Goal: Information Seeking & Learning: Learn about a topic

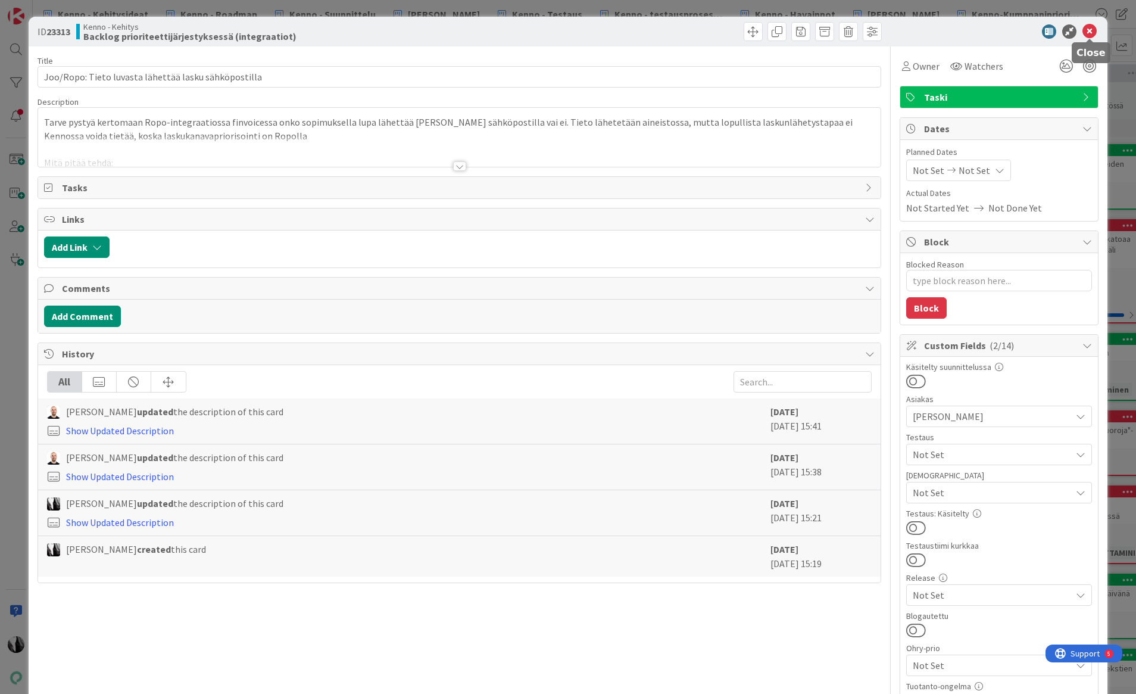
click at [972, 28] on icon at bounding box center [1089, 31] width 14 height 14
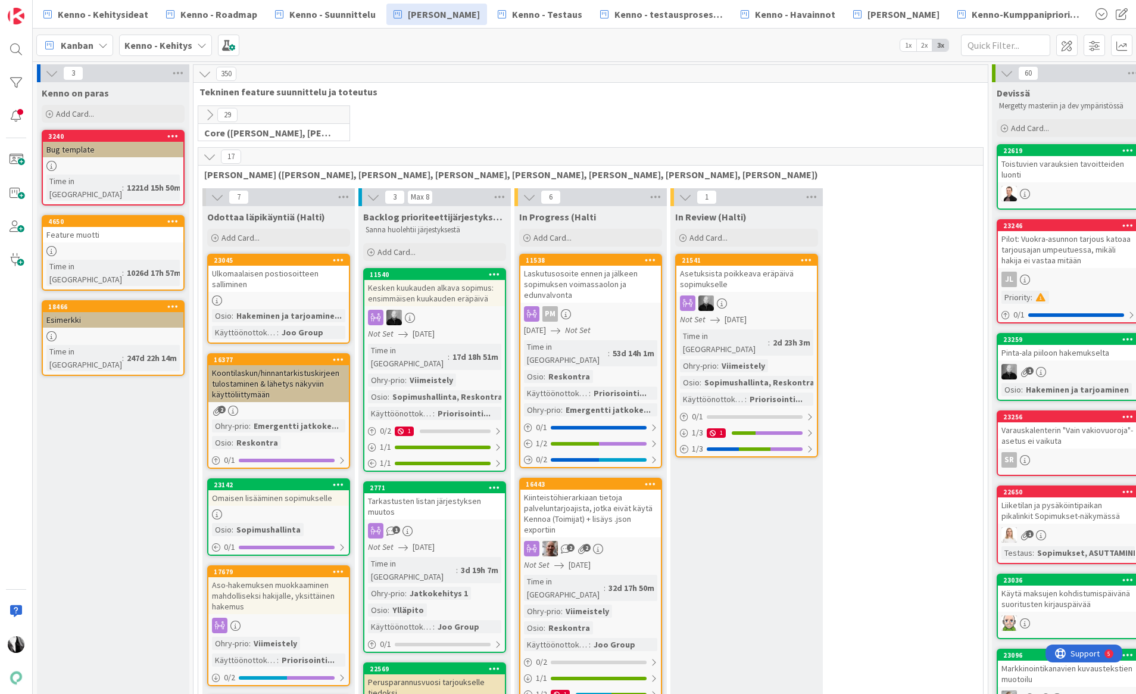
click at [208, 154] on icon at bounding box center [209, 156] width 13 height 13
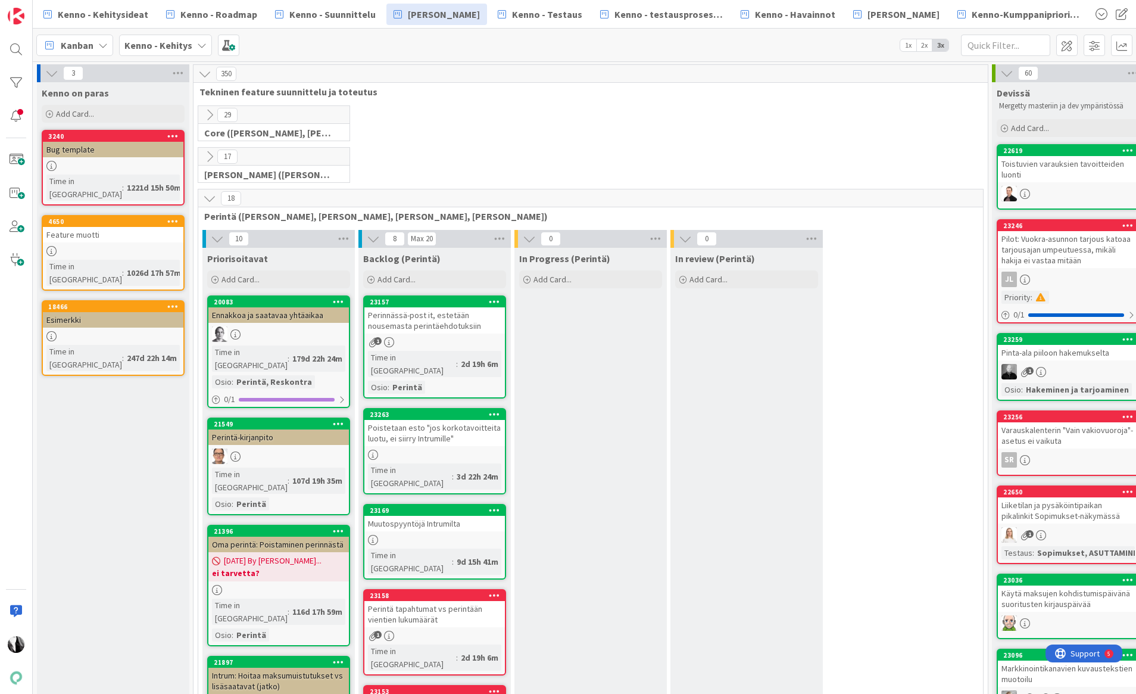
click at [211, 195] on icon at bounding box center [209, 198] width 13 height 13
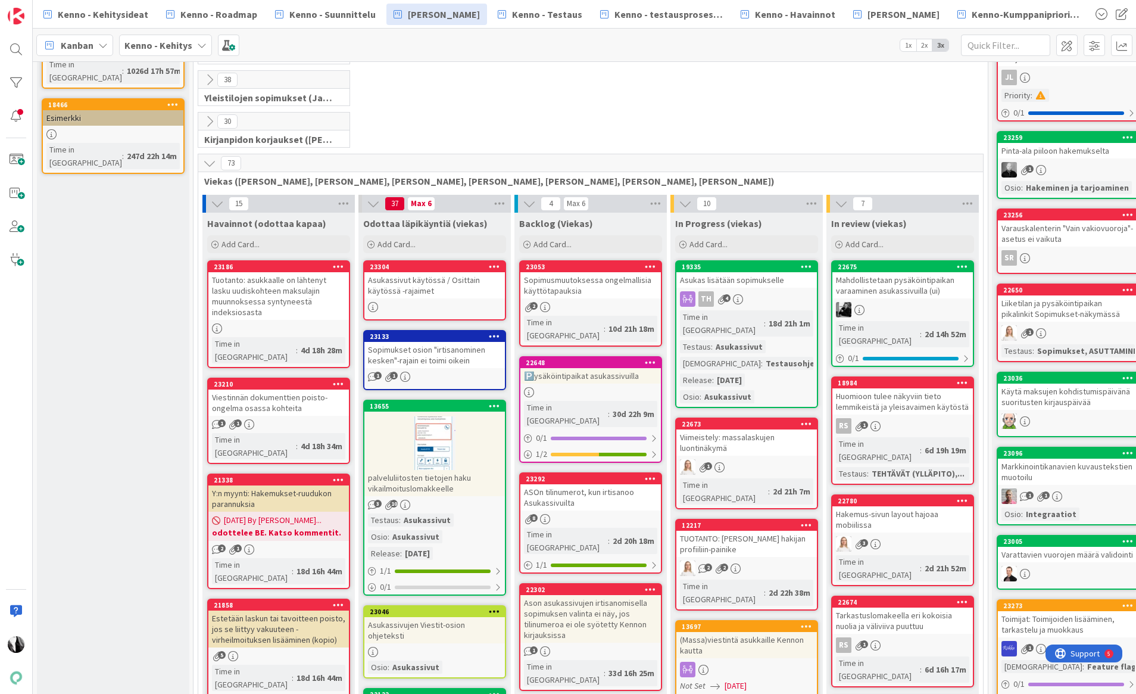
scroll to position [204, 0]
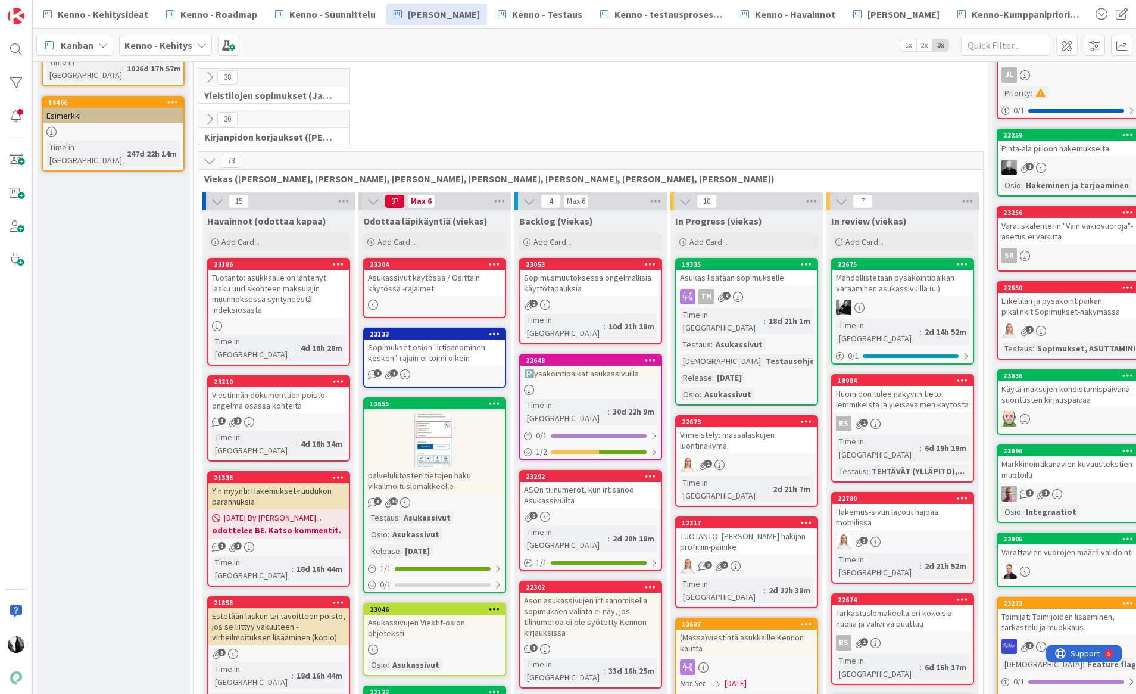
click at [210, 163] on icon at bounding box center [209, 160] width 13 height 13
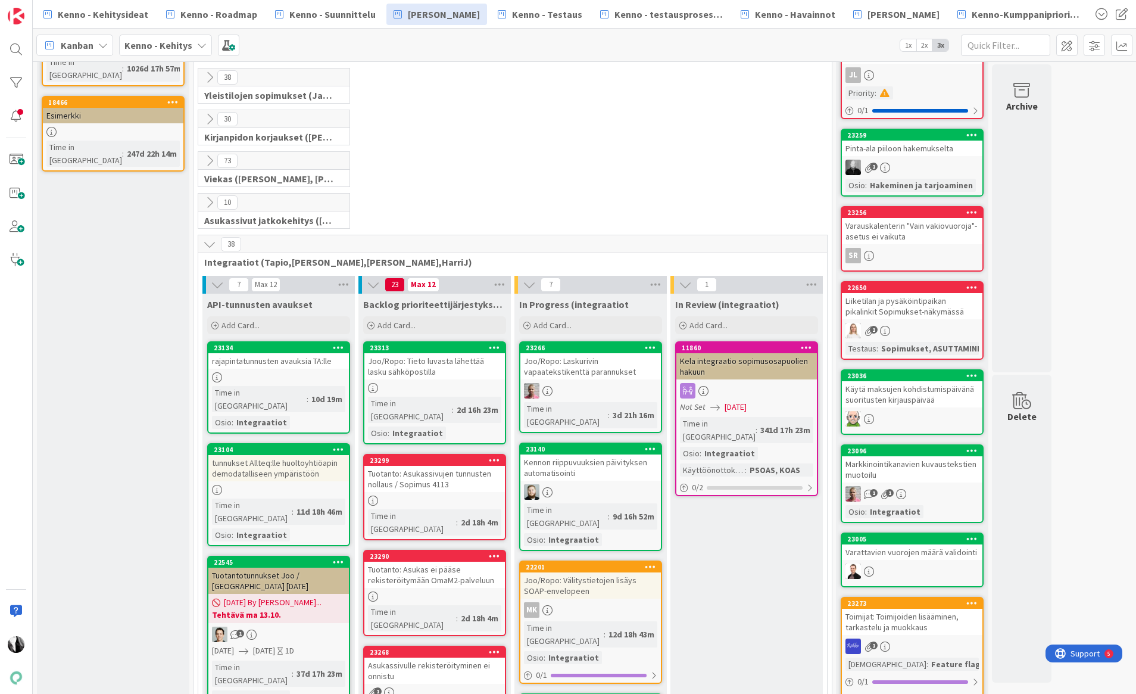
scroll to position [204, 0]
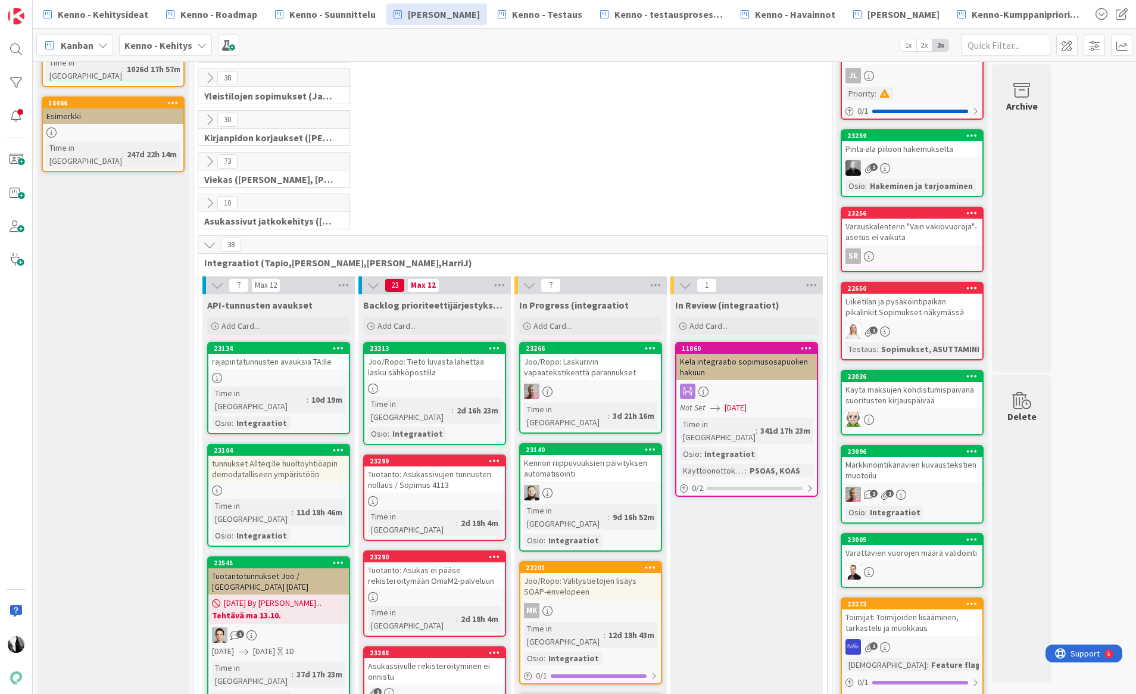
click at [463, 368] on div "Joo/Ropo: Tieto luvasta lähettää lasku sähköpostilla" at bounding box center [434, 367] width 141 height 26
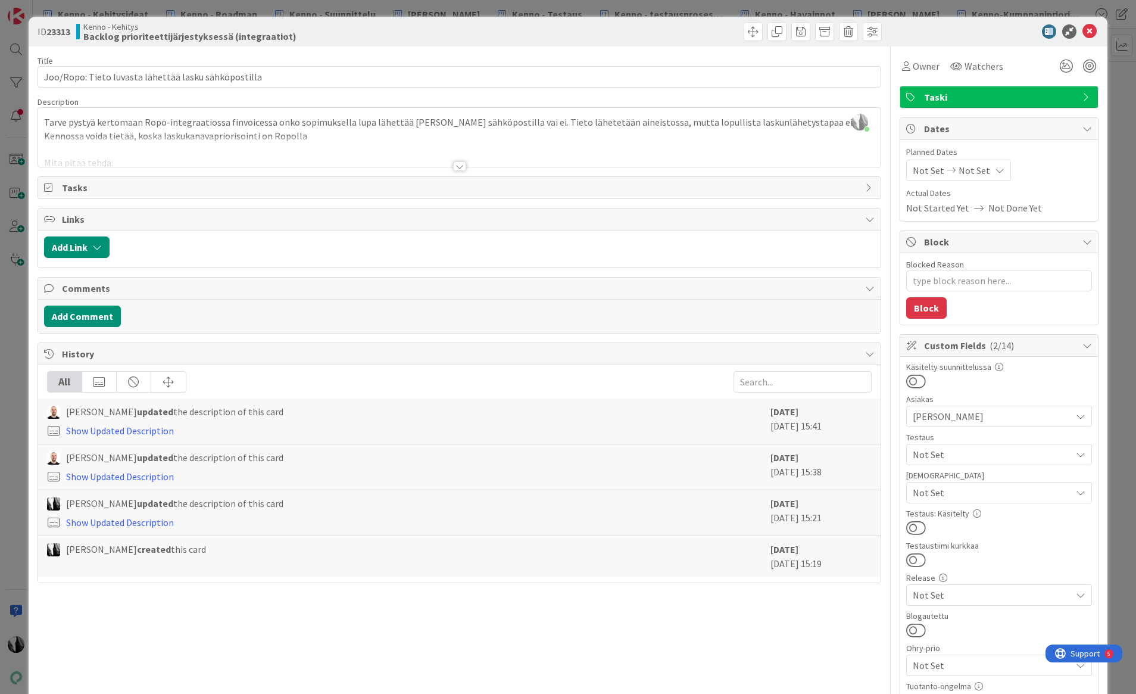
click at [460, 164] on div at bounding box center [459, 166] width 13 height 10
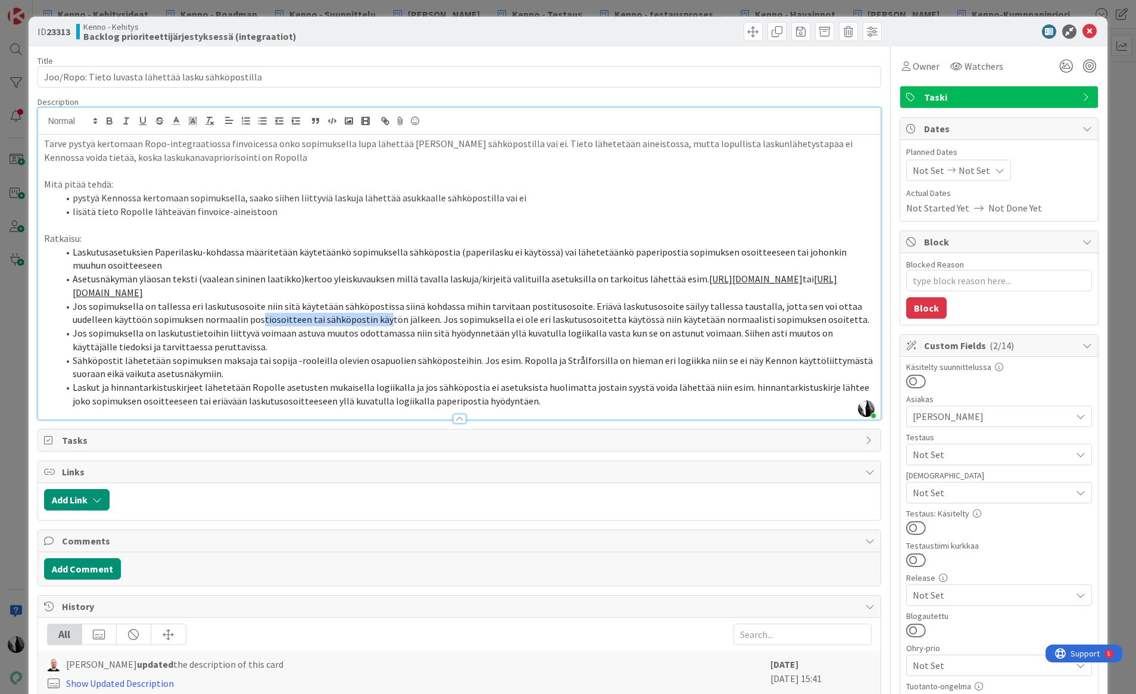
drag, startPoint x: 217, startPoint y: 333, endPoint x: 340, endPoint y: 336, distance: 122.7
click at [340, 326] on span "Jos sopimuksella on tallessa eri laskutusosoite niin sitä käytetään sähköpostis…" at bounding box center [471, 313] width 797 height 26
drag, startPoint x: 416, startPoint y: 335, endPoint x: 524, endPoint y: 338, distance: 107.8
click at [524, 326] on span "Jos sopimuksella on tallessa eri laskutusosoite niin sitä käytetään sähköpostis…" at bounding box center [471, 313] width 797 height 26
click at [677, 326] on span "Jos sopimuksella on tallessa eri laskutusosoite niin sitä käytetään sähköpostis…" at bounding box center [471, 313] width 797 height 26
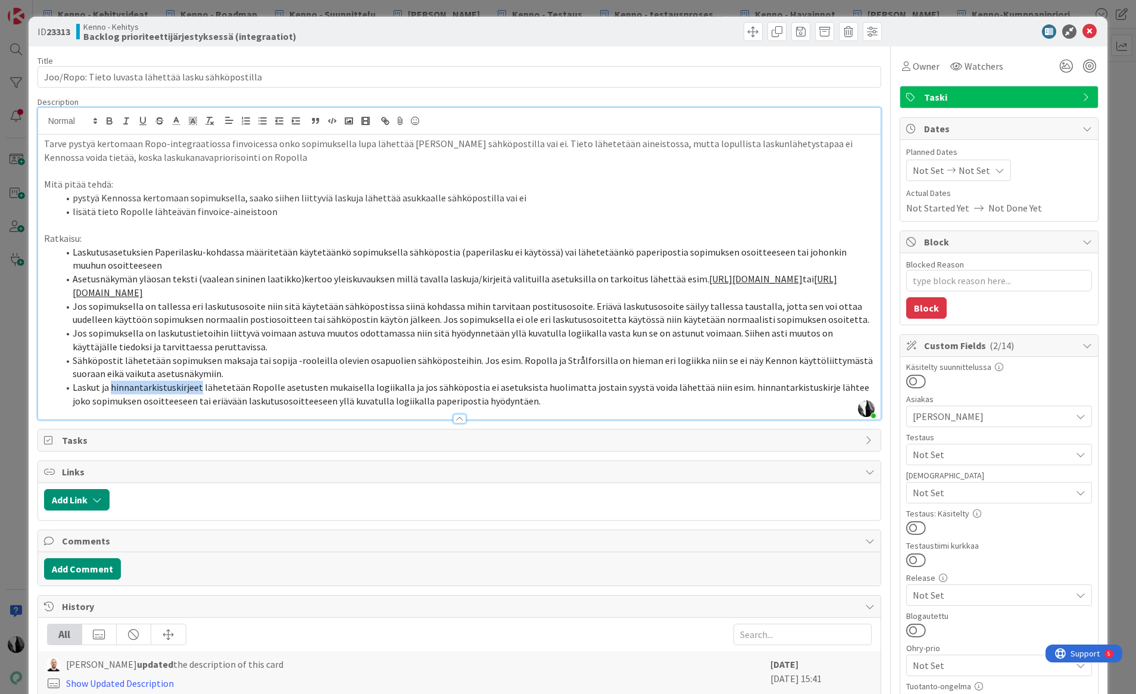
drag, startPoint x: 110, startPoint y: 401, endPoint x: 196, endPoint y: 401, distance: 86.9
click at [196, 401] on span "Laskut ja hinnantarkistuskirjeet lähetetään Ropolle asetusten mukaisella logiik…" at bounding box center [472, 394] width 798 height 26
click at [162, 121] on icon "button" at bounding box center [159, 121] width 11 height 11
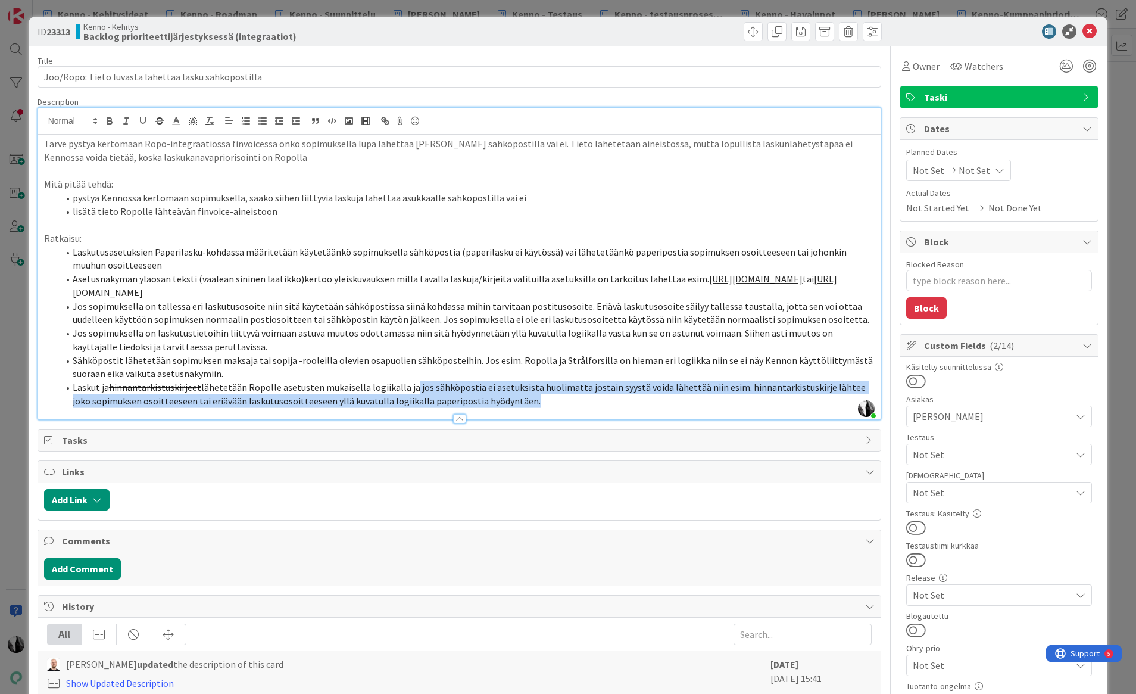
drag, startPoint x: 401, startPoint y: 401, endPoint x: 503, endPoint y: 411, distance: 102.3
click at [503, 407] on span "lähetetään Ropolle asetusten mukaisella logiikalla ja jos sähköpostia ei asetuk…" at bounding box center [470, 394] width 795 height 26
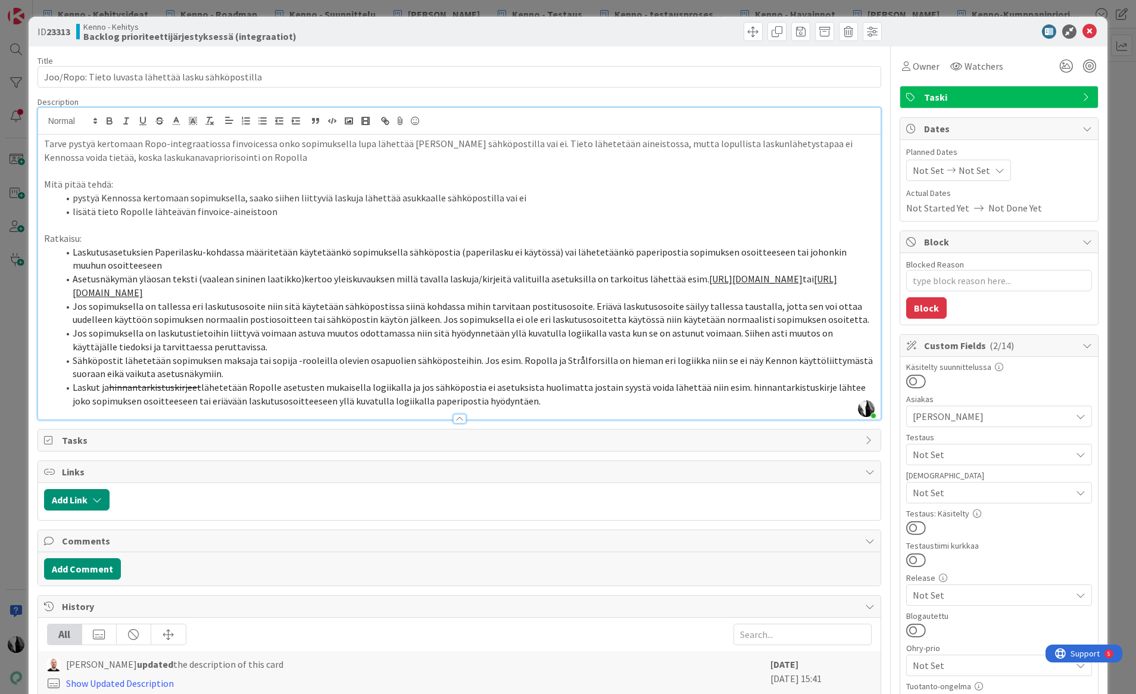
click at [414, 397] on span "lähetetään Ropolle asetusten mukaisella logiikalla ja jos sähköpostia ei asetuk…" at bounding box center [470, 394] width 795 height 26
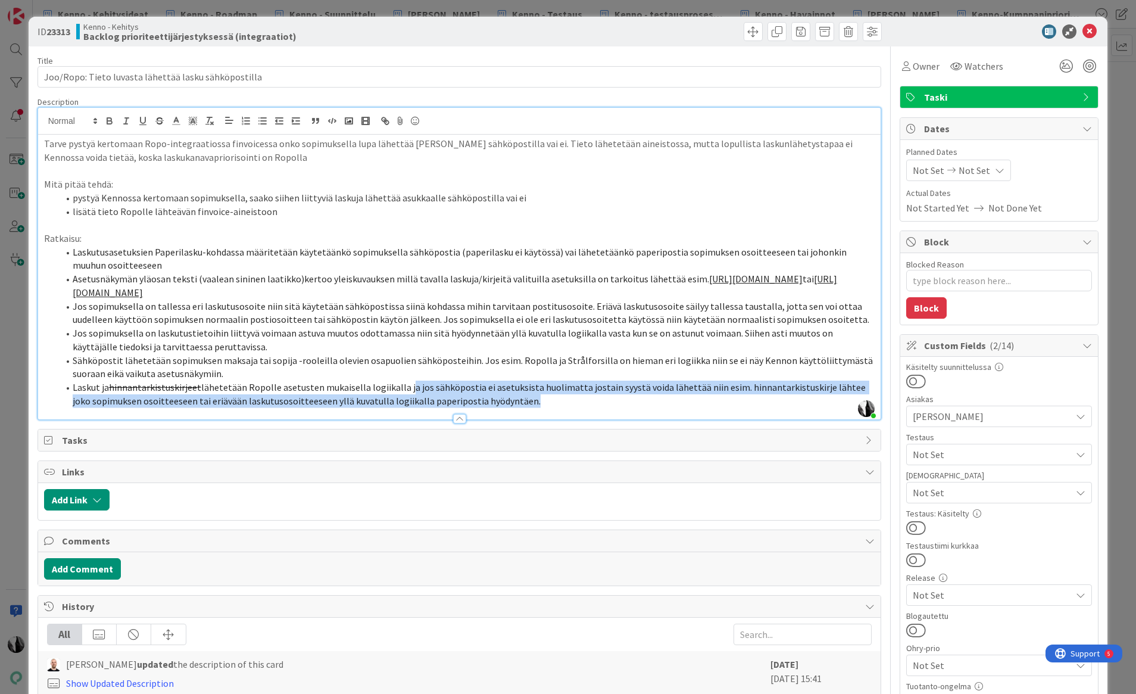
drag, startPoint x: 400, startPoint y: 400, endPoint x: 501, endPoint y: 408, distance: 100.9
click at [502, 407] on span "lähetetään Ropolle asetusten mukaisella logiikalla ja jos sähköpostia ei asetuk…" at bounding box center [470, 394] width 795 height 26
click at [159, 121] on icon "button" at bounding box center [159, 121] width 11 height 11
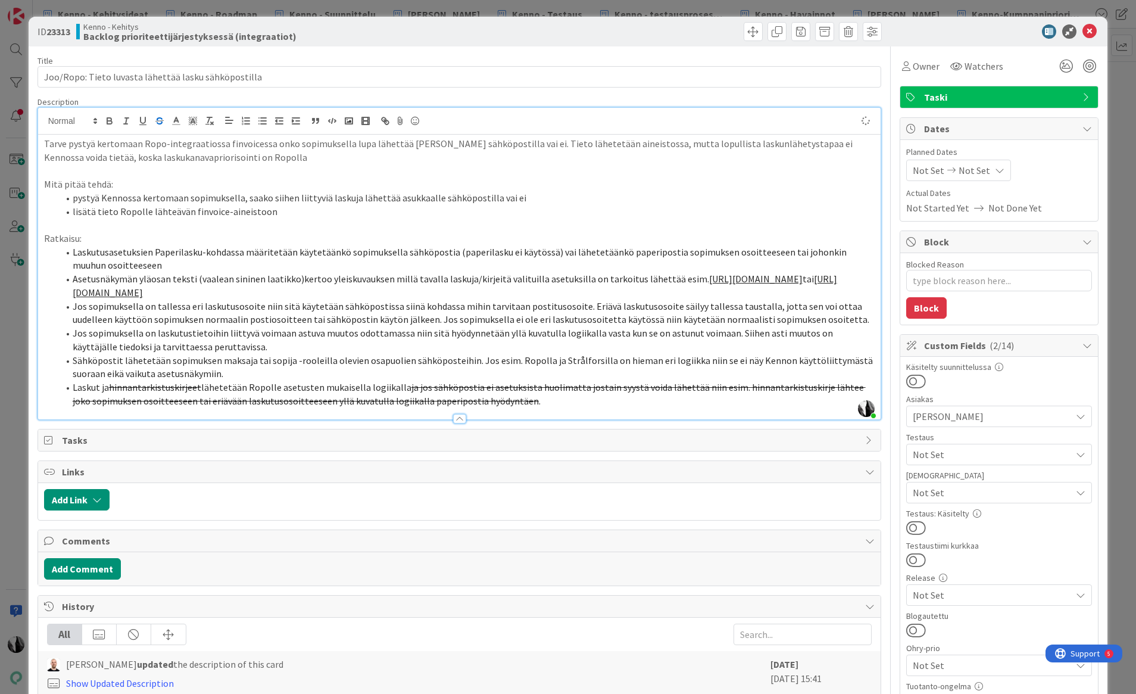
type textarea "x"
click at [168, 393] on s "hinnantarkistuskirjeet" at bounding box center [155, 387] width 92 height 12
click at [563, 407] on li "Laskut ja hinnantarkistuskirjeet lähetetään Ropolle asetusten mukaisella logiik…" at bounding box center [466, 393] width 817 height 27
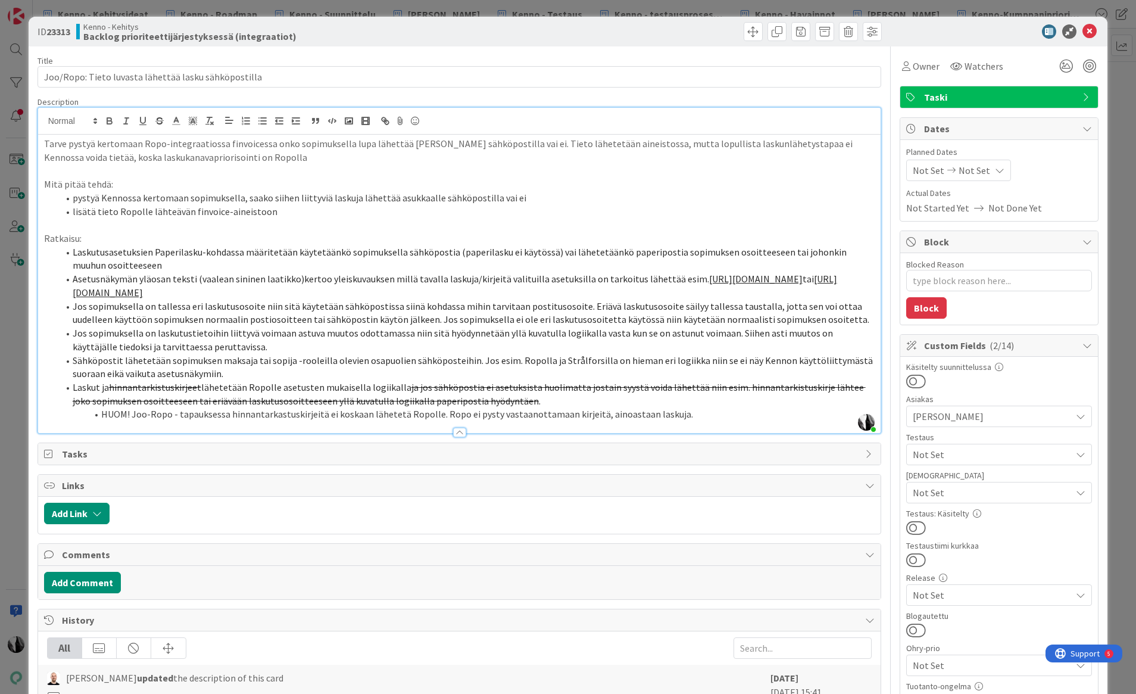
type textarea "x"
click at [972, 32] on icon at bounding box center [1089, 31] width 14 height 14
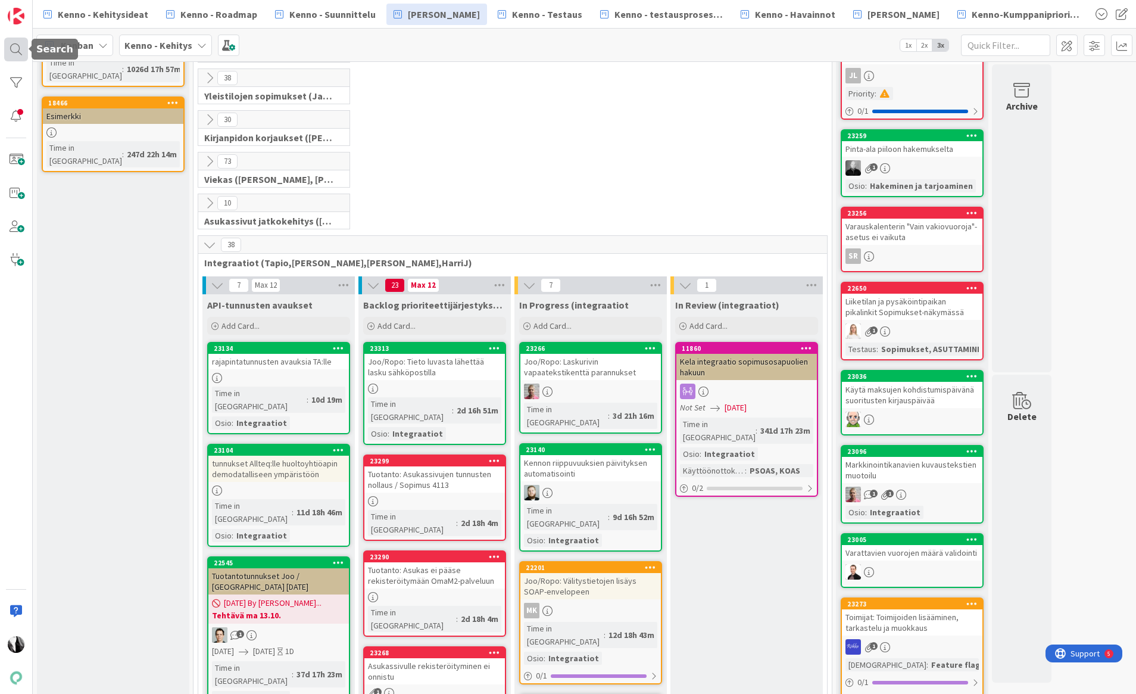
click at [19, 48] on div at bounding box center [16, 50] width 24 height 24
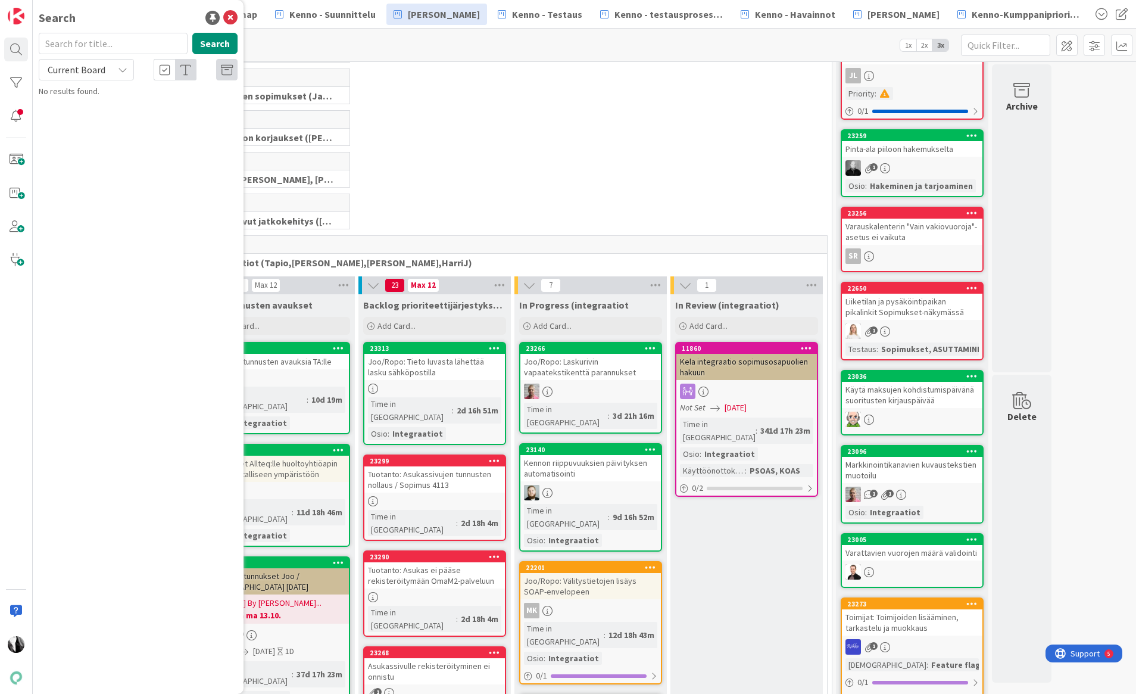
click at [120, 42] on input "text" at bounding box center [113, 43] width 149 height 21
type input "laskujen kielisyys"
click at [114, 66] on div "Current Board" at bounding box center [86, 69] width 95 height 21
drag, startPoint x: 88, startPoint y: 122, endPoint x: 94, endPoint y: 122, distance: 6.5
click at [88, 122] on span "All Boards" at bounding box center [107, 119] width 124 height 18
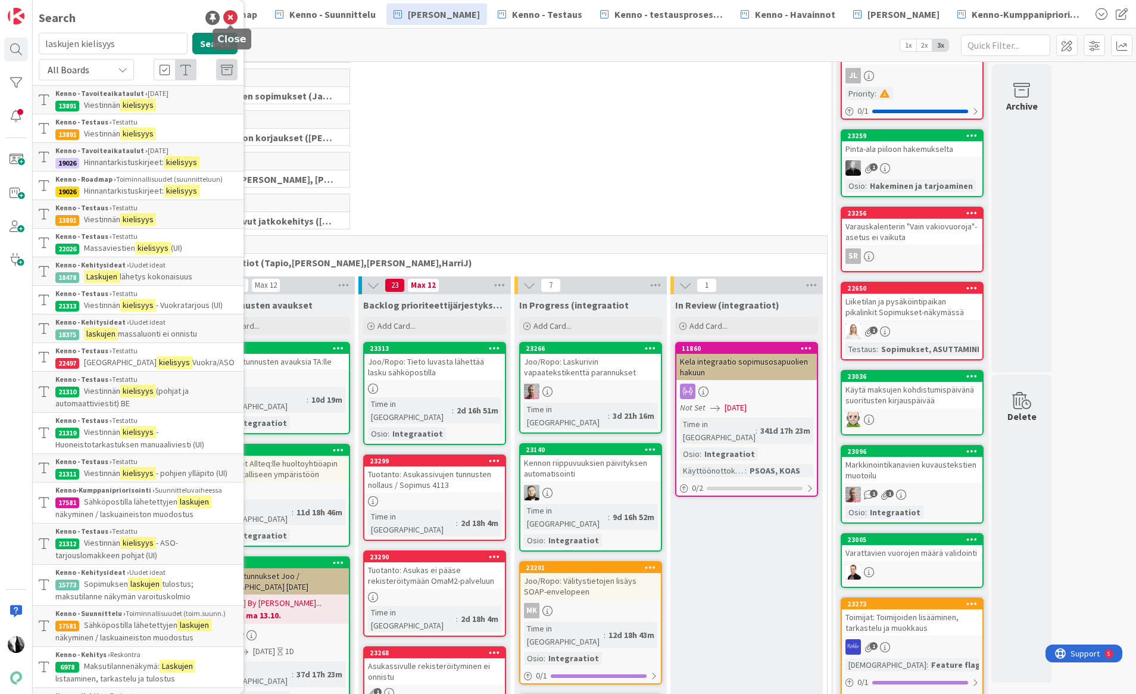
click at [229, 13] on icon at bounding box center [230, 18] width 14 height 14
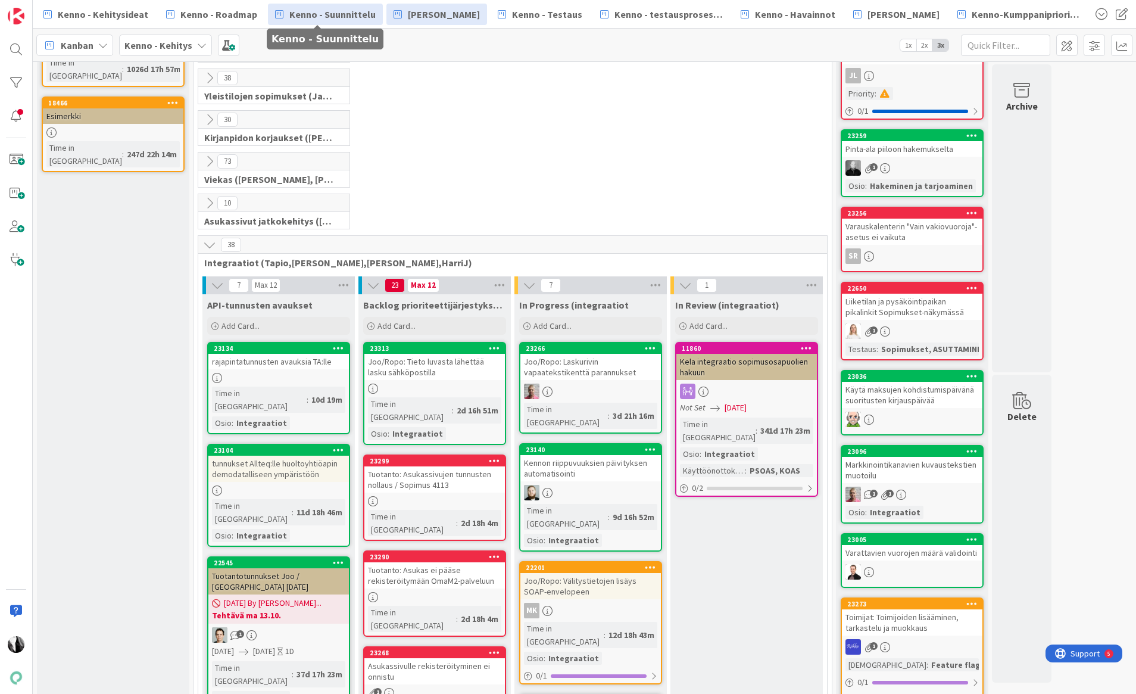
click at [338, 15] on span "Kenno - Suunnittelu" at bounding box center [332, 14] width 86 height 14
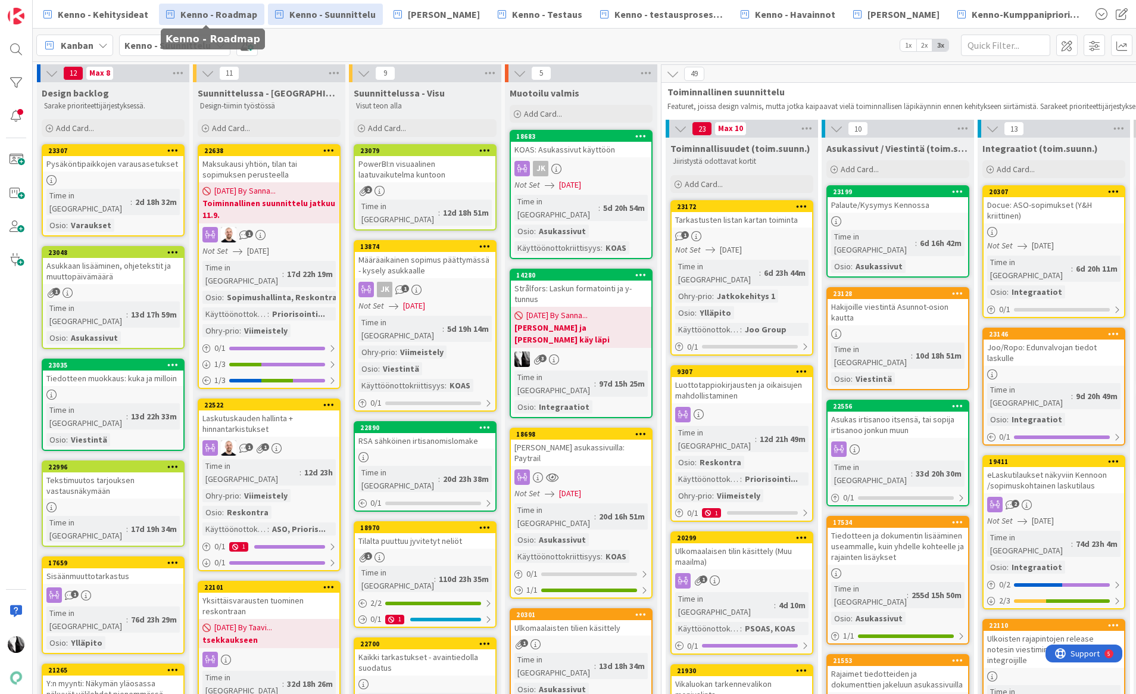
click at [217, 13] on span "Kenno - Roadmap" at bounding box center [218, 14] width 77 height 14
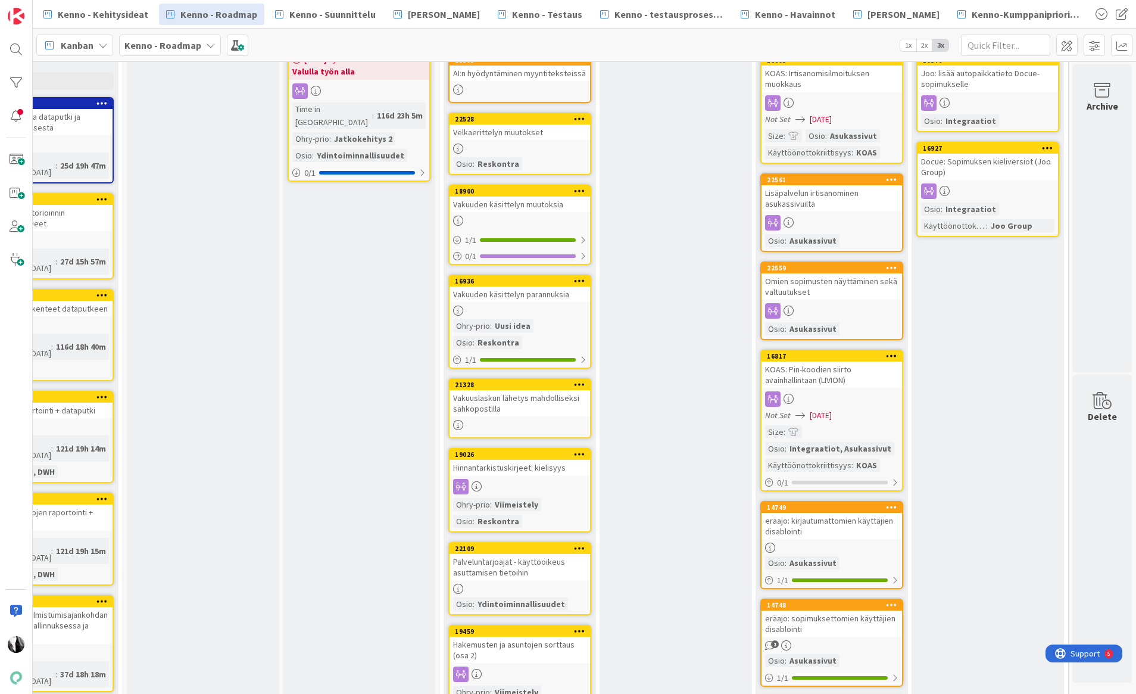
scroll to position [0, 1012]
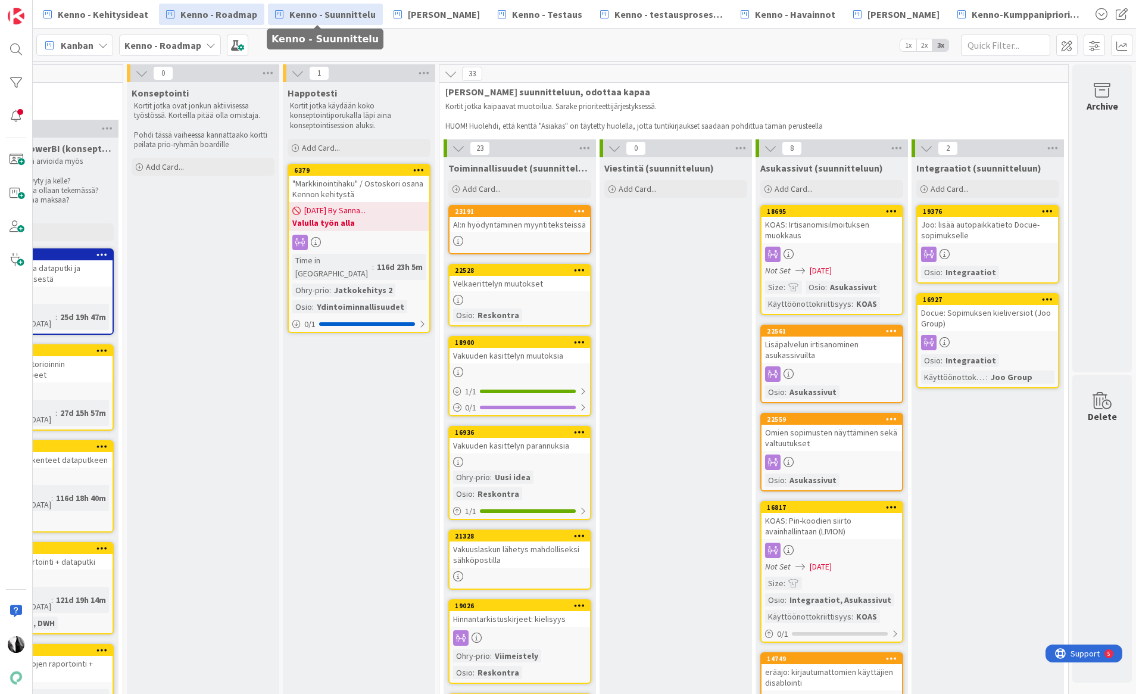
click at [355, 15] on span "Kenno - Suunnittelu" at bounding box center [332, 14] width 86 height 14
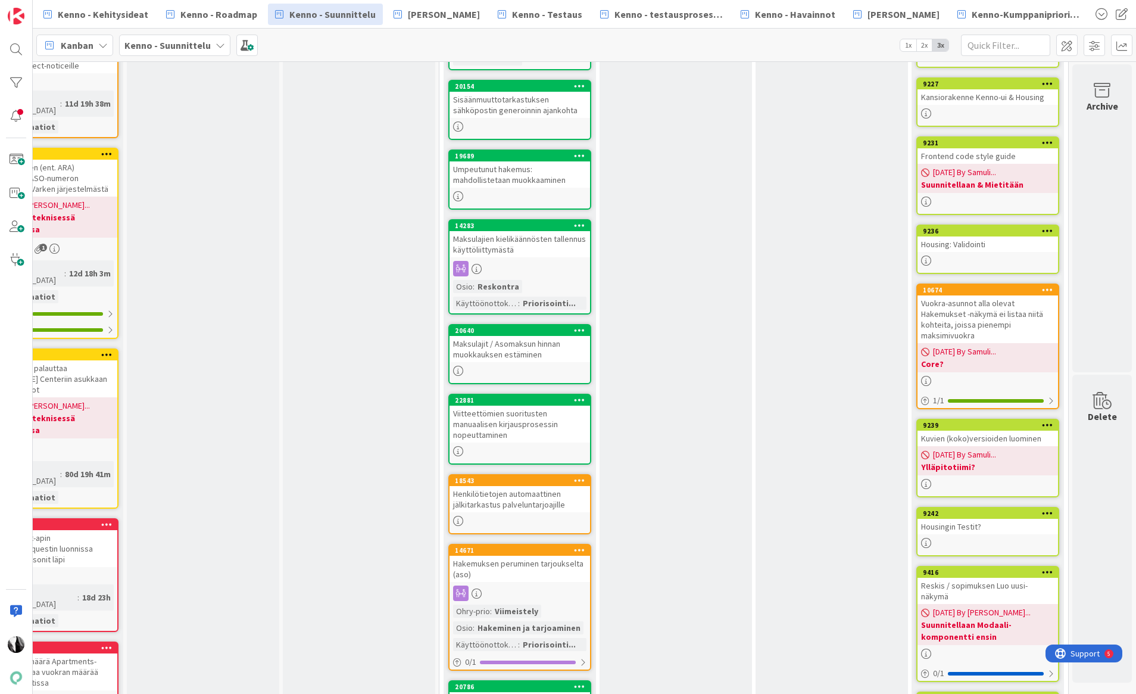
scroll to position [0, 1324]
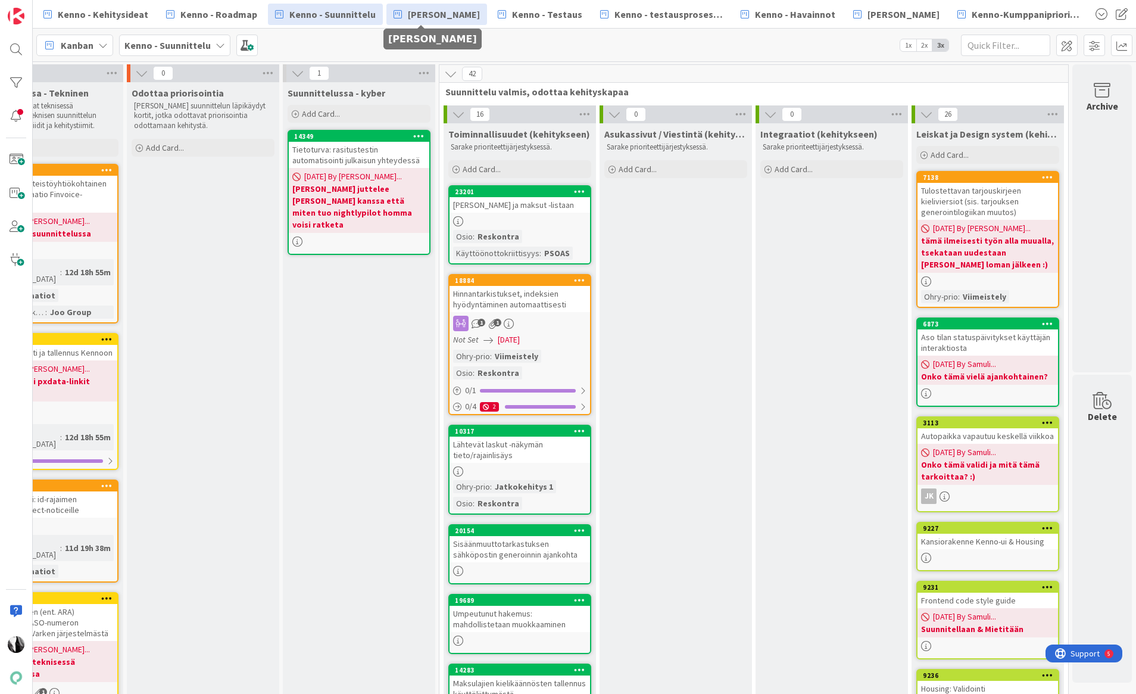
click at [444, 17] on span "[PERSON_NAME]" at bounding box center [444, 14] width 72 height 14
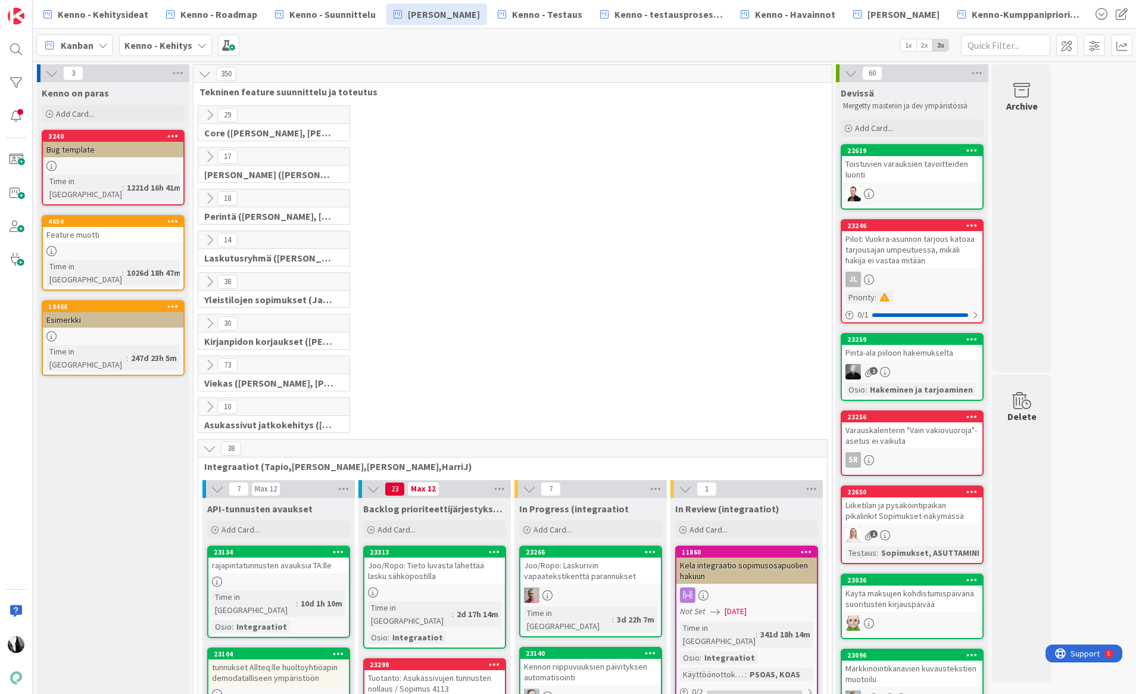
click at [210, 154] on icon at bounding box center [209, 156] width 13 height 13
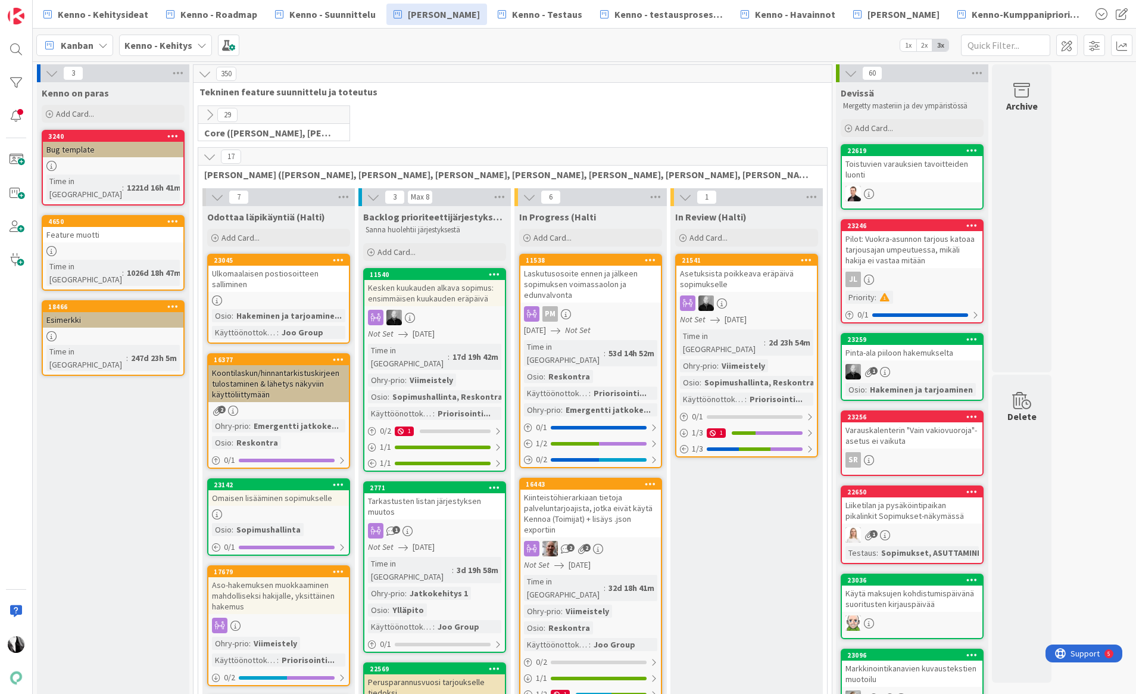
click at [302, 276] on div "Ulkomaalaisen postiosoitteen salliminen" at bounding box center [278, 279] width 141 height 26
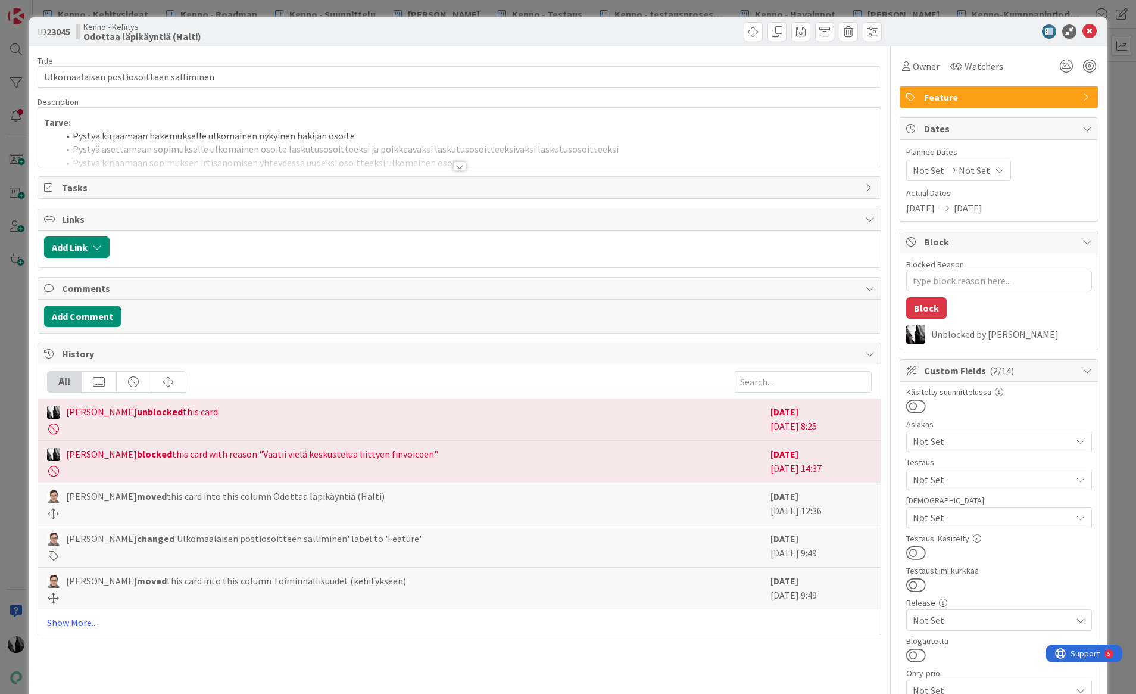
click at [460, 167] on div at bounding box center [459, 166] width 13 height 10
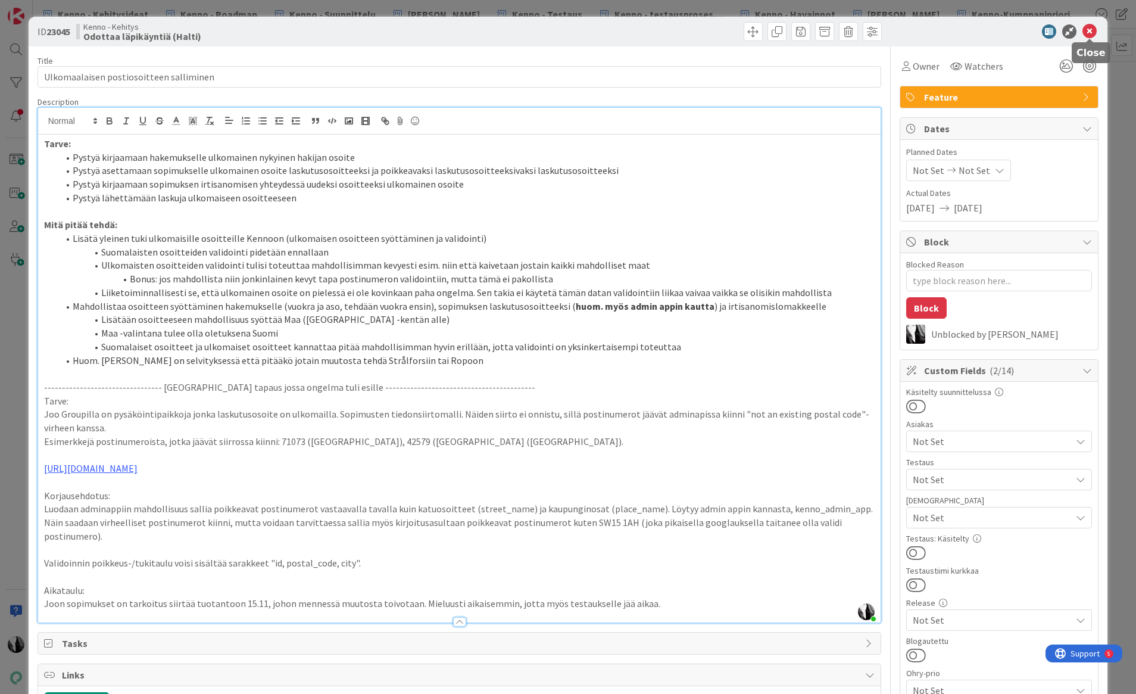
click at [972, 30] on icon at bounding box center [1089, 31] width 14 height 14
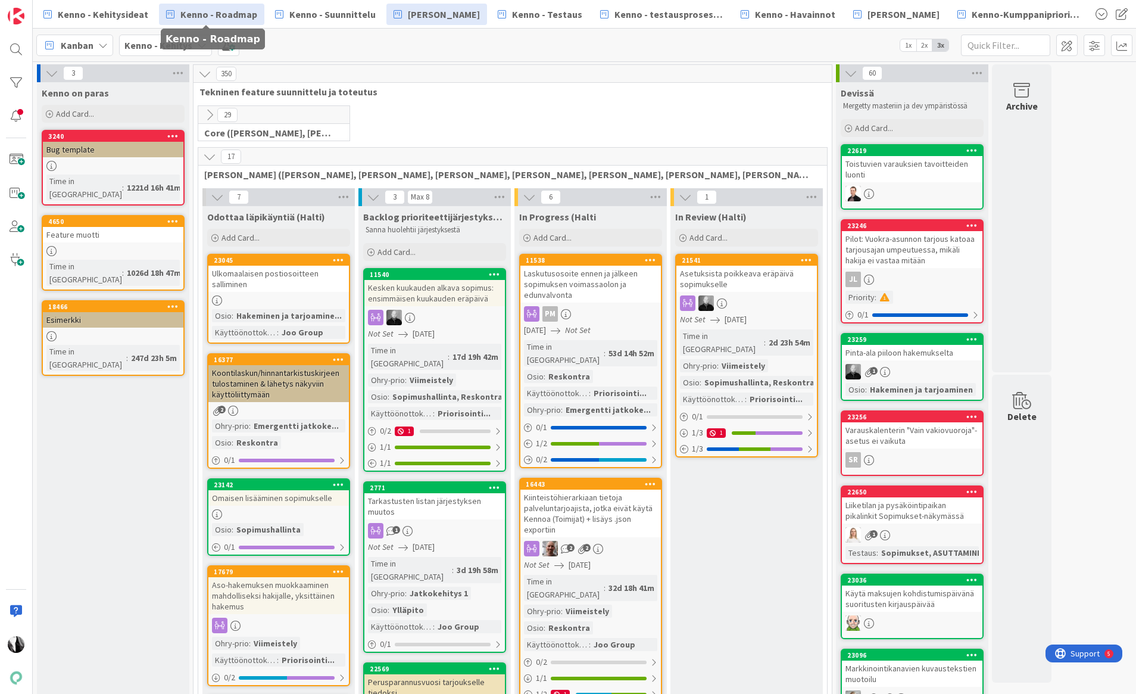
click at [232, 17] on span "Kenno - Roadmap" at bounding box center [218, 14] width 77 height 14
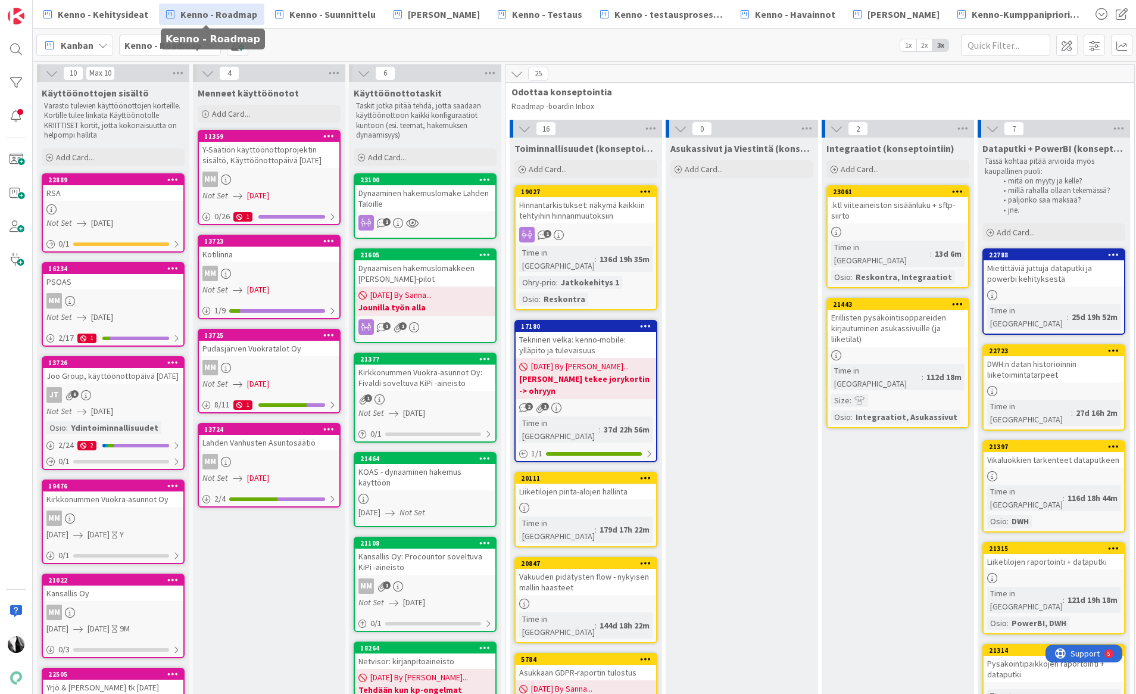
click at [94, 288] on div "PSOAS" at bounding box center [113, 281] width 141 height 15
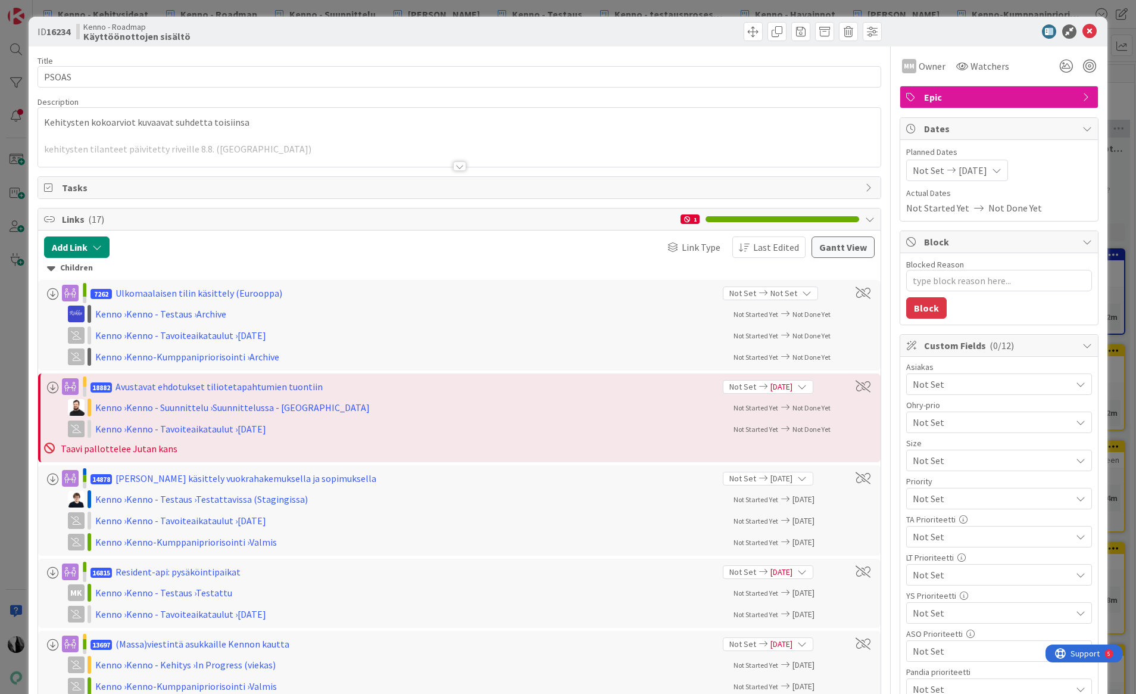
click at [460, 167] on div at bounding box center [459, 166] width 13 height 10
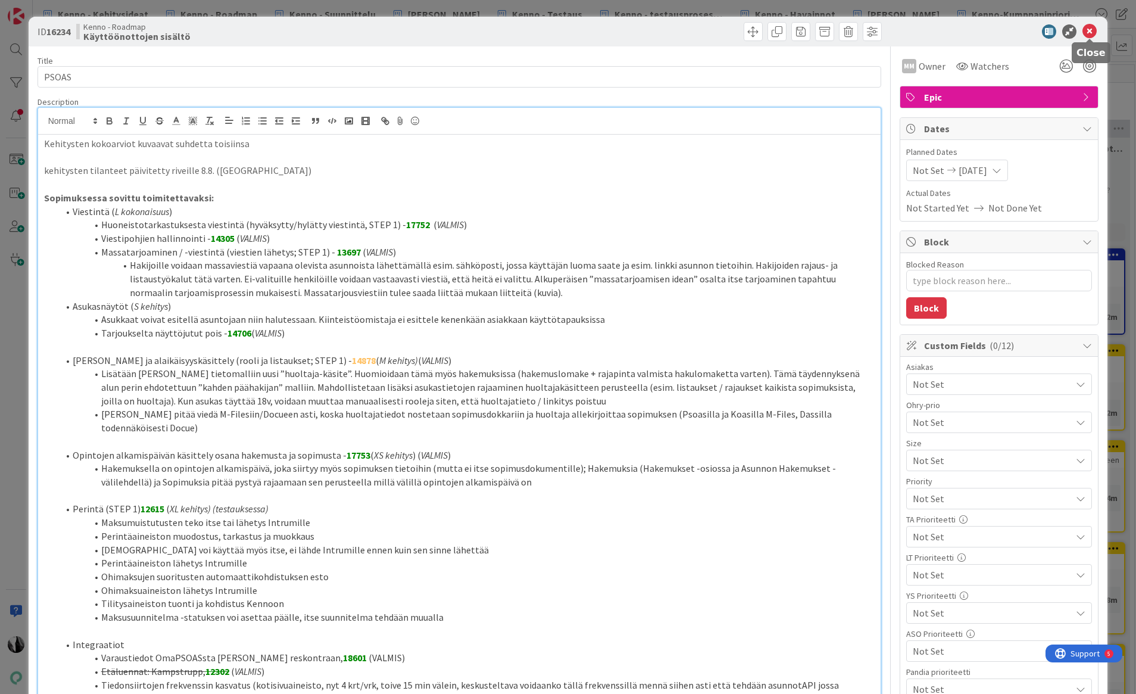
drag, startPoint x: 1093, startPoint y: 29, endPoint x: 956, endPoint y: 30, distance: 136.9
click at [972, 29] on icon at bounding box center [1089, 31] width 14 height 14
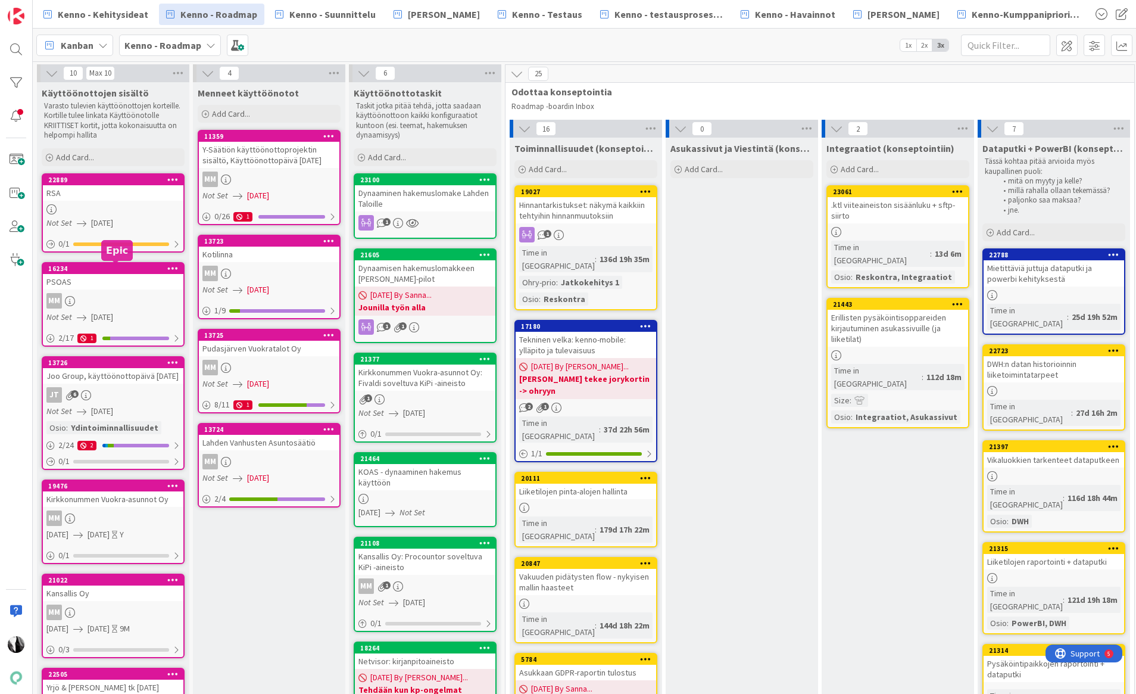
click at [99, 191] on div "RSA" at bounding box center [113, 192] width 141 height 15
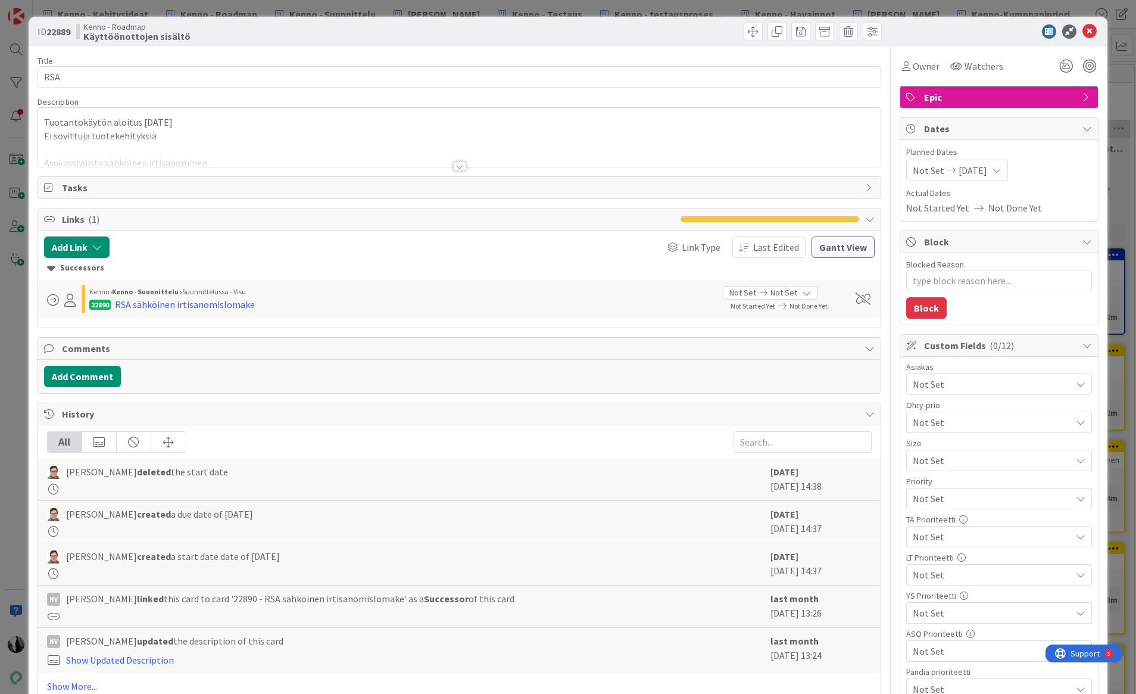
click at [460, 164] on div at bounding box center [459, 166] width 13 height 10
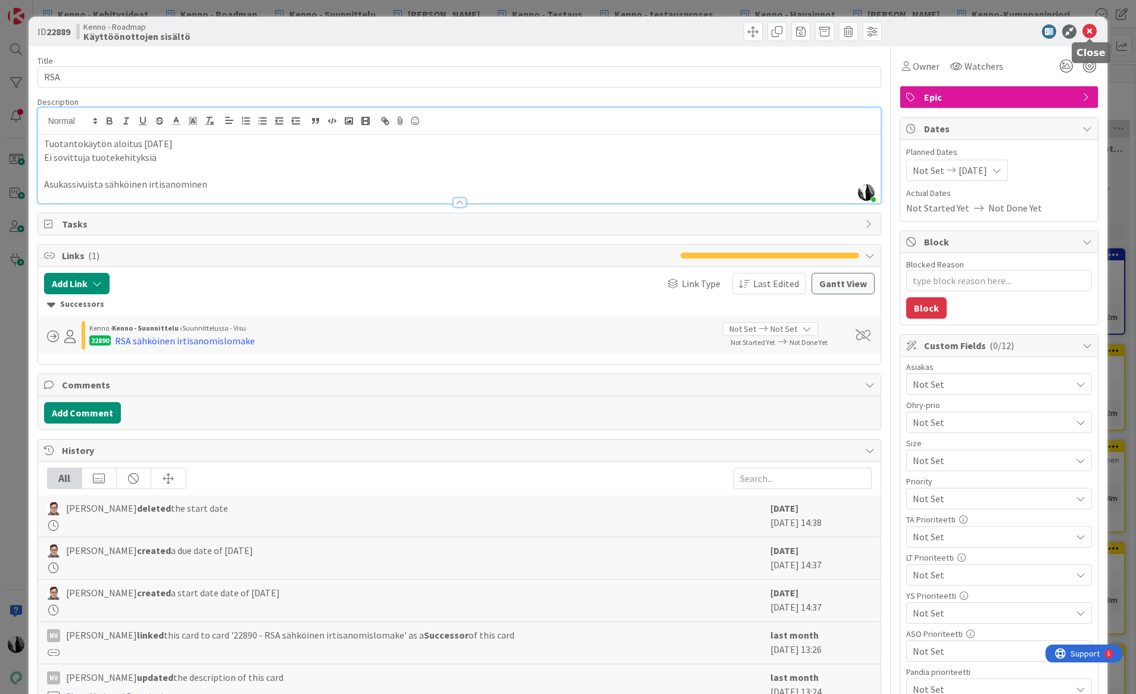
click at [972, 28] on icon at bounding box center [1089, 31] width 14 height 14
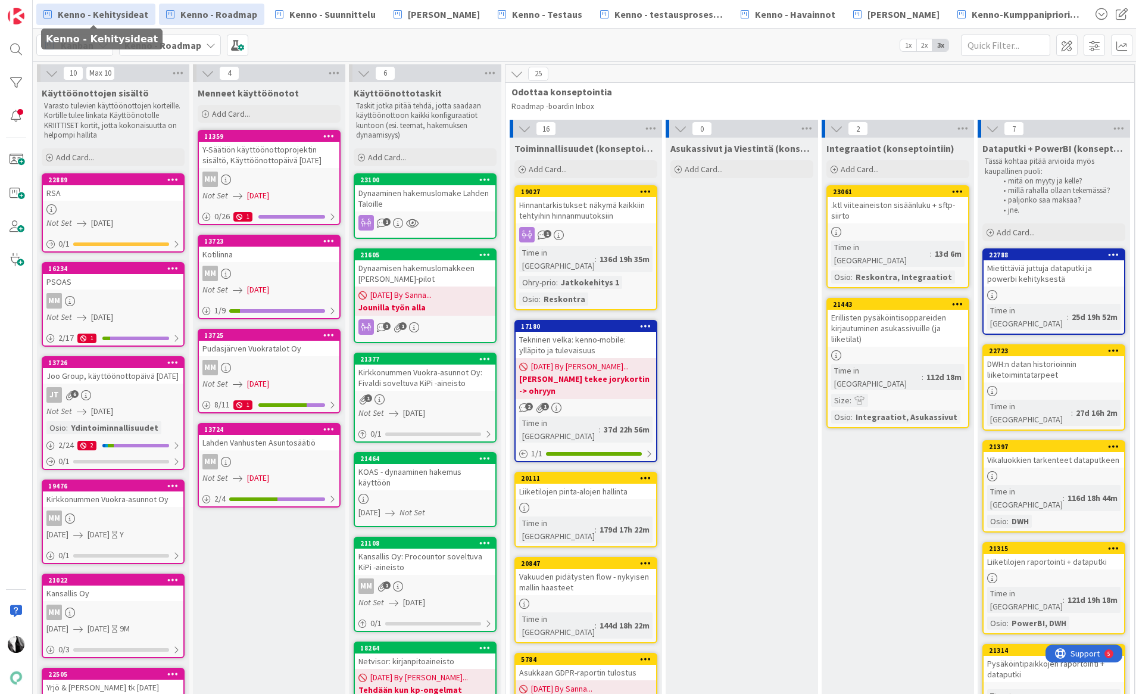
click at [111, 11] on span "Kenno - Kehitysideat" at bounding box center [103, 14] width 91 height 14
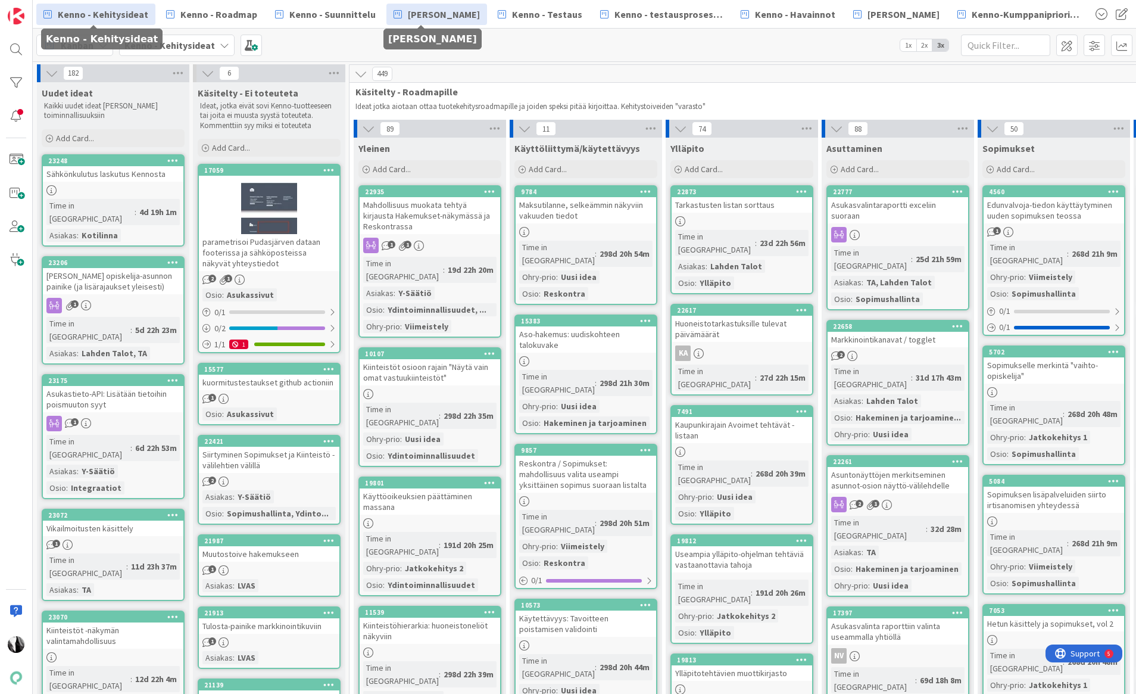
click at [445, 15] on span "[PERSON_NAME]" at bounding box center [444, 14] width 72 height 14
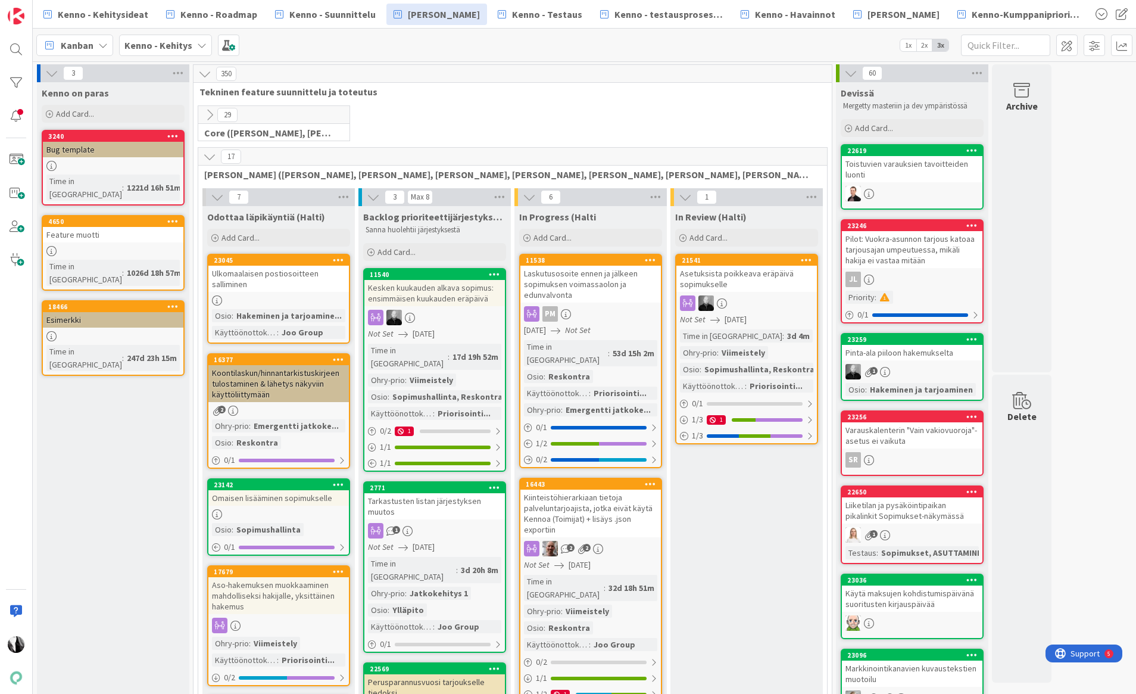
click at [207, 155] on icon at bounding box center [209, 156] width 13 height 13
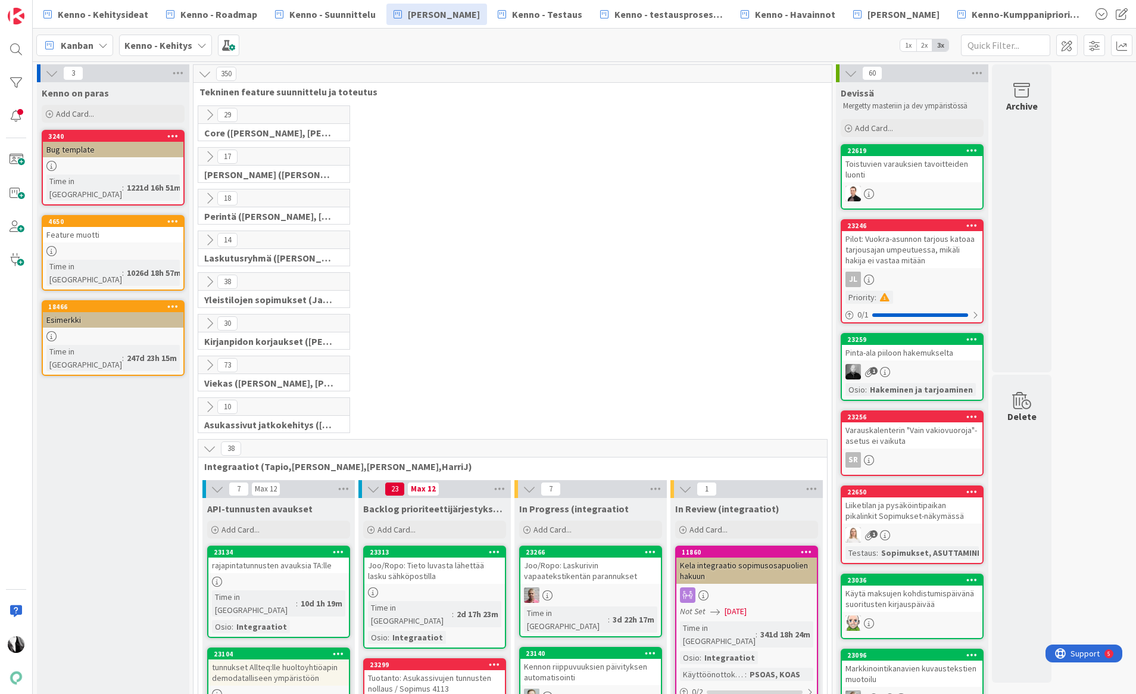
click at [208, 194] on icon at bounding box center [209, 198] width 13 height 13
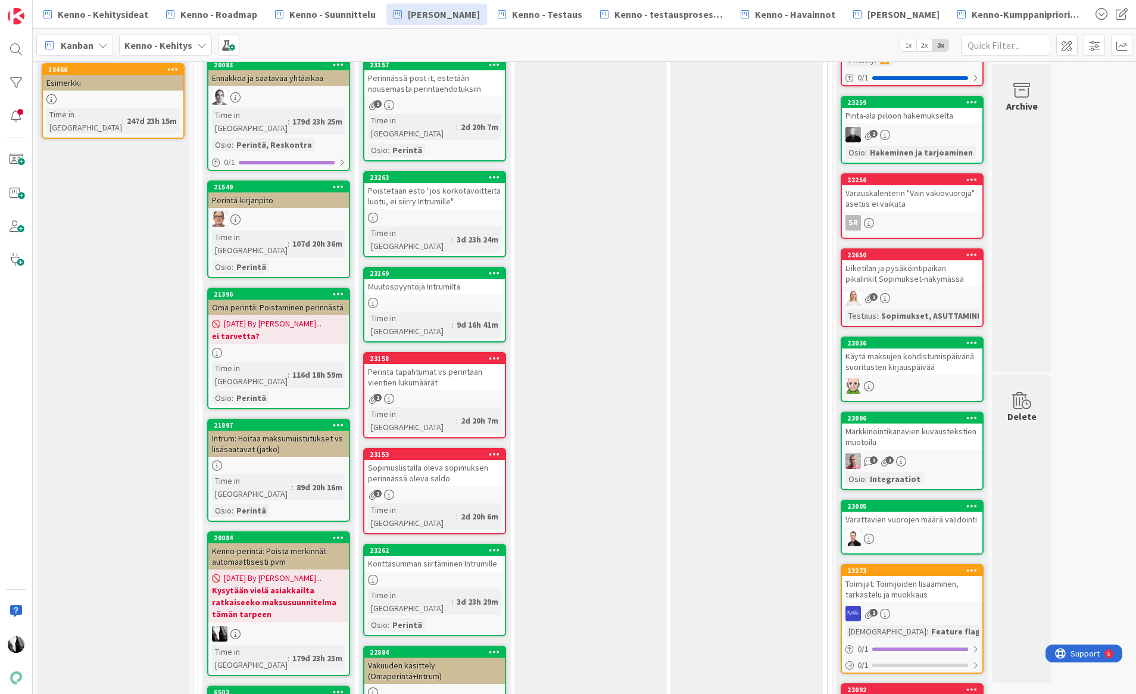
scroll to position [238, 0]
click at [461, 529] on link "23262 Könttäsumman siirtäminen Intrumille Time in Column : 3d 23h 29m Osio : Pe…" at bounding box center [434, 589] width 143 height 92
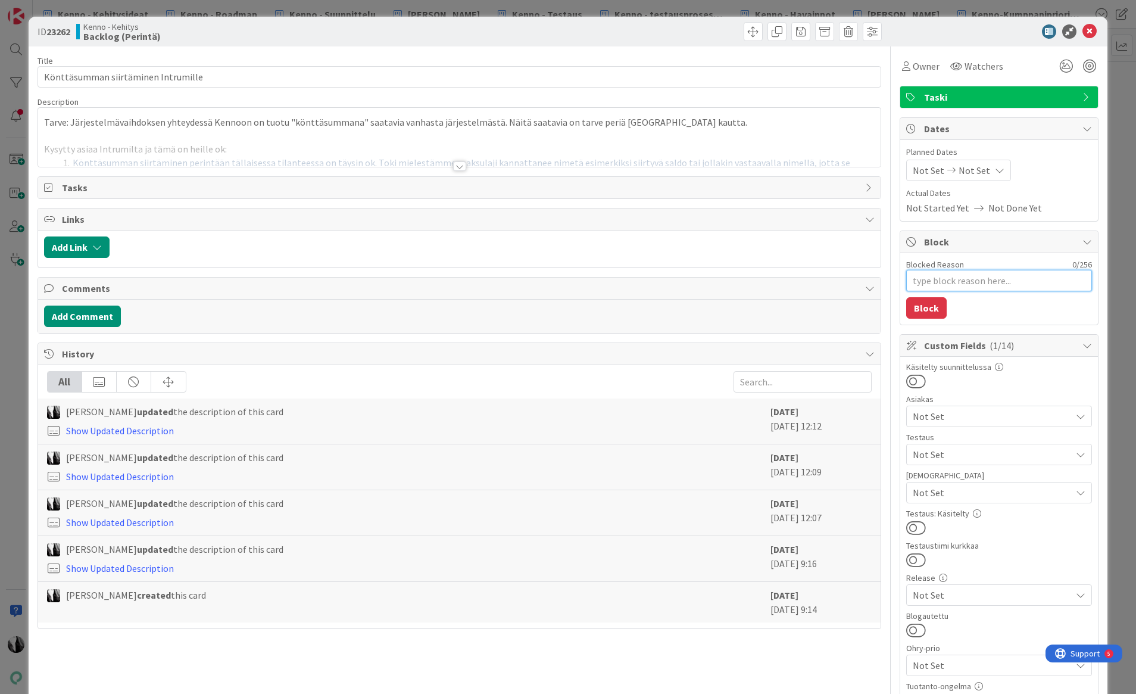
click at [951, 280] on textarea "Blocked Reason" at bounding box center [999, 280] width 186 height 21
click at [463, 165] on div at bounding box center [459, 166] width 13 height 10
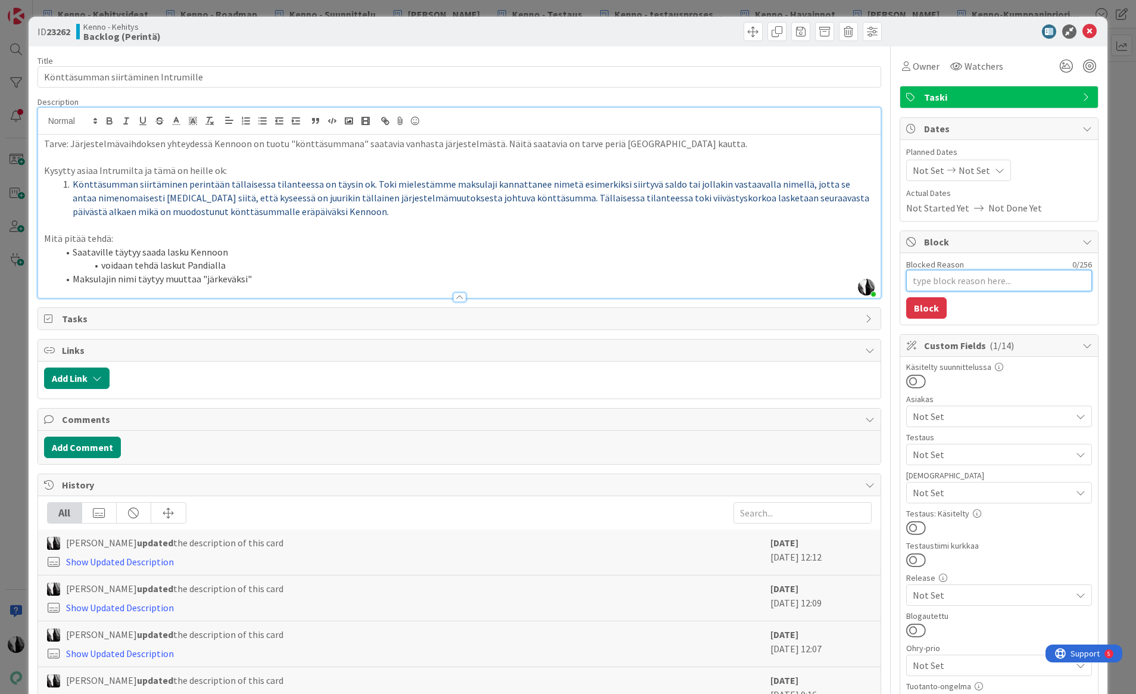
click at [972, 283] on textarea "Blocked Reason" at bounding box center [999, 280] width 186 height 21
type textarea "x"
type textarea "m"
type textarea "x"
type textarea "me"
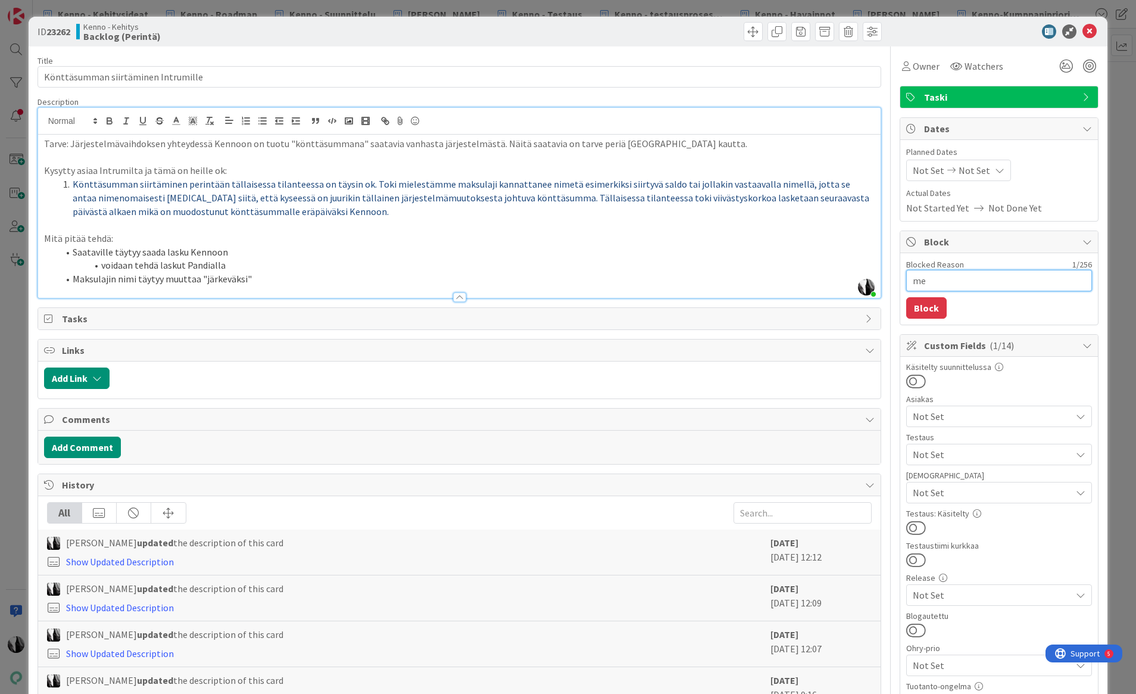
type textarea "x"
type textarea "men"
type textarea "x"
type textarea "mene"
type textarea "x"
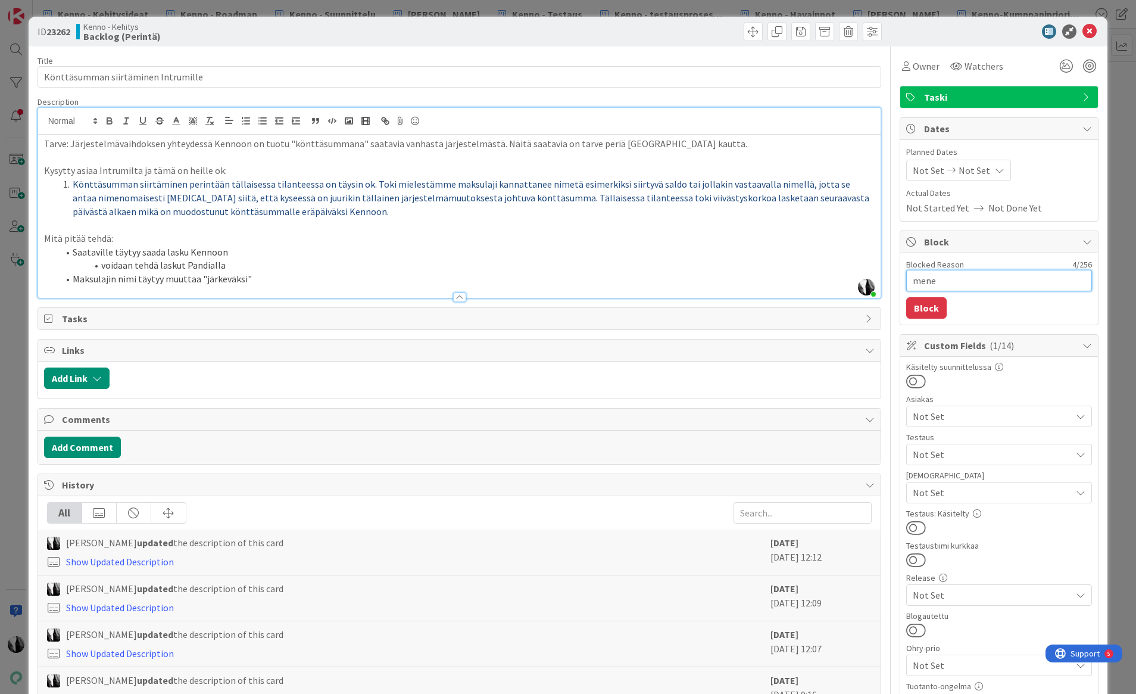
type textarea "menee"
type textarea "x"
type textarea "menee"
type textarea "x"
type textarea "menee o"
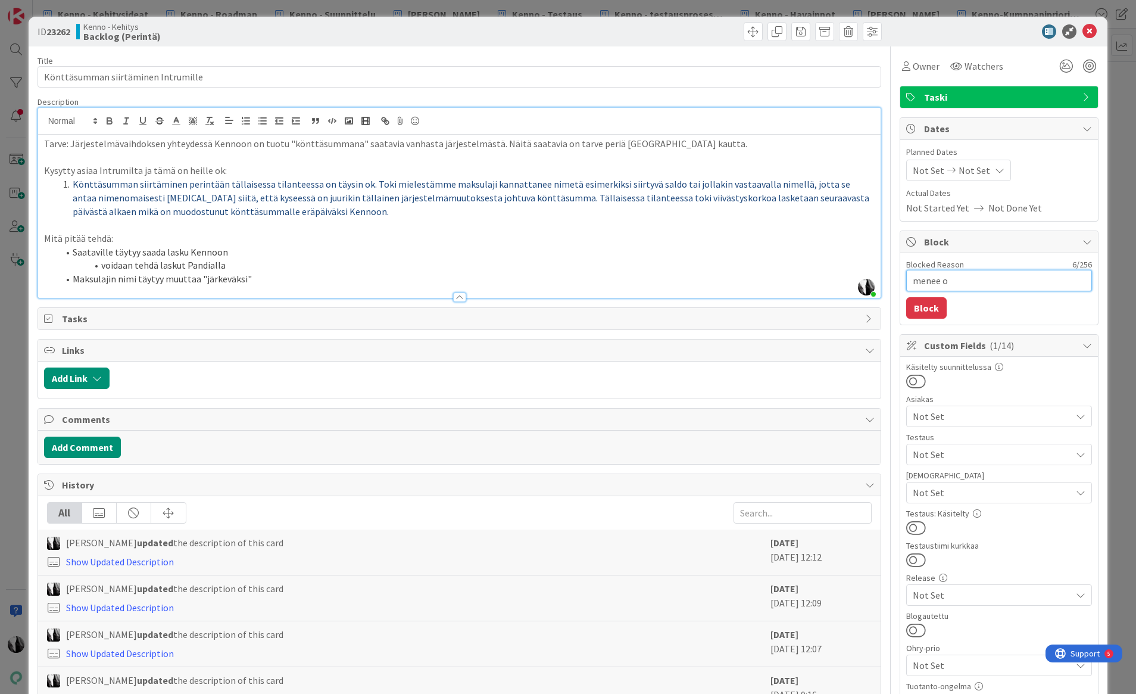
type textarea "x"
type textarea "menee oh"
type textarea "x"
type textarea "menee ohj"
type textarea "x"
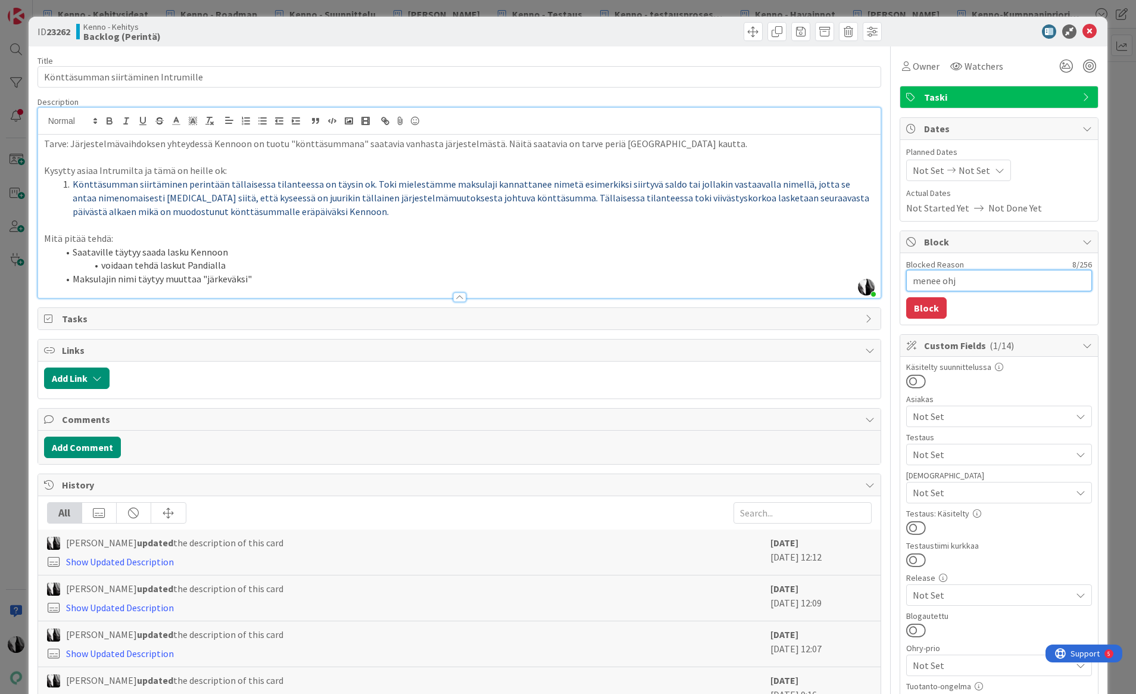
type textarea "menee ohje"
type textarea "x"
type textarea "menee ohjei"
type textarea "x"
type textarea "menee ohjeis"
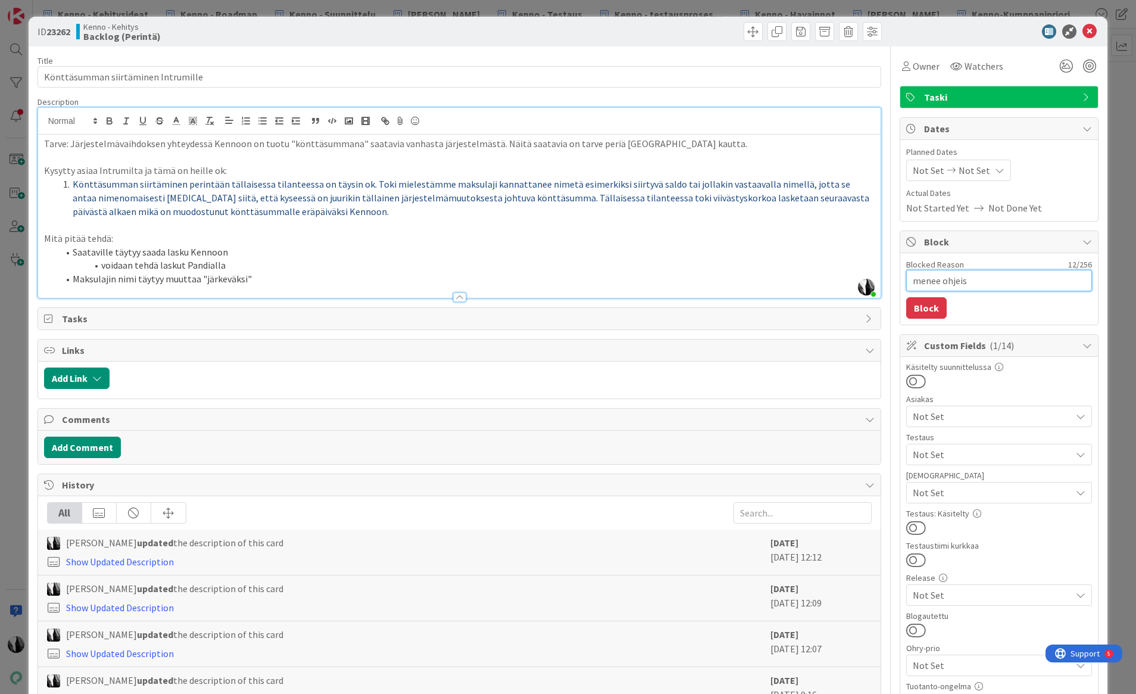
type textarea "x"
type textarea "menee ohjeist"
type textarea "x"
type textarea "menee ohjeistu"
type textarea "x"
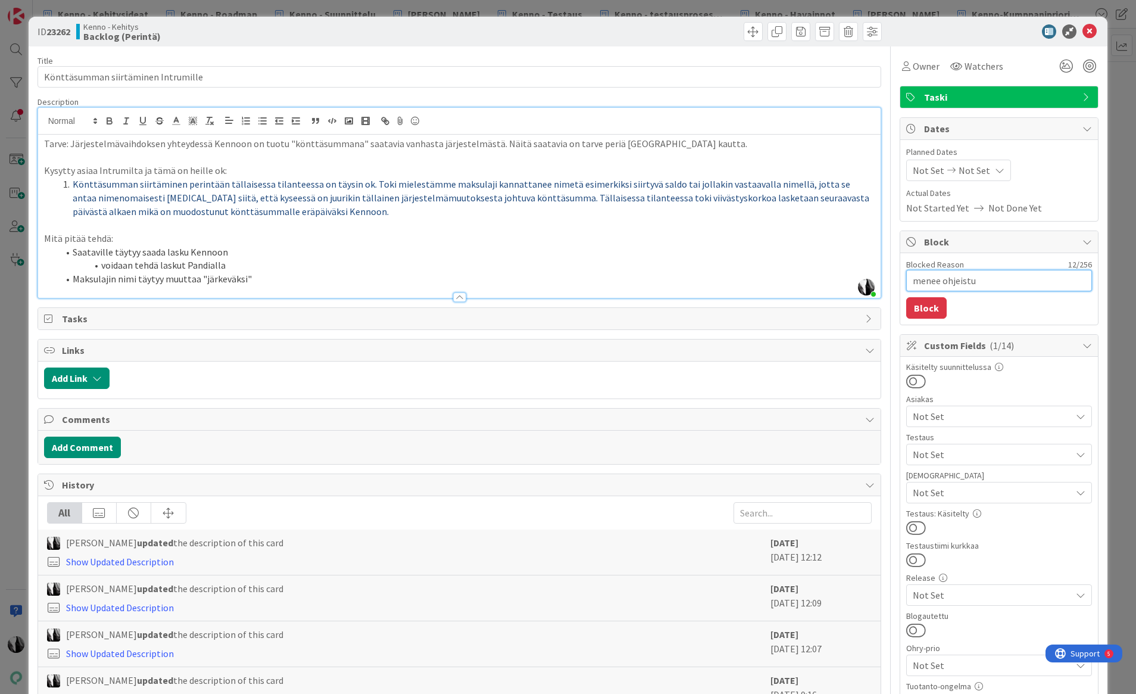
type textarea "menee ohjeistuk"
type textarea "x"
type textarea "menee ohjeistuks"
type textarea "x"
type textarea "menee ohjeistukse"
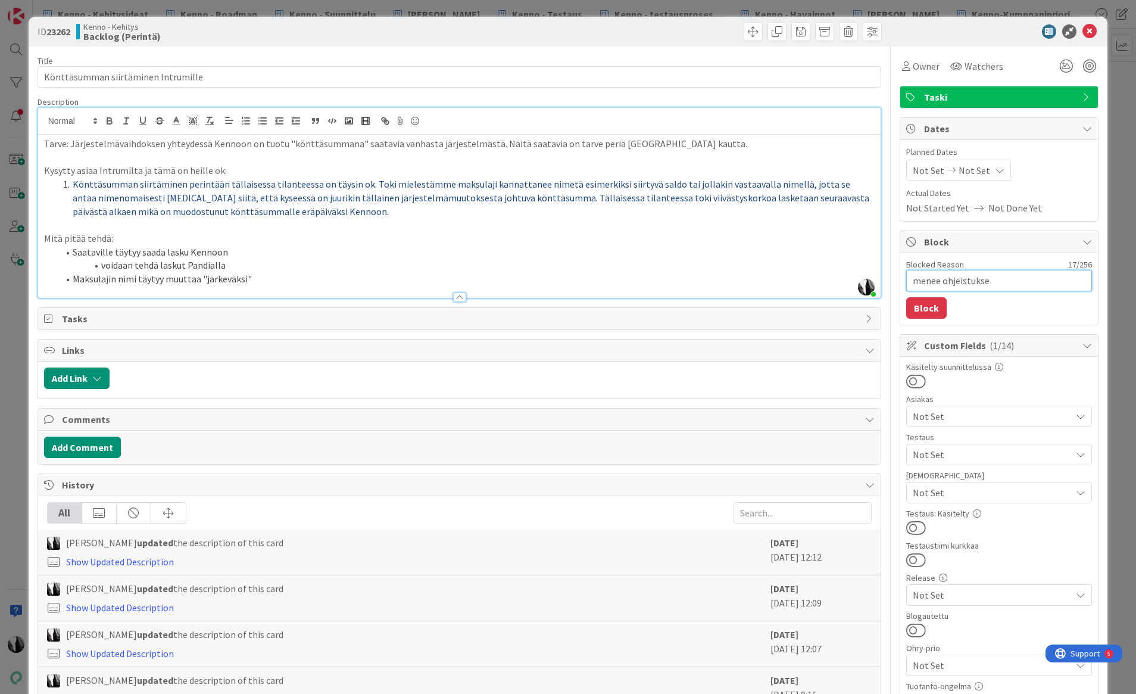
type textarea "x"
type textarea "menee ohjeistuksel"
type textarea "x"
type textarea "menee ohjeistuksell"
type textarea "x"
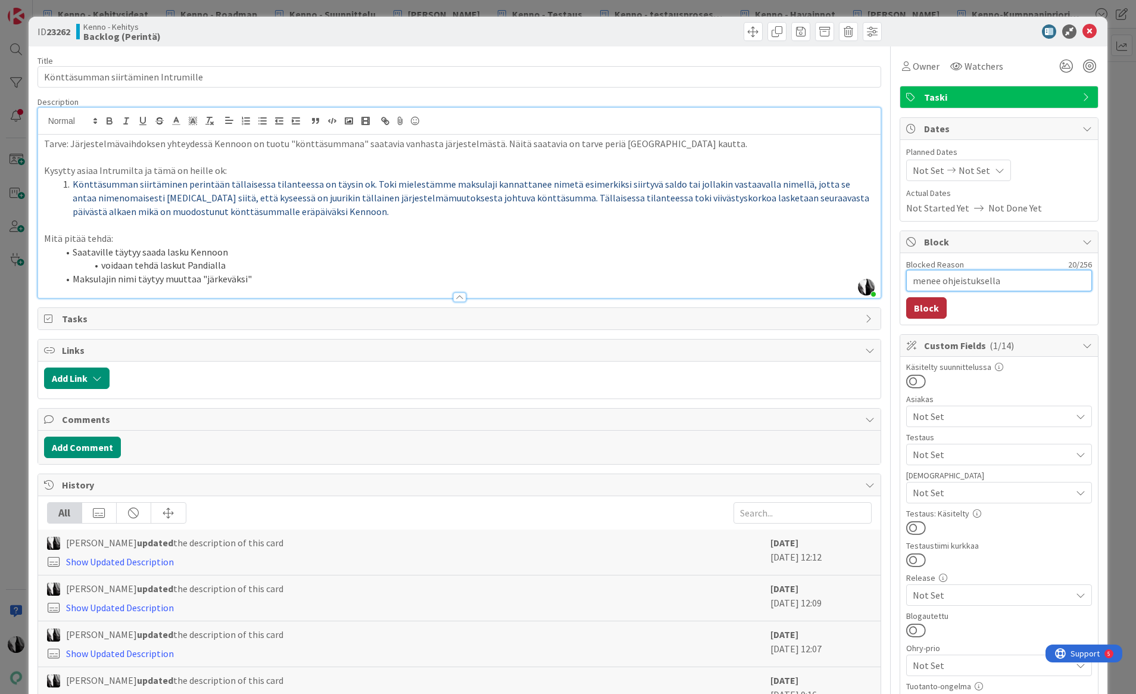
type textarea "menee ohjeistuksella"
click at [940, 304] on button "Block" at bounding box center [926, 307] width 40 height 21
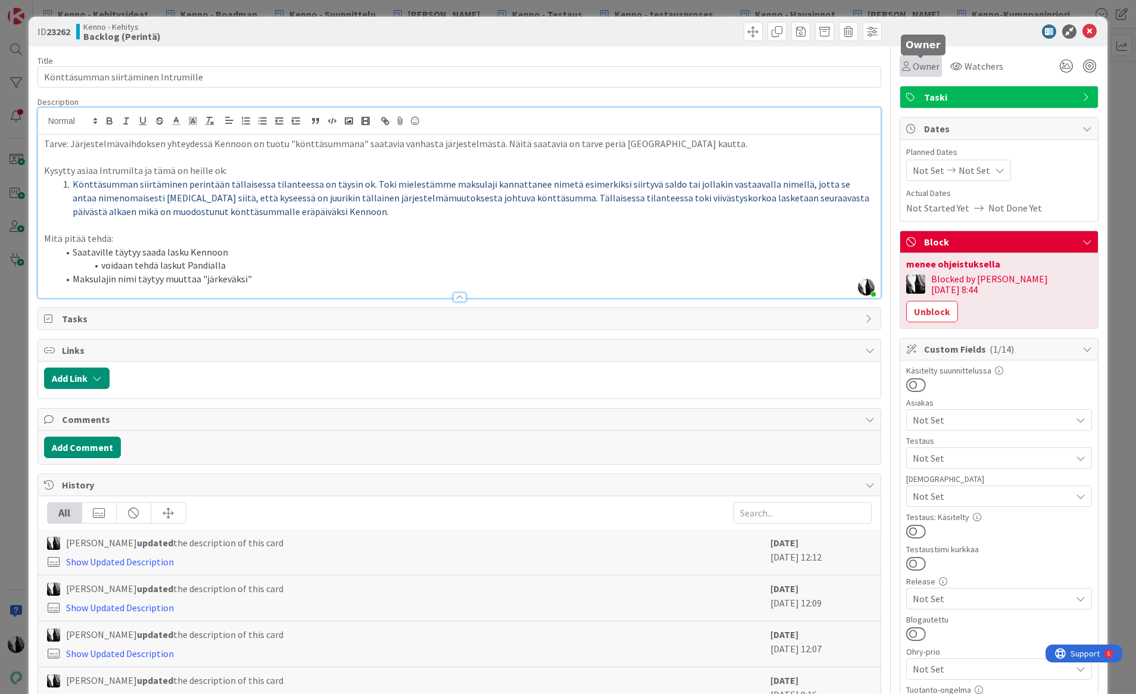
click at [931, 68] on span "Owner" at bounding box center [926, 66] width 27 height 14
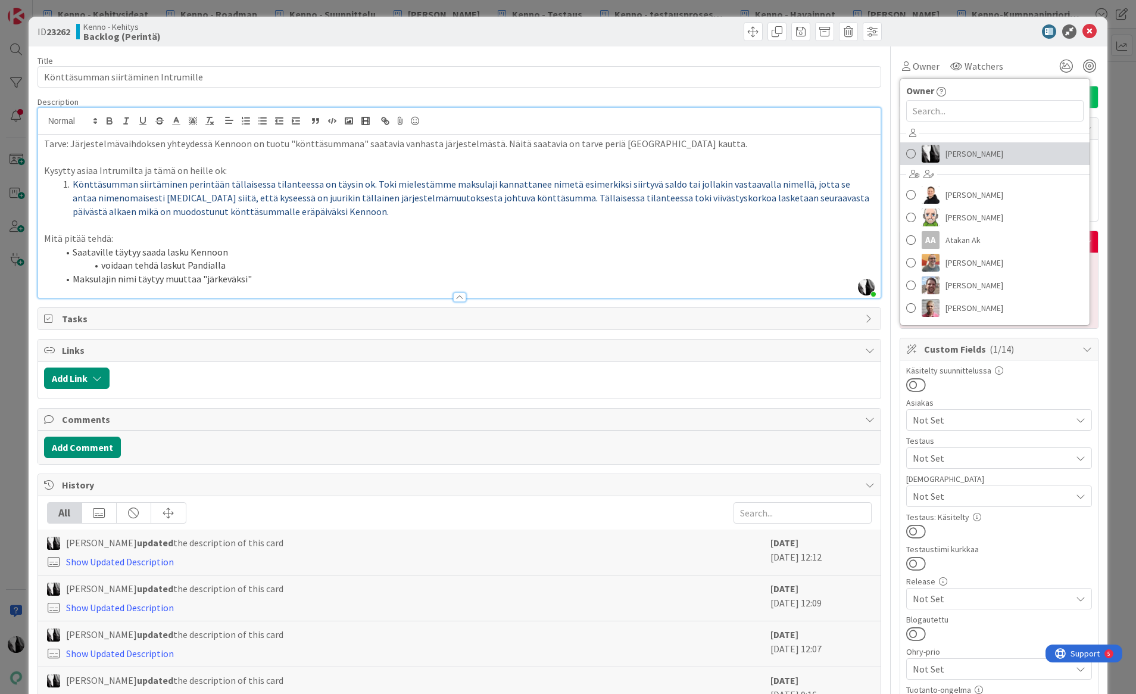
drag, startPoint x: 958, startPoint y: 152, endPoint x: 971, endPoint y: 129, distance: 26.4
click at [959, 151] on span "Katja Vuoti-Heikkinen" at bounding box center [975, 154] width 58 height 18
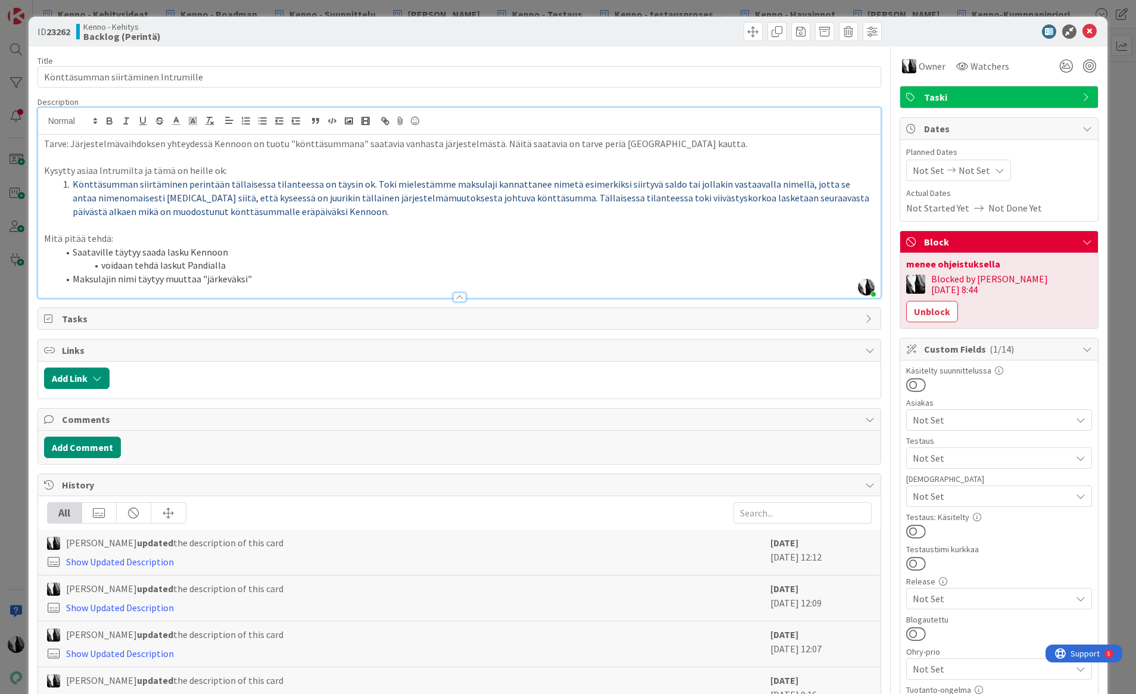
drag, startPoint x: 976, startPoint y: 30, endPoint x: 1028, endPoint y: 35, distance: 52.6
click at [972, 30] on div at bounding box center [993, 31] width 211 height 14
click at [972, 34] on icon at bounding box center [1089, 31] width 14 height 14
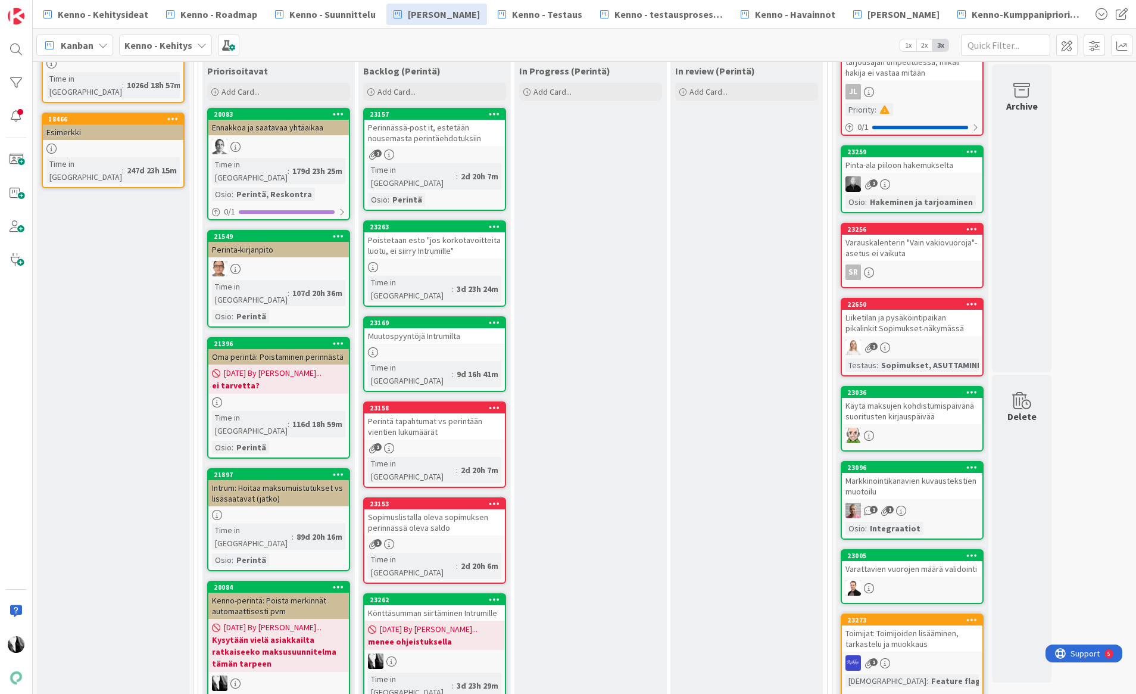
scroll to position [188, 0]
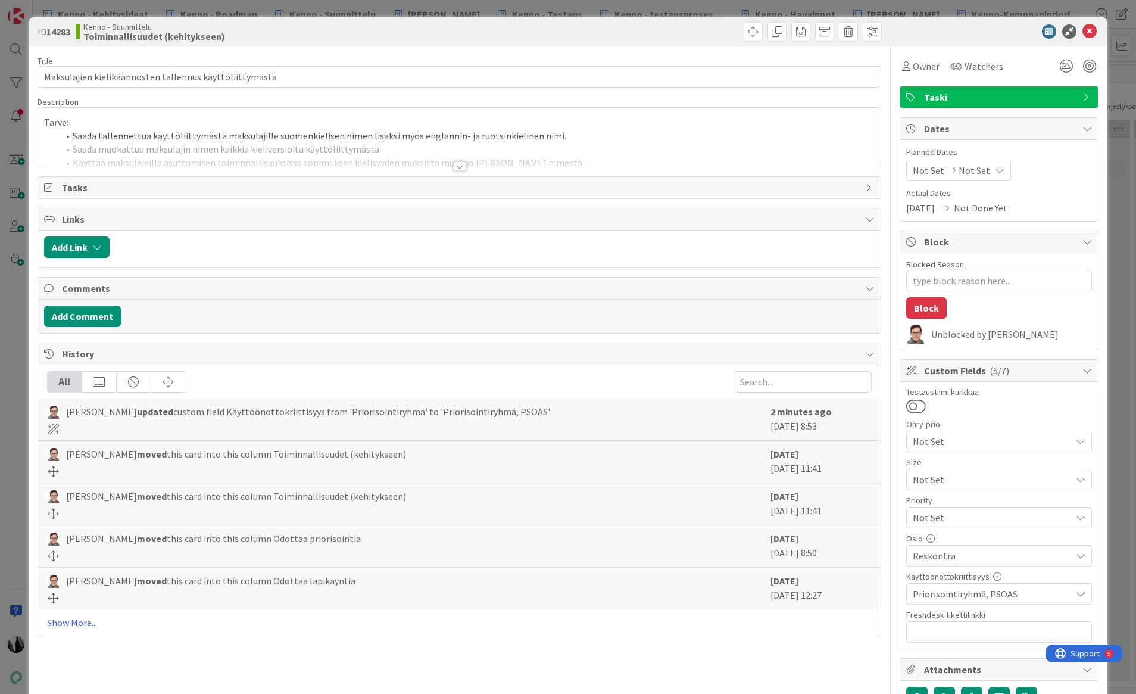
type textarea "x"
click at [460, 165] on div at bounding box center [459, 166] width 13 height 10
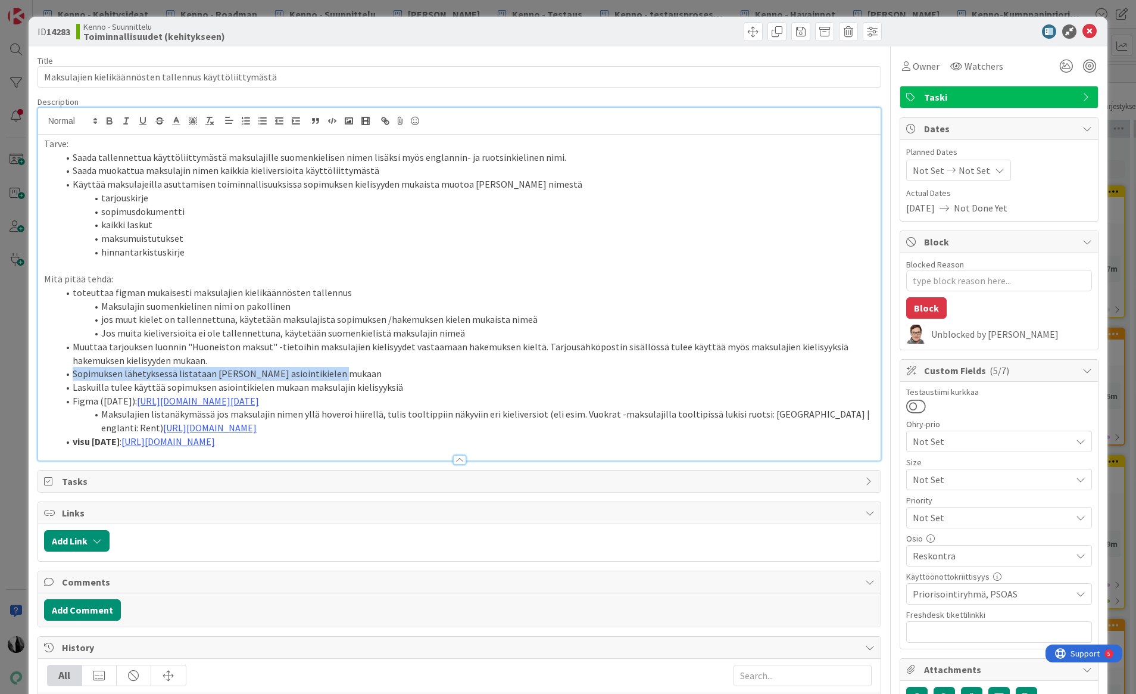
drag, startPoint x: 73, startPoint y: 374, endPoint x: 331, endPoint y: 377, distance: 258.4
click at [331, 377] on li "Sopimuksen lähetyksessä listataan maksulajit asiointikielen mukaan" at bounding box center [466, 374] width 817 height 14
click at [375, 376] on li "Sopimuksen lähetyksessä listataan maksulajit asiointikielen mukaan" at bounding box center [466, 374] width 817 height 14
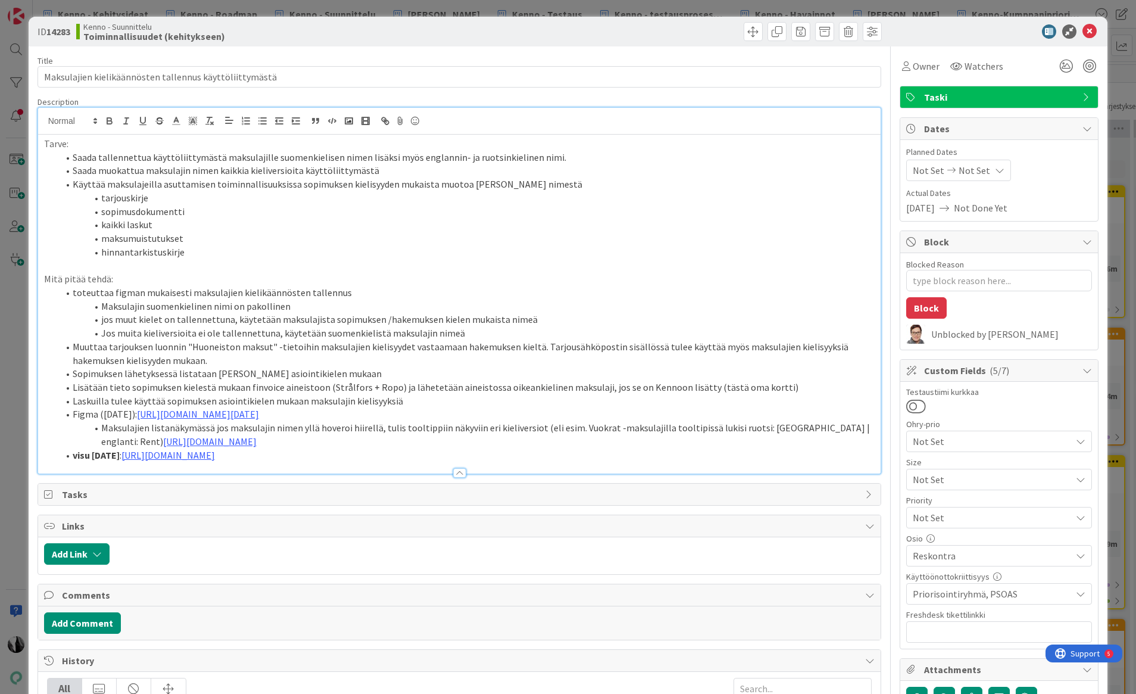
click at [60, 29] on b "14283" at bounding box center [58, 32] width 24 height 12
copy b "14283"
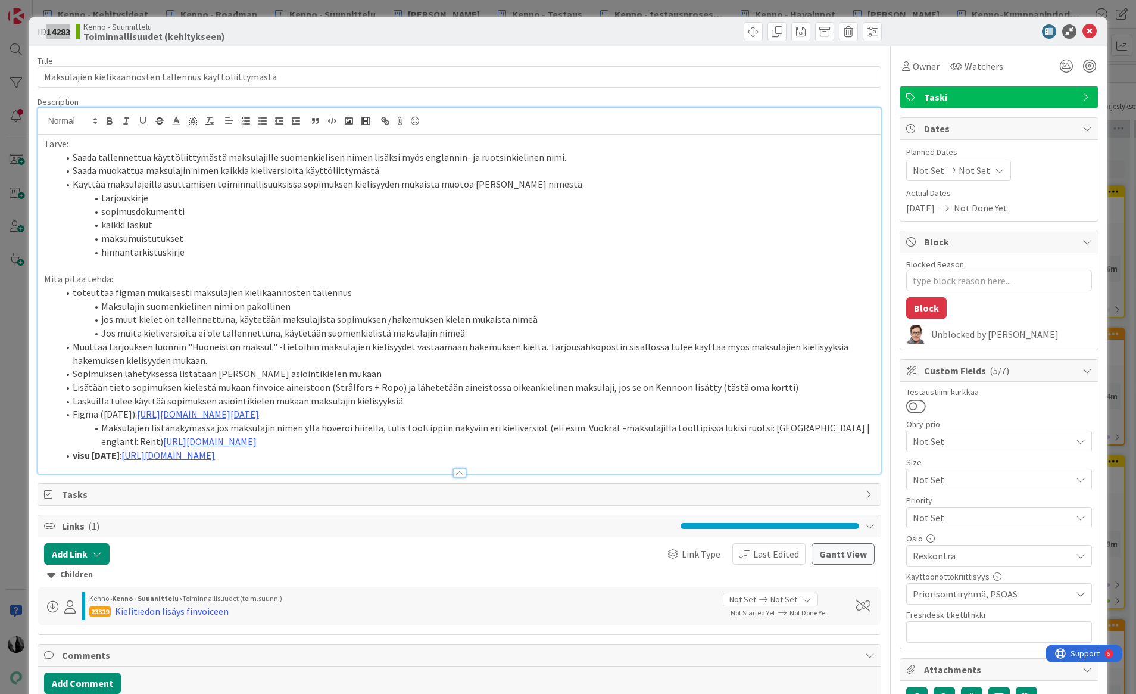
type textarea "x"
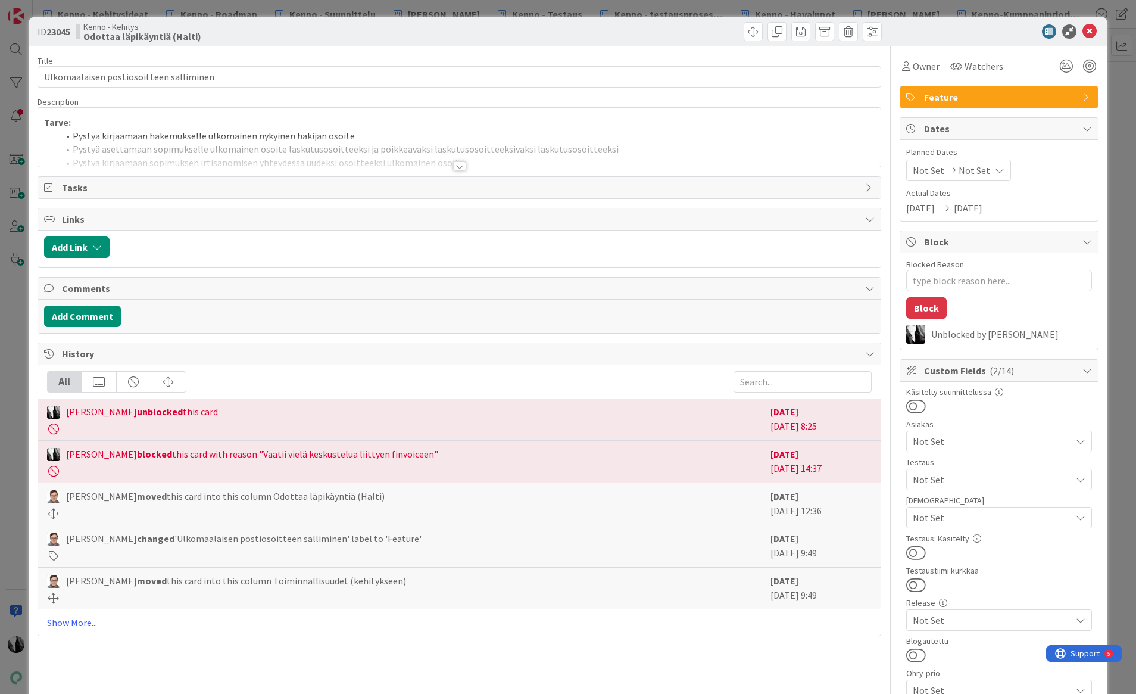
type textarea "x"
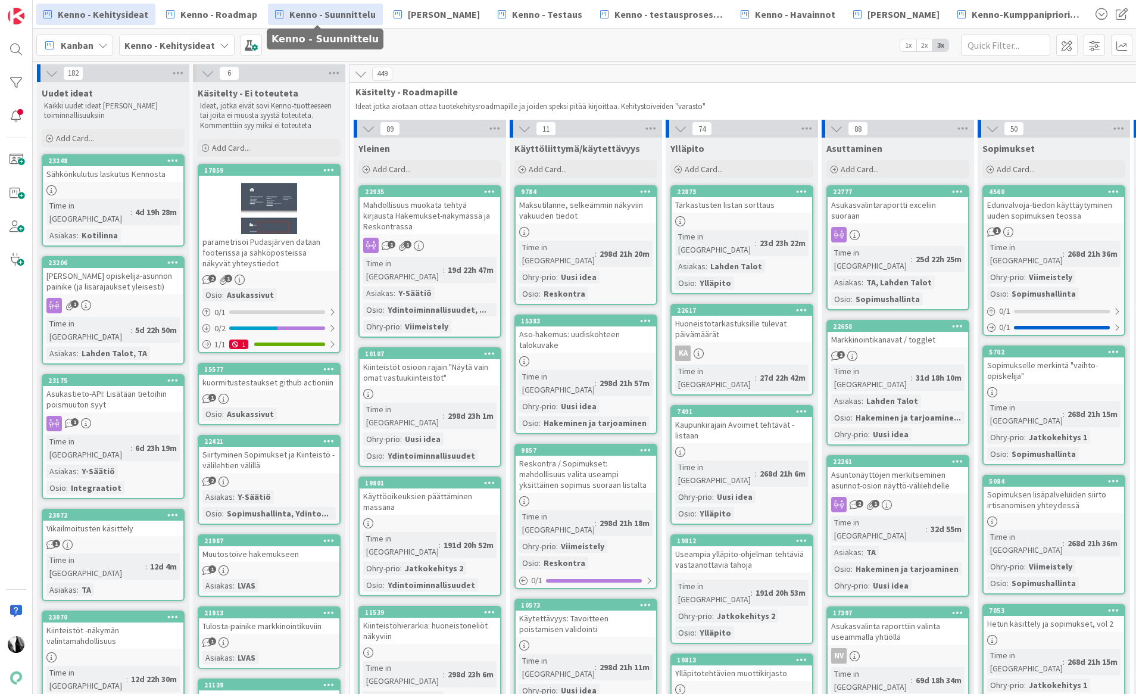
click at [317, 18] on span "Kenno - Suunnittelu" at bounding box center [332, 14] width 86 height 14
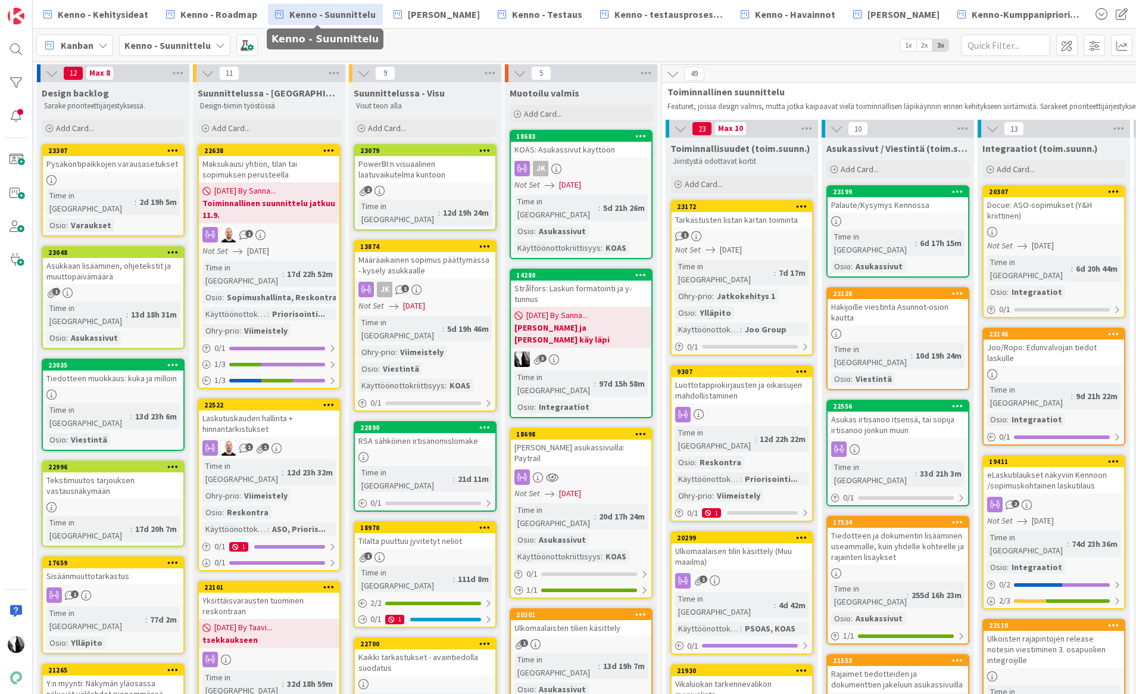
click at [350, 12] on span "Kenno - Suunnittelu" at bounding box center [332, 14] width 86 height 14
click at [703, 184] on span "Add Card..." at bounding box center [704, 184] width 38 height 11
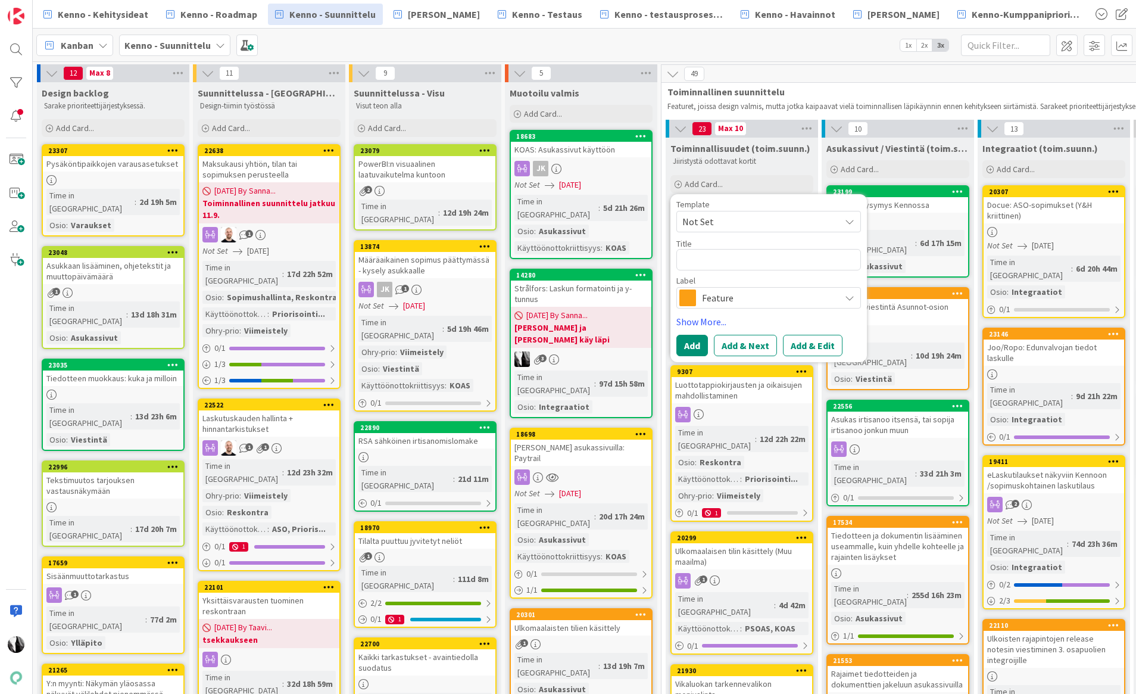
type textarea "x"
type textarea "K"
type textarea "x"
type textarea "Ki"
type textarea "x"
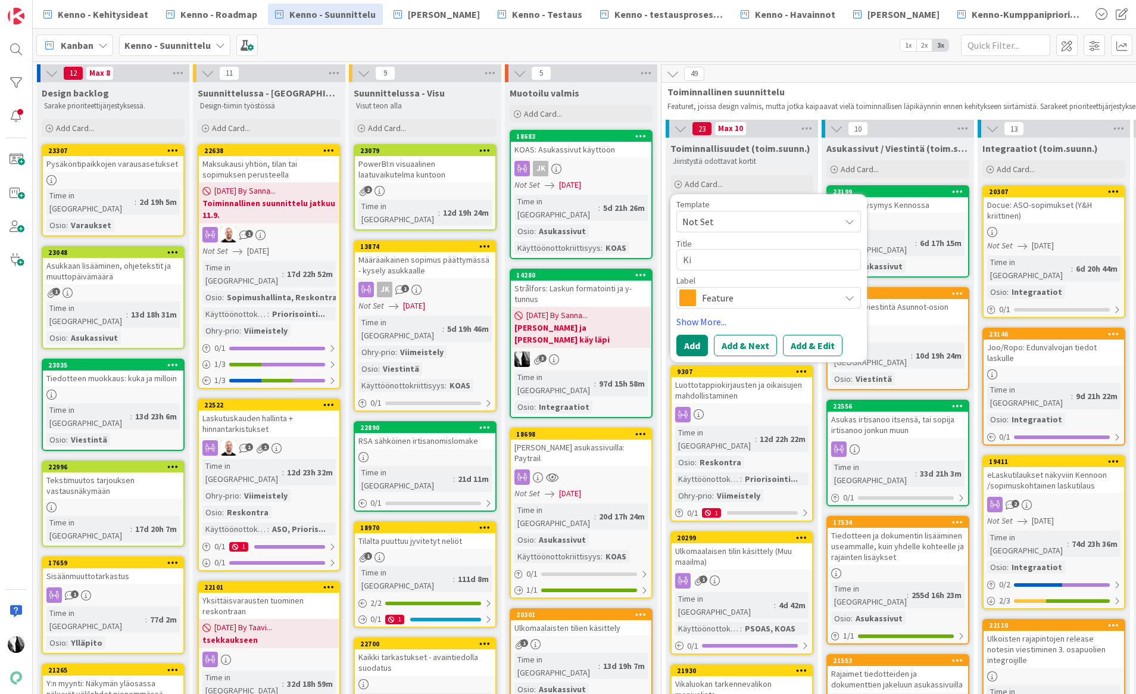
type textarea "Kie"
type textarea "x"
type textarea "Kiel"
type textarea "x"
type textarea "Kieli"
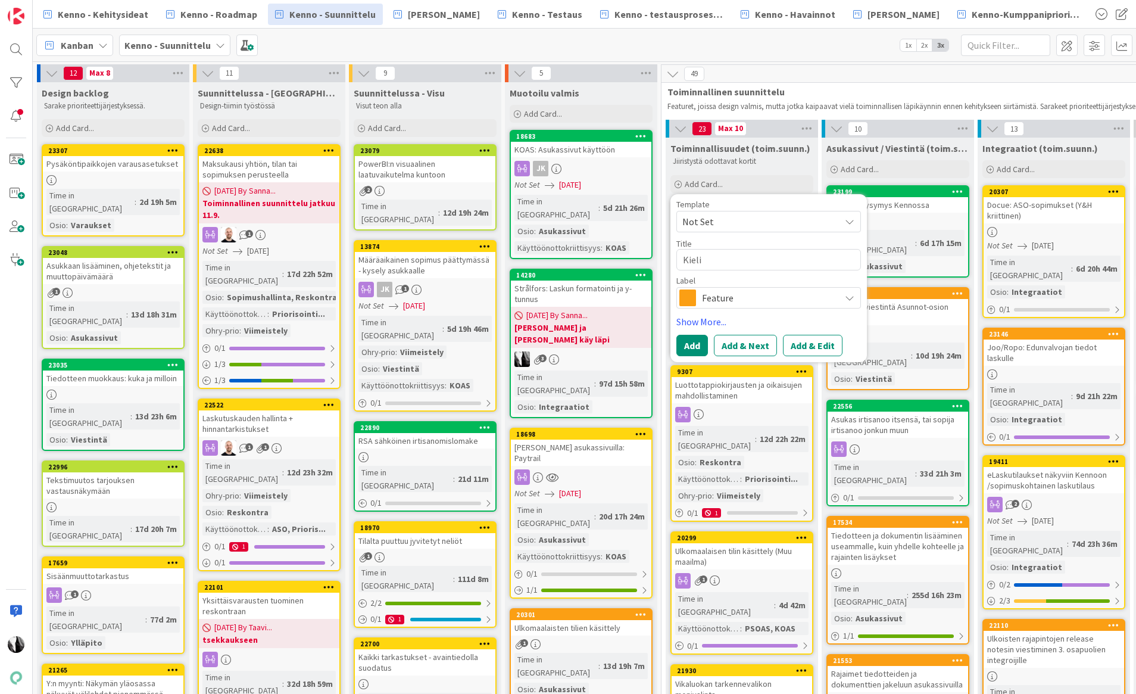
type textarea "x"
type textarea "Kielis"
type textarea "x"
type textarea "Kielisy"
type textarea "x"
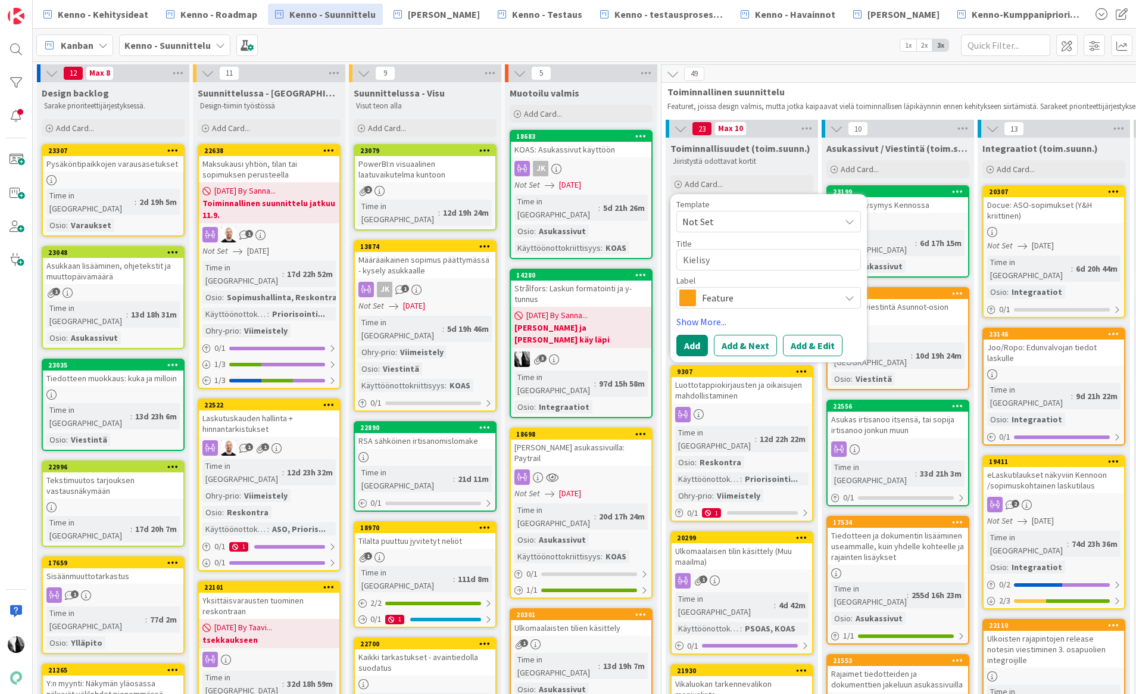
type textarea "Kielisyy"
type textarea "x"
type textarea "Kielisyyd"
type textarea "x"
type textarea "Kielisyyde"
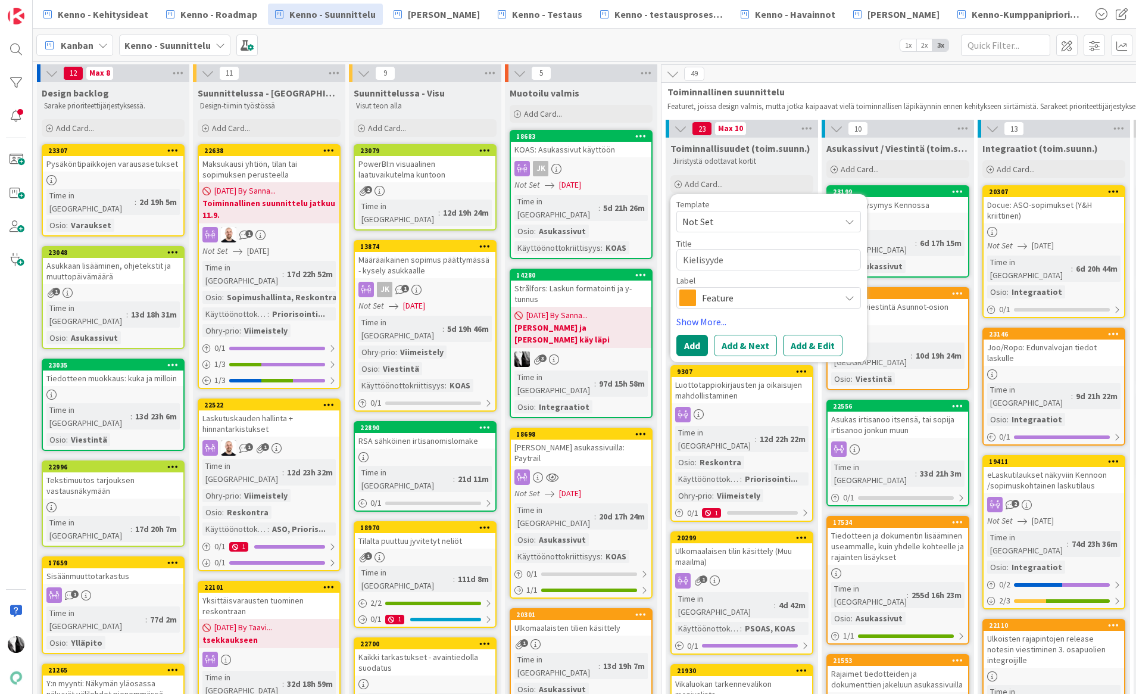
type textarea "x"
type textarea "Kielisyyden"
type textarea "x"
type textarea "Kielisyyden l"
type textarea "x"
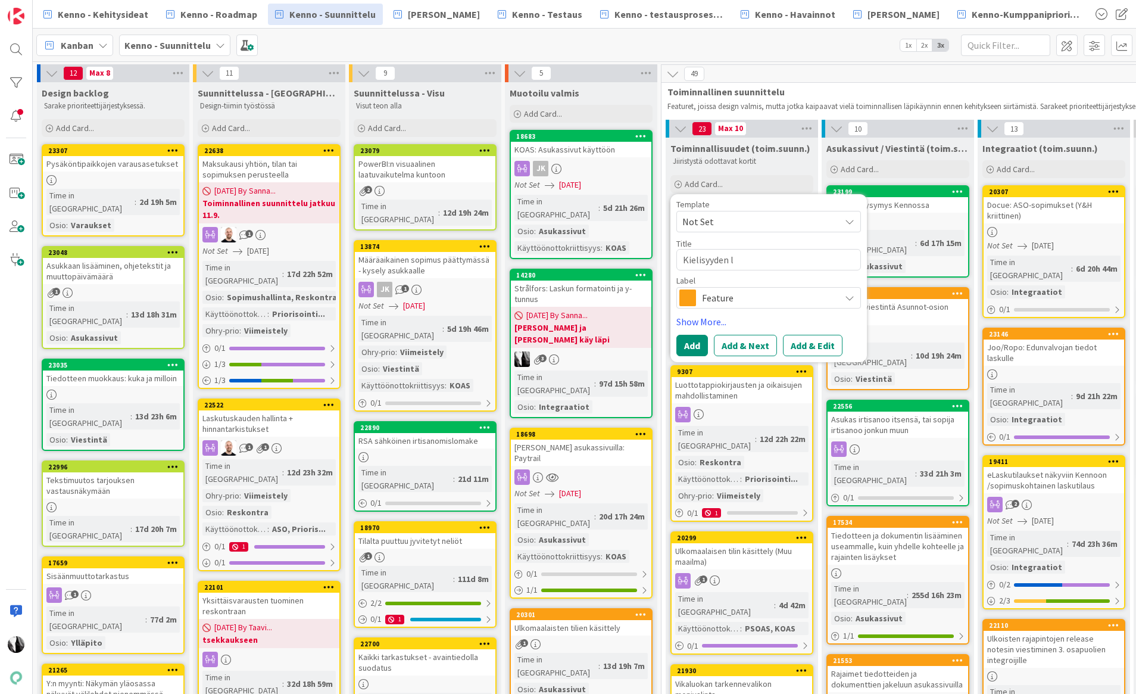
type textarea "Kielisyyden li"
type textarea "x"
type textarea "Kielisyyden lis"
type textarea "x"
type textarea "Kielisyyden lisä"
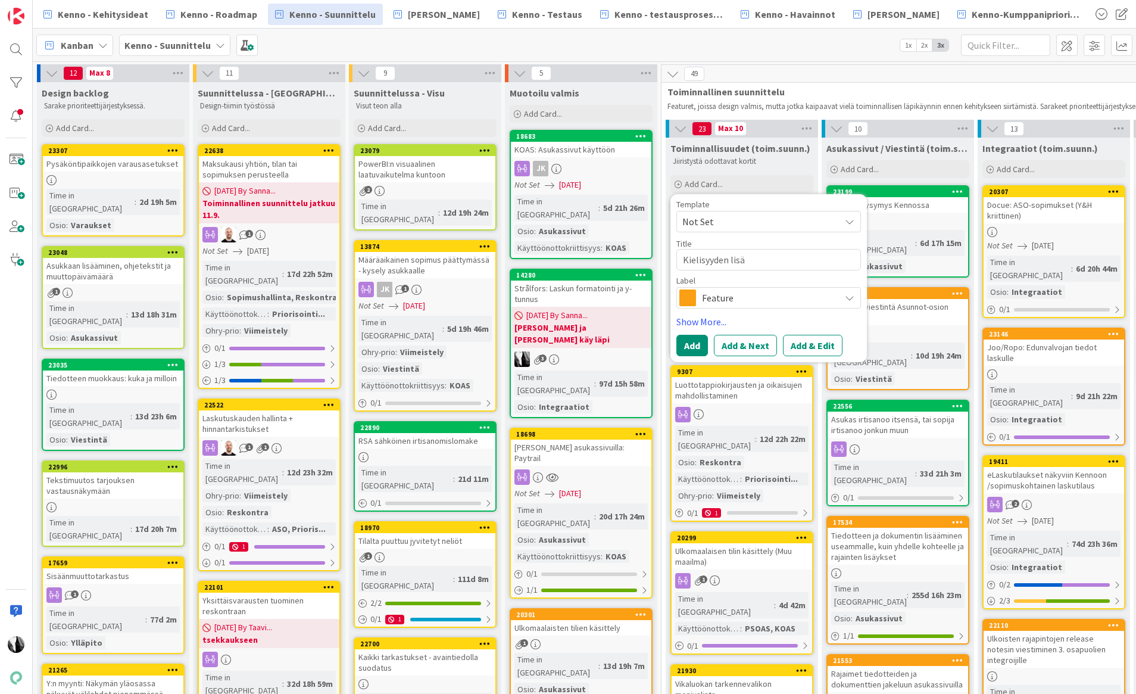
type textarea "x"
type textarea "Kielisyyden lisäy"
type textarea "x"
type textarea "Kielisyyden lisäys"
type textarea "x"
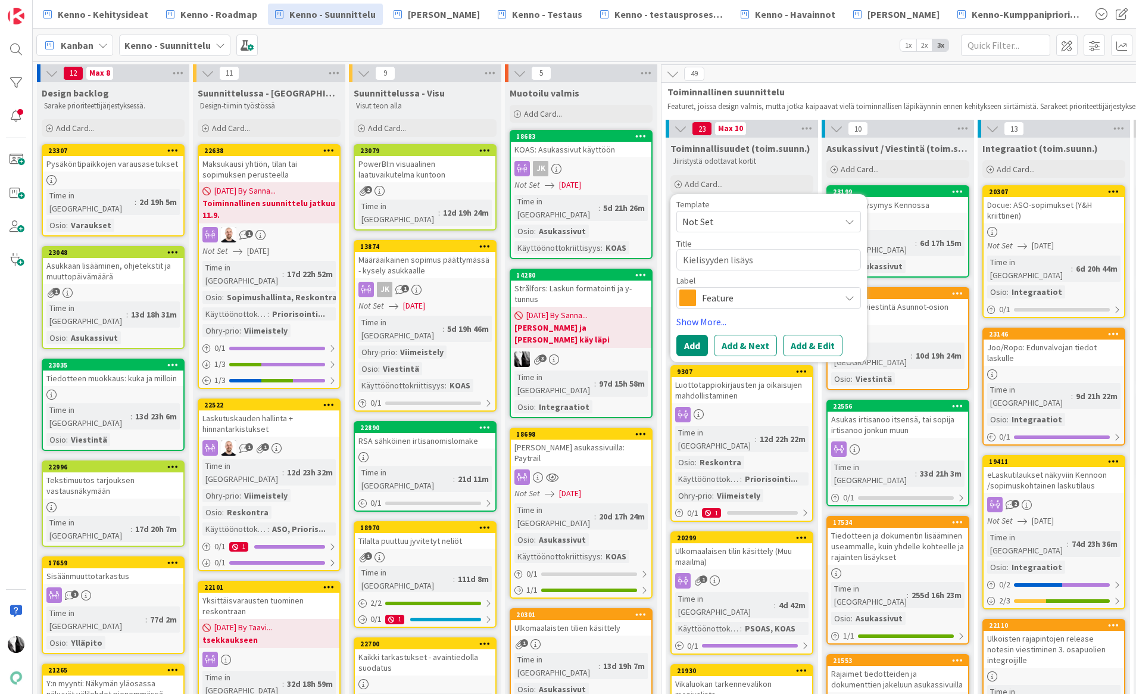
type textarea "Kielisyyden lisäy"
type textarea "x"
type textarea "Kielisyyden lisä"
type textarea "x"
type textarea "Kielisyyden lis"
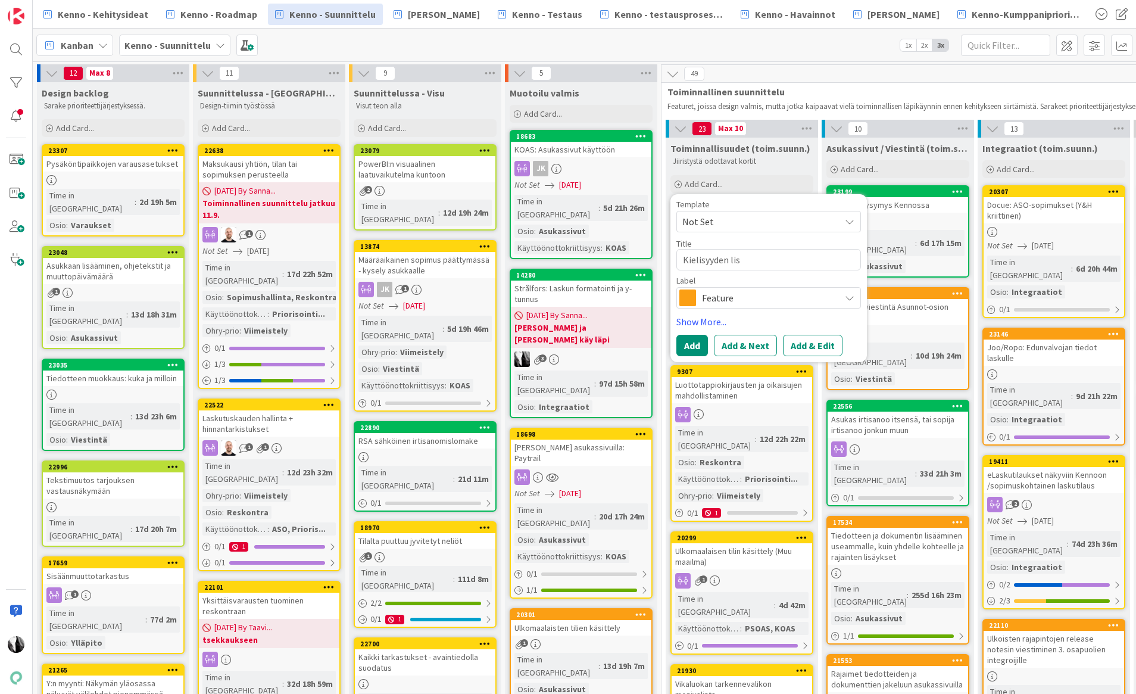
type textarea "x"
type textarea "Kielisyyden li"
type textarea "x"
type textarea "Kielisyyden l"
type textarea "x"
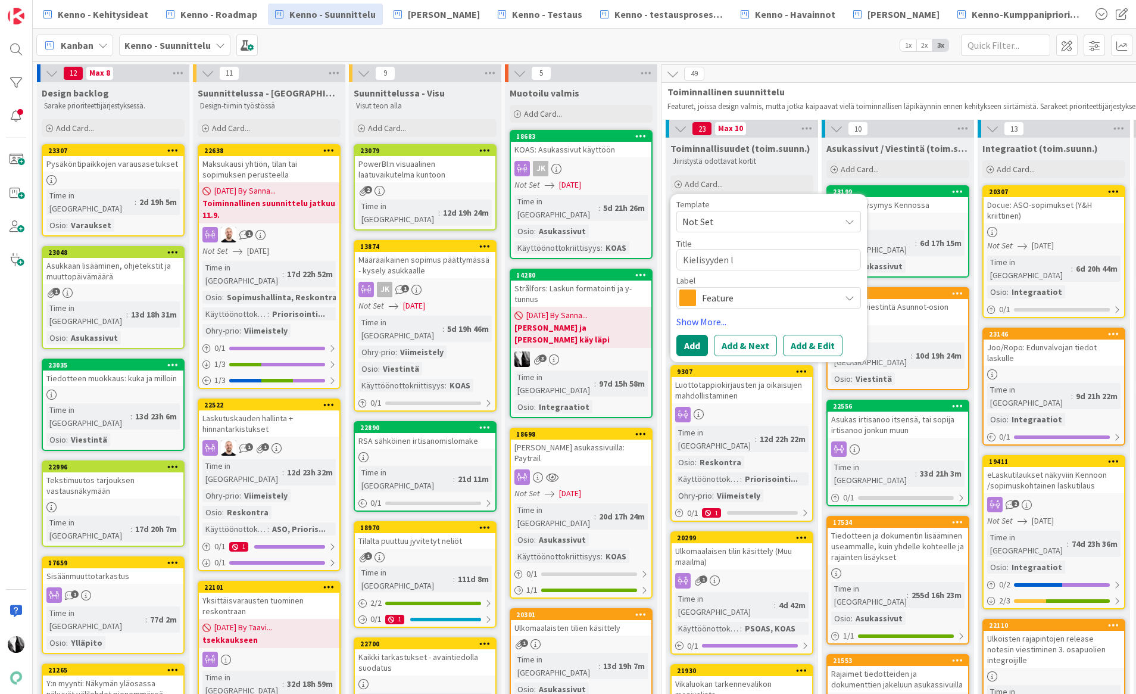
type textarea "Kielisyyden"
type textarea "x"
type textarea "Kielisyyden"
type textarea "x"
type textarea "Kielisyyde"
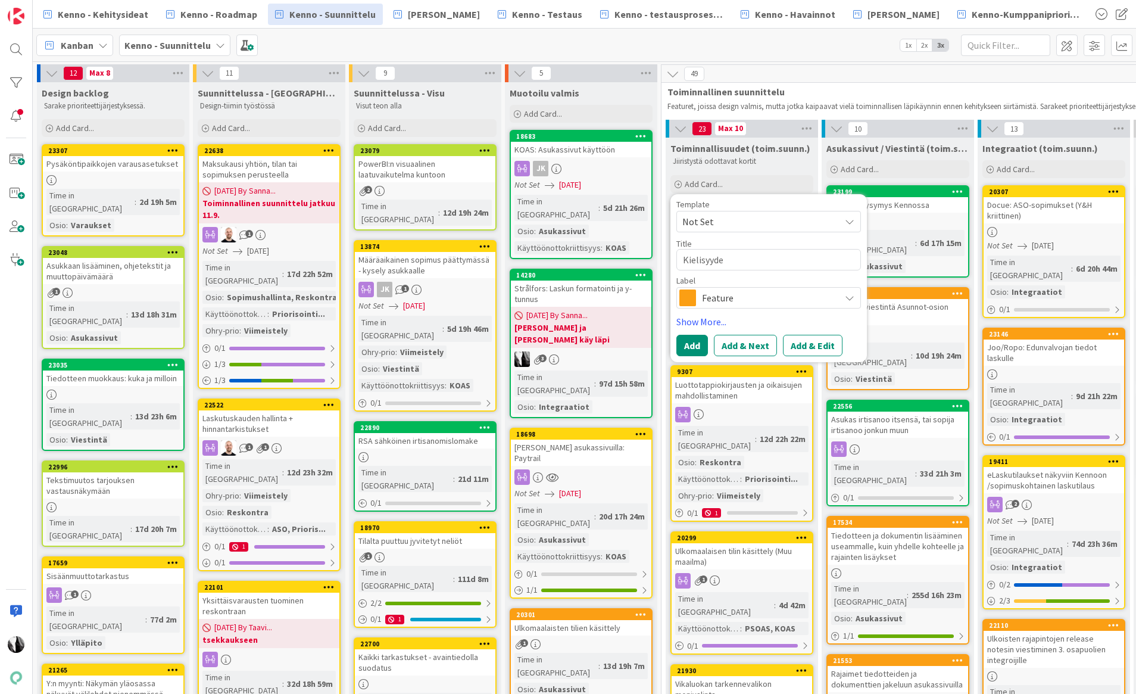
type textarea "x"
type textarea "Kielisyyd"
type textarea "x"
type textarea "Kielisyy"
type textarea "x"
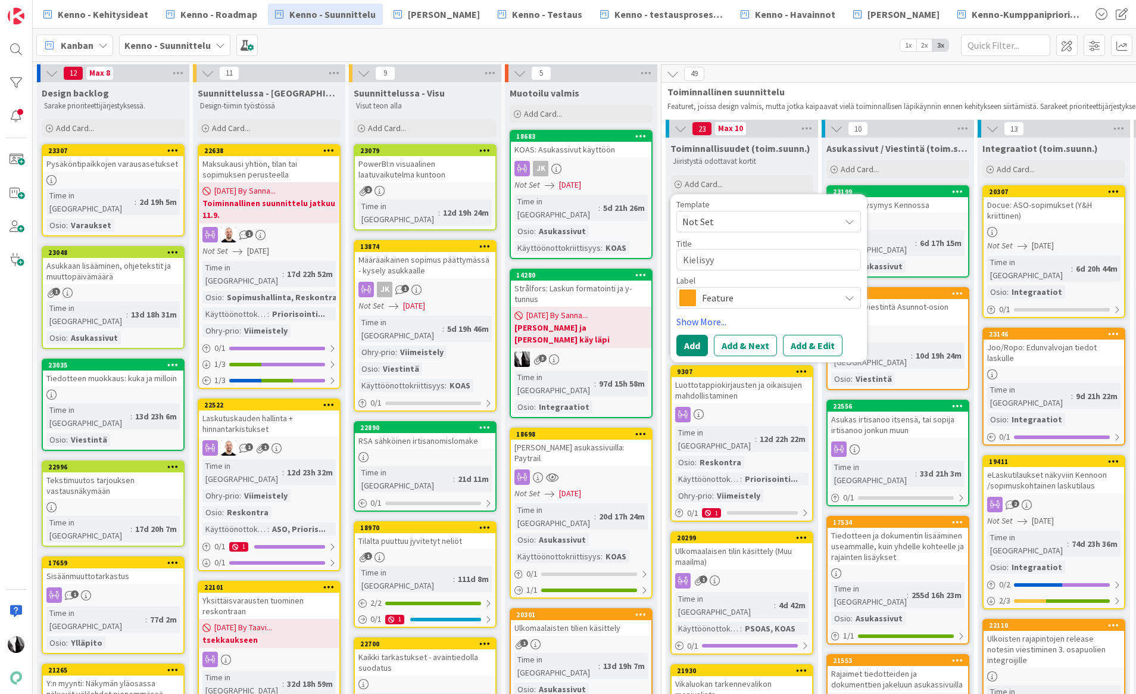
type textarea "Kielisy"
type textarea "x"
type textarea "Kielis"
type textarea "x"
type textarea "Kieli"
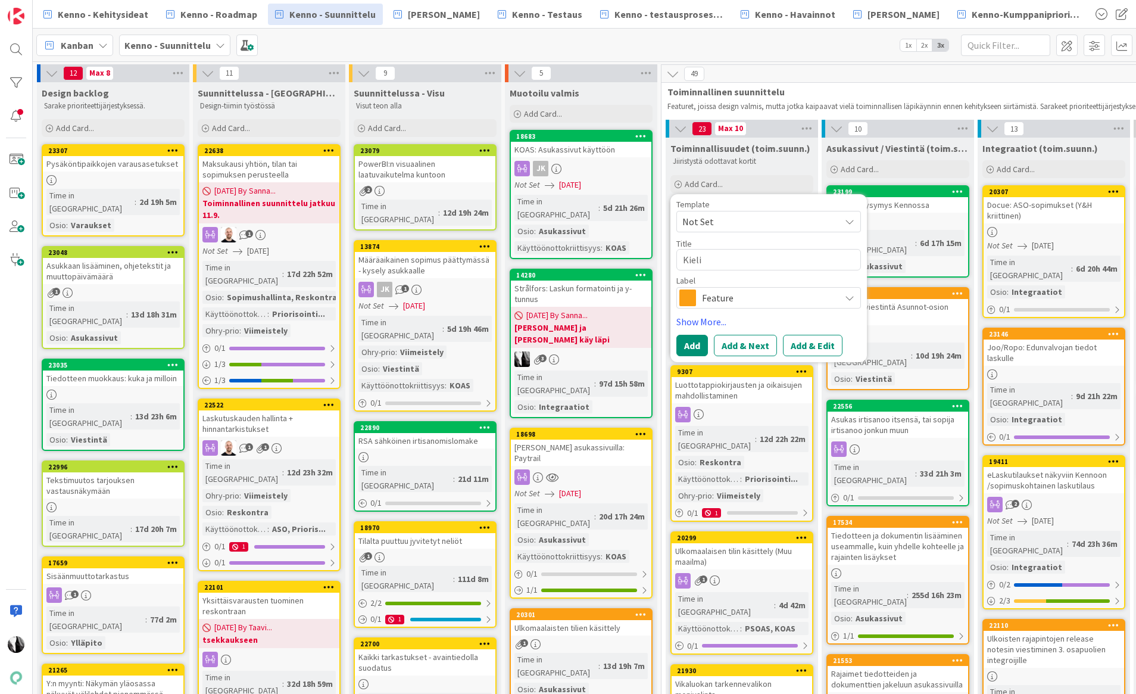
type textarea "x"
type textarea "Kielit"
type textarea "x"
type textarea "Kieliti"
type textarea "x"
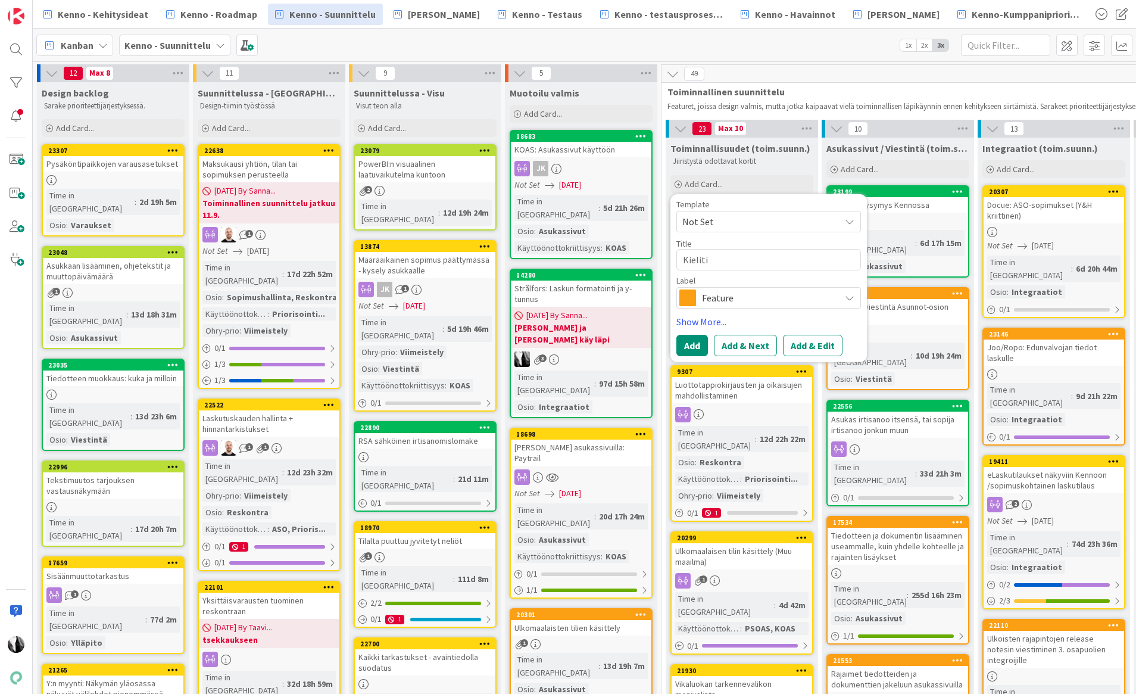
type textarea "Kielitie"
type textarea "x"
type textarea "Kielitied"
type textarea "x"
type textarea "Kielitiedo"
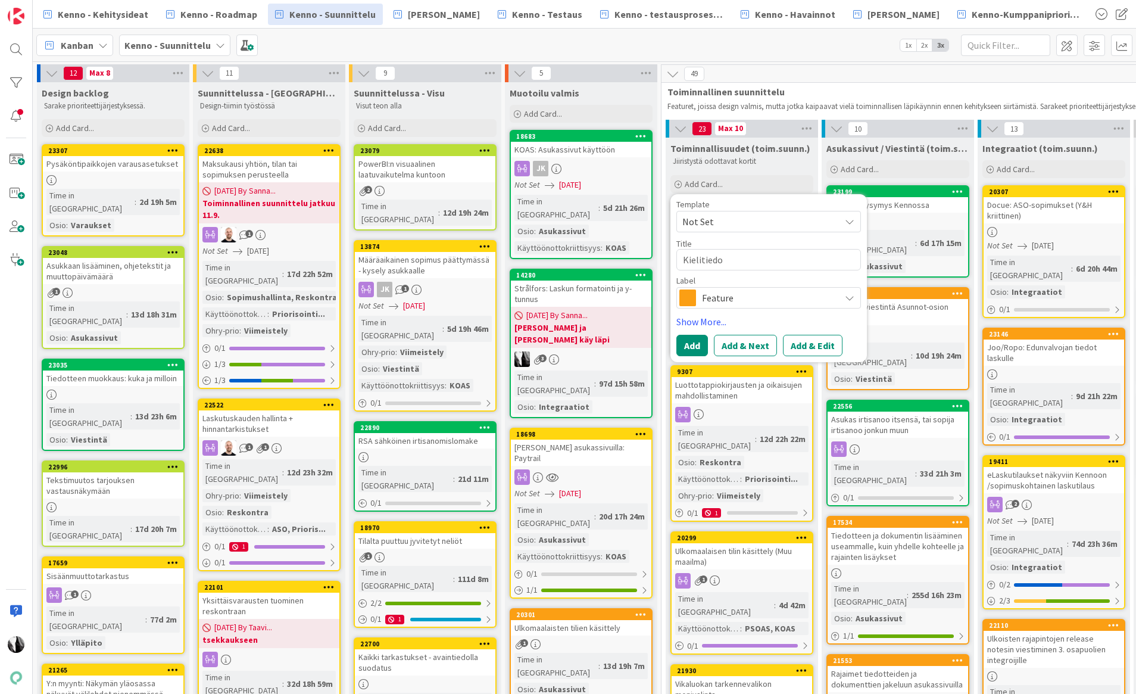
type textarea "x"
type textarea "Kielitiedon"
type textarea "x"
type textarea "Kielitiedon l"
type textarea "x"
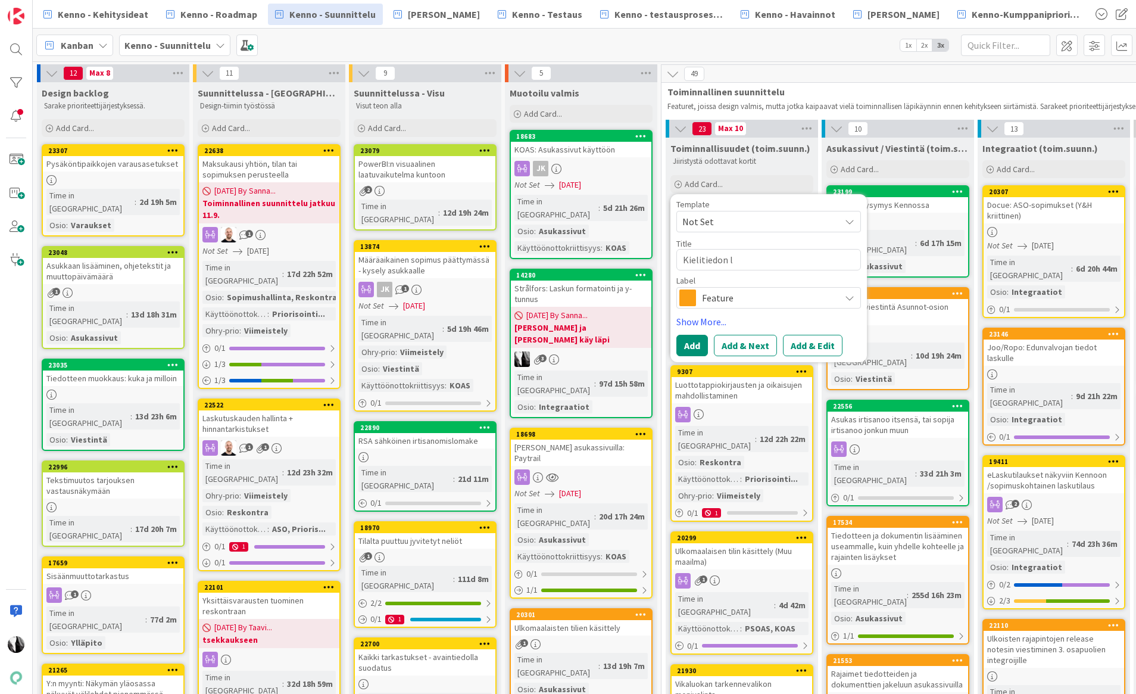
type textarea "Kielitiedon li"
type textarea "x"
type textarea "Kielitiedon lis"
type textarea "x"
type textarea "Kielitiedon lisä"
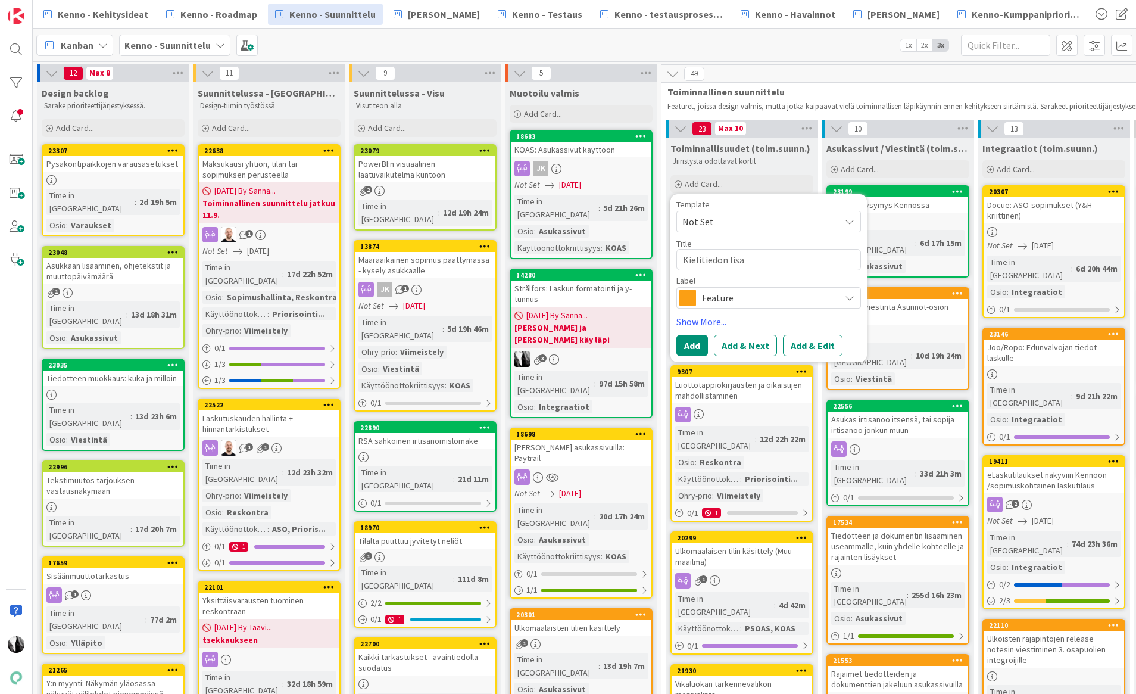
type textarea "x"
type textarea "Kielitiedon lisäy"
type textarea "x"
type textarea "Kielitiedon lisäys"
type textarea "x"
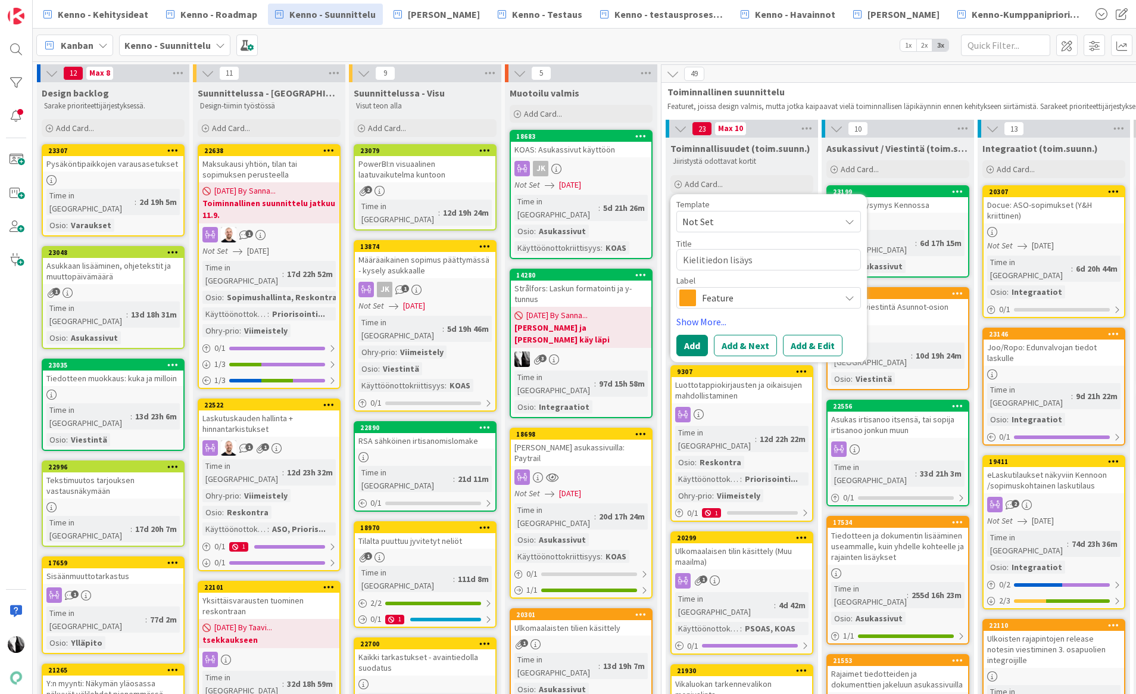
type textarea "Kielitiedon lisäys f"
type textarea "x"
type textarea "Kielitiedon lisäys fi"
type textarea "x"
type textarea "Kielitiedon lisäys fin"
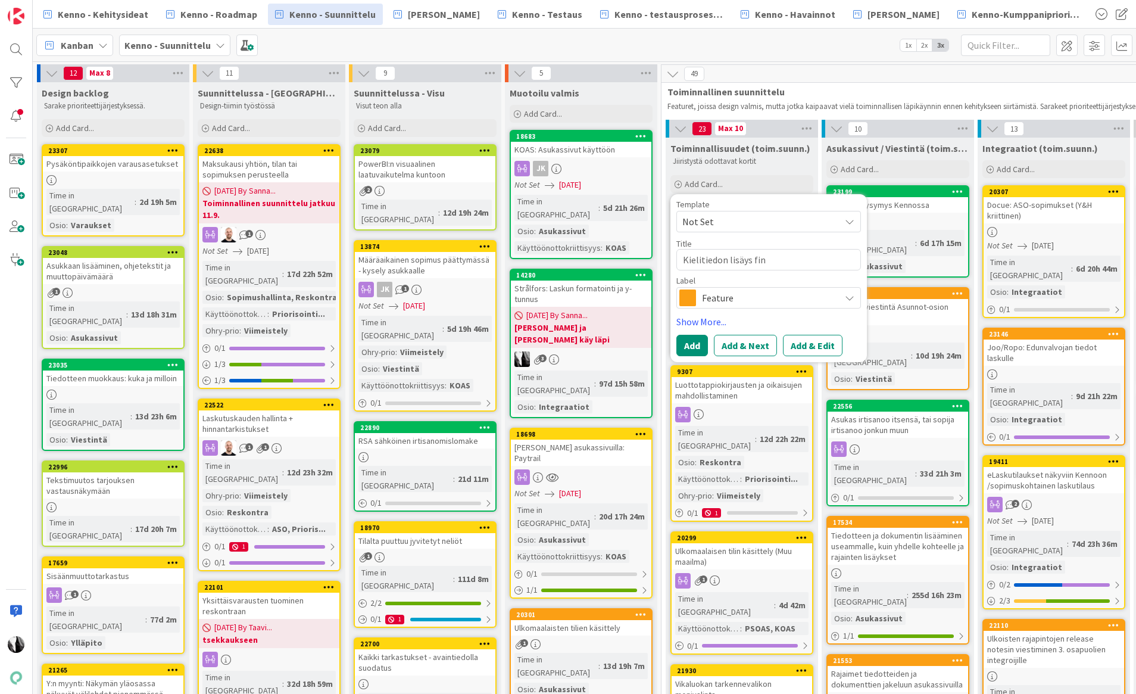
type textarea "x"
type textarea "Kielitiedon lisäys finvo"
type textarea "x"
type textarea "Kielitiedon lisäys finvoi"
type textarea "x"
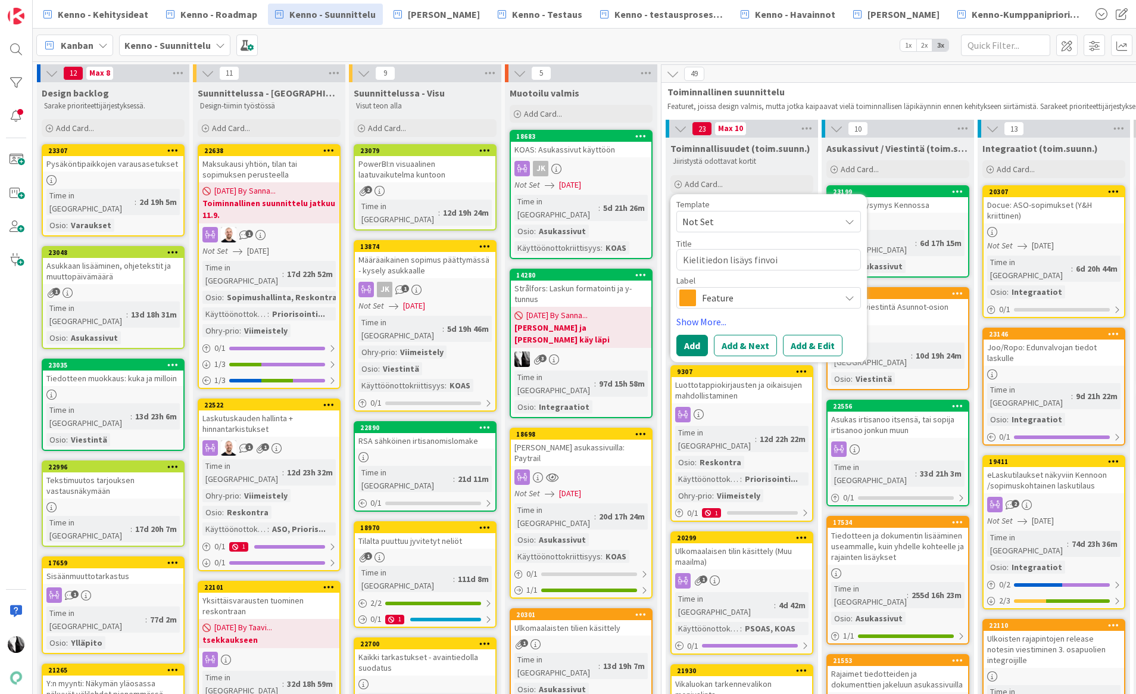
type textarea "Kielitiedon lisäys finvoic"
type textarea "x"
type textarea "Kielitiedon lisäys finvoice"
type textarea "x"
type textarea "Kielitiedon lisäys finvoicee"
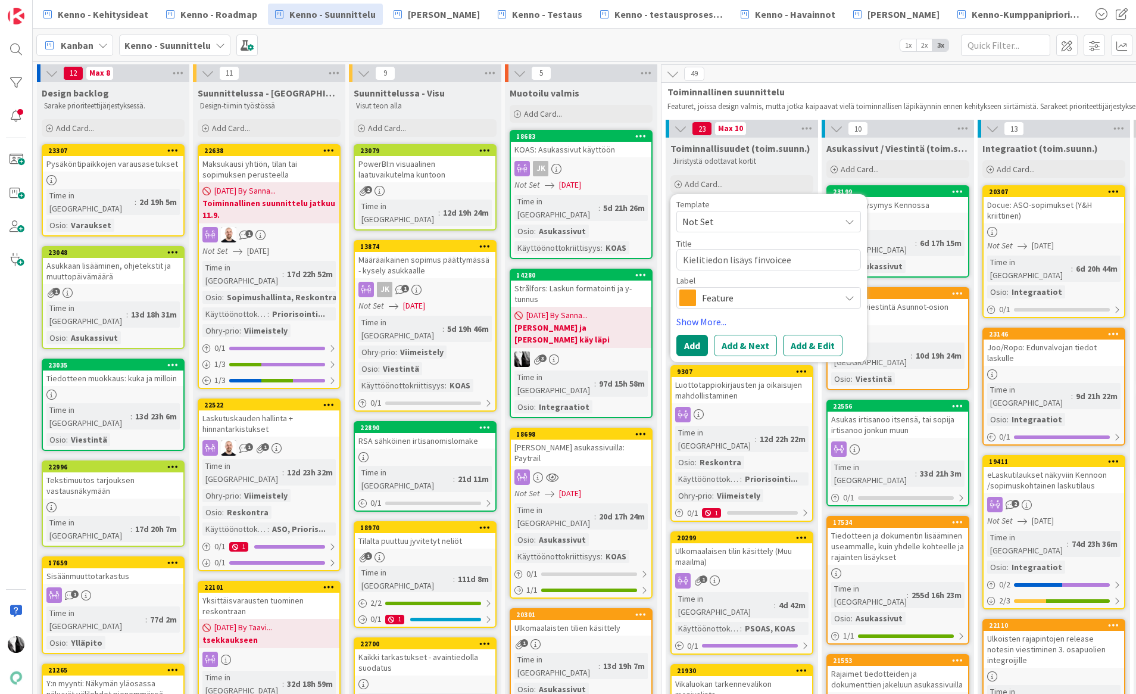
type textarea "x"
type textarea "Kielitiedon lisäys finvoiceen"
drag, startPoint x: 681, startPoint y: 258, endPoint x: 801, endPoint y: 260, distance: 119.7
click at [800, 260] on textarea "Kielitiedon lisäys finvoiceen" at bounding box center [768, 259] width 185 height 21
drag, startPoint x: 697, startPoint y: 317, endPoint x: 732, endPoint y: 318, distance: 35.7
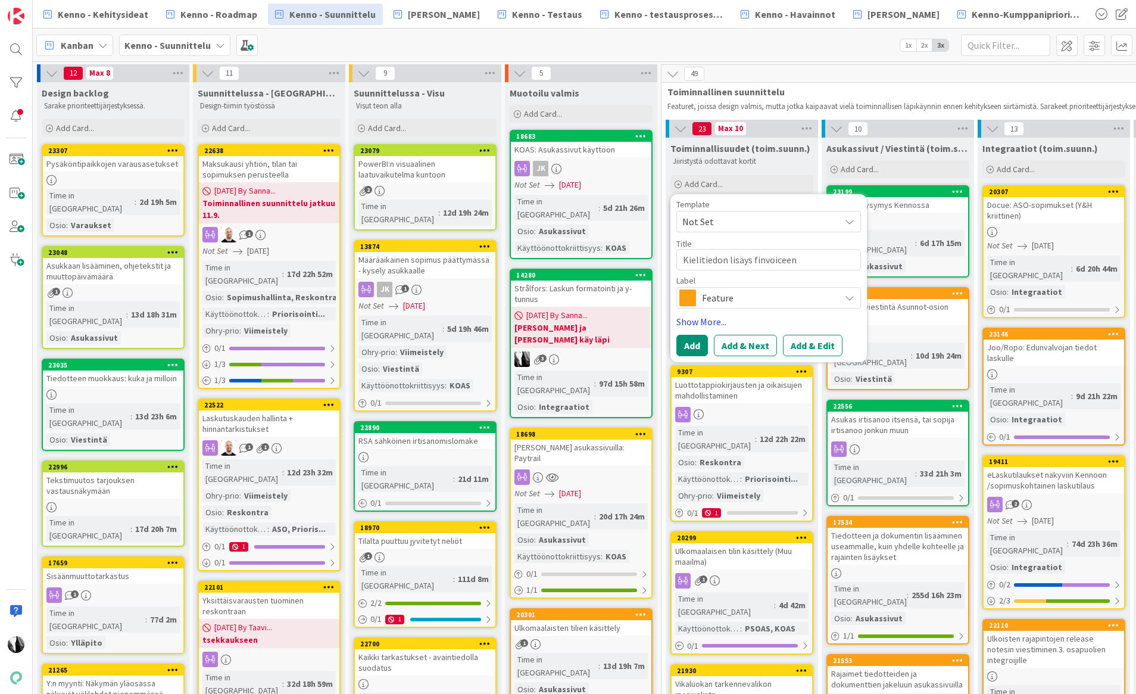
click at [697, 318] on link "Show More..." at bounding box center [768, 321] width 185 height 14
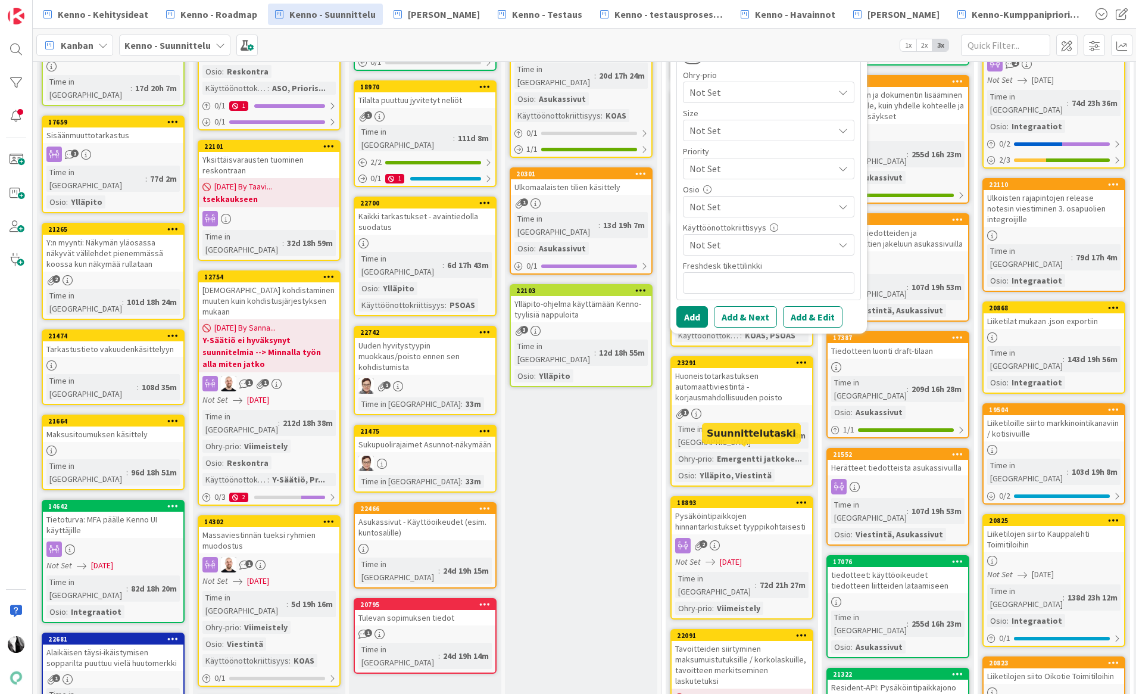
scroll to position [457, 0]
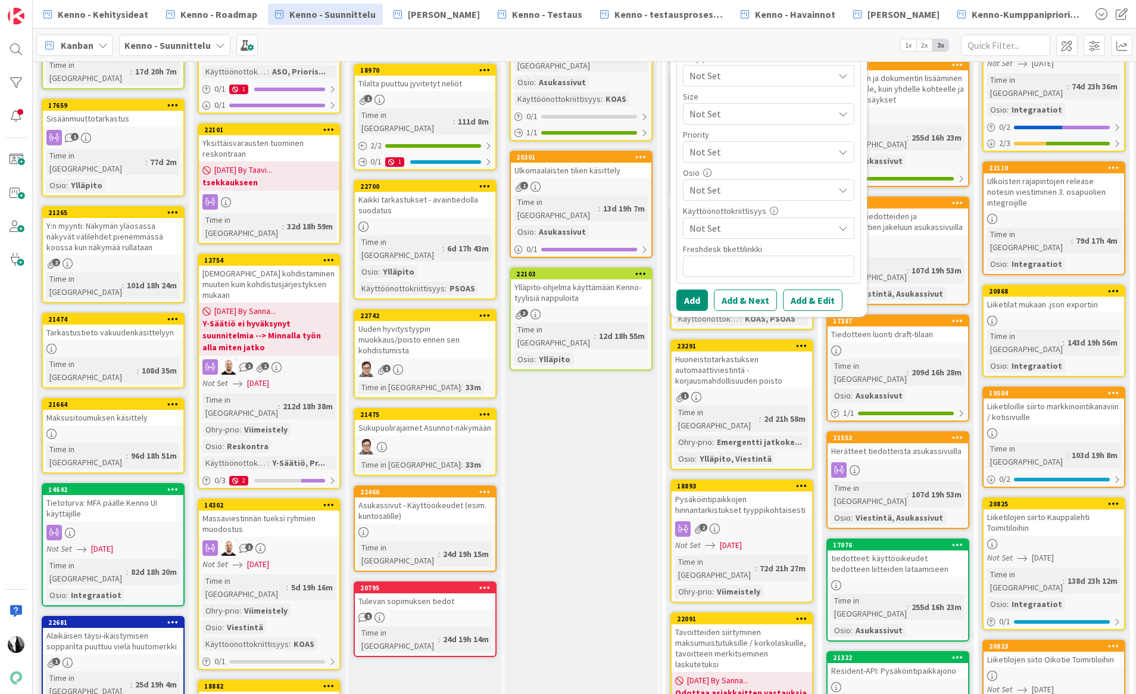
click at [762, 186] on span "Not Set" at bounding box center [761, 190] width 144 height 14
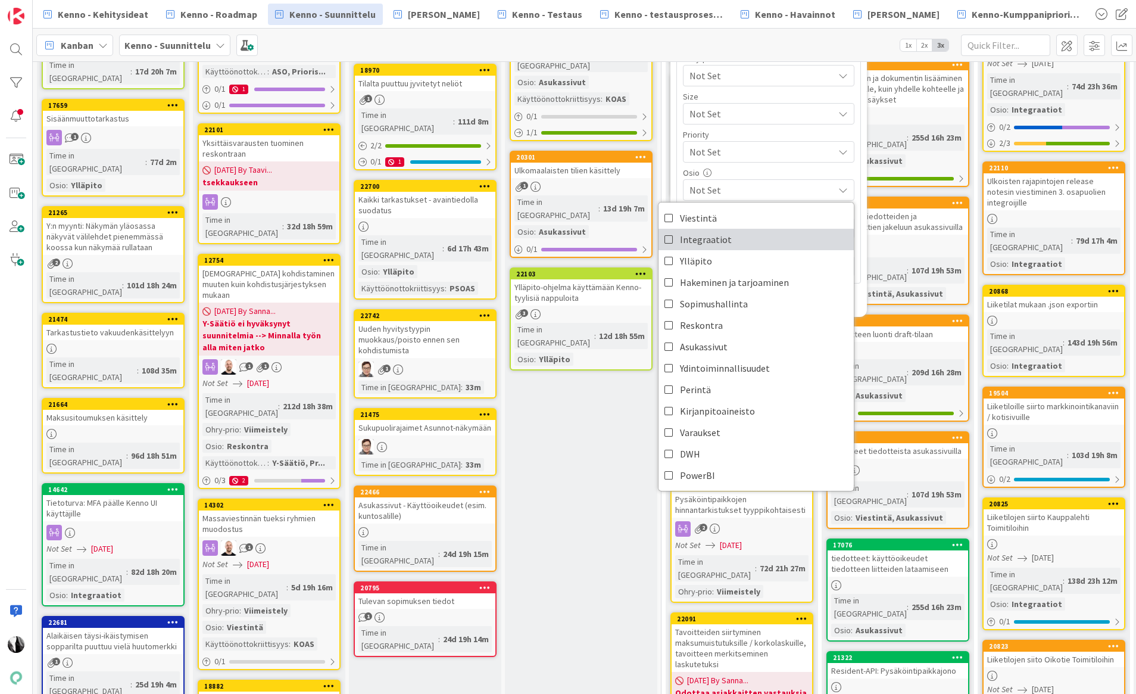
click at [710, 237] on span "Integraatiot" at bounding box center [706, 239] width 52 height 18
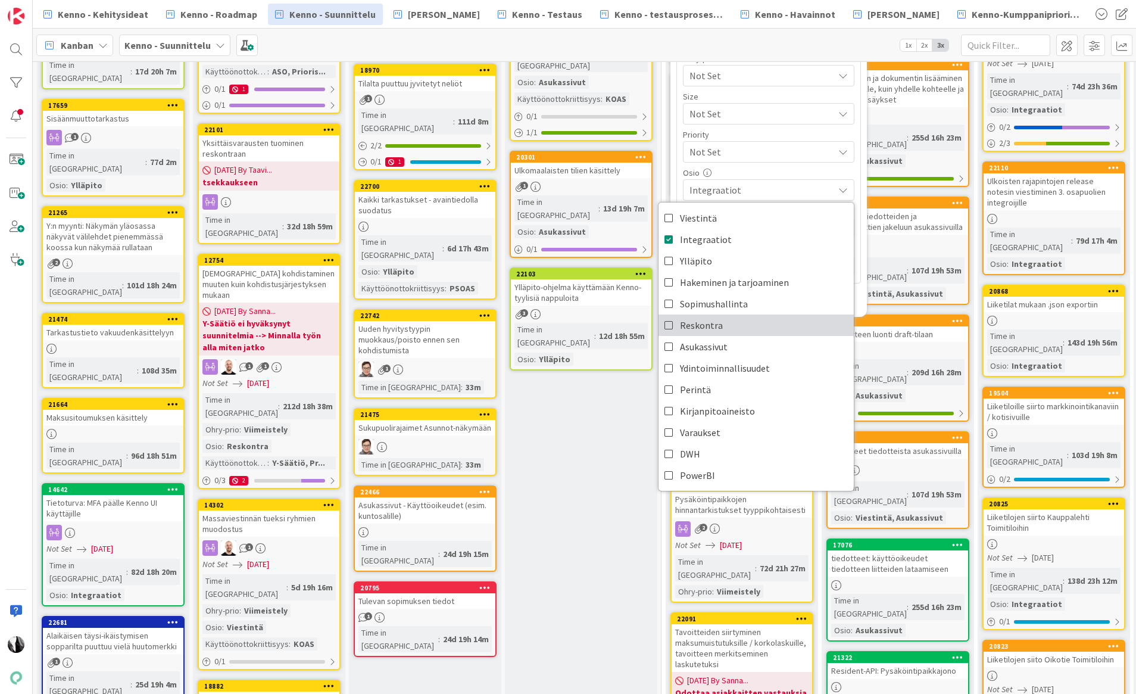
click at [668, 327] on icon at bounding box center [669, 325] width 10 height 18
click at [863, 297] on div "Template Not Set Title 29 / 128 Kielitiedon lisäys finvoiceen Label Feature Sho…" at bounding box center [768, 27] width 196 height 580
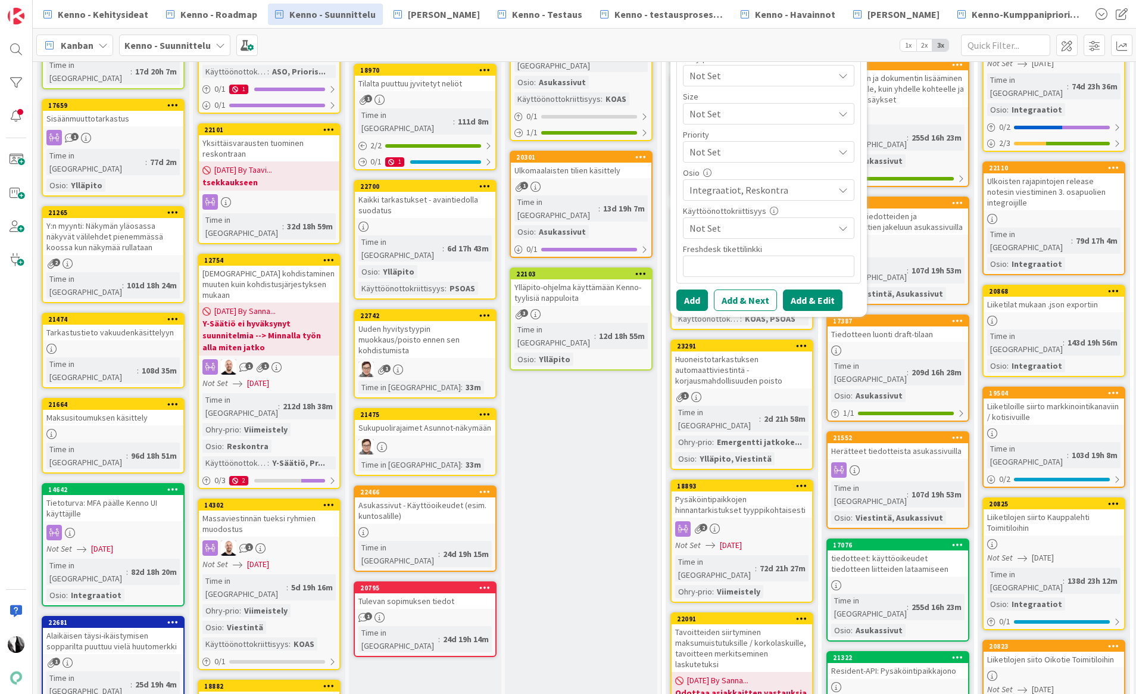
click at [812, 299] on button "Add & Edit" at bounding box center [813, 299] width 60 height 21
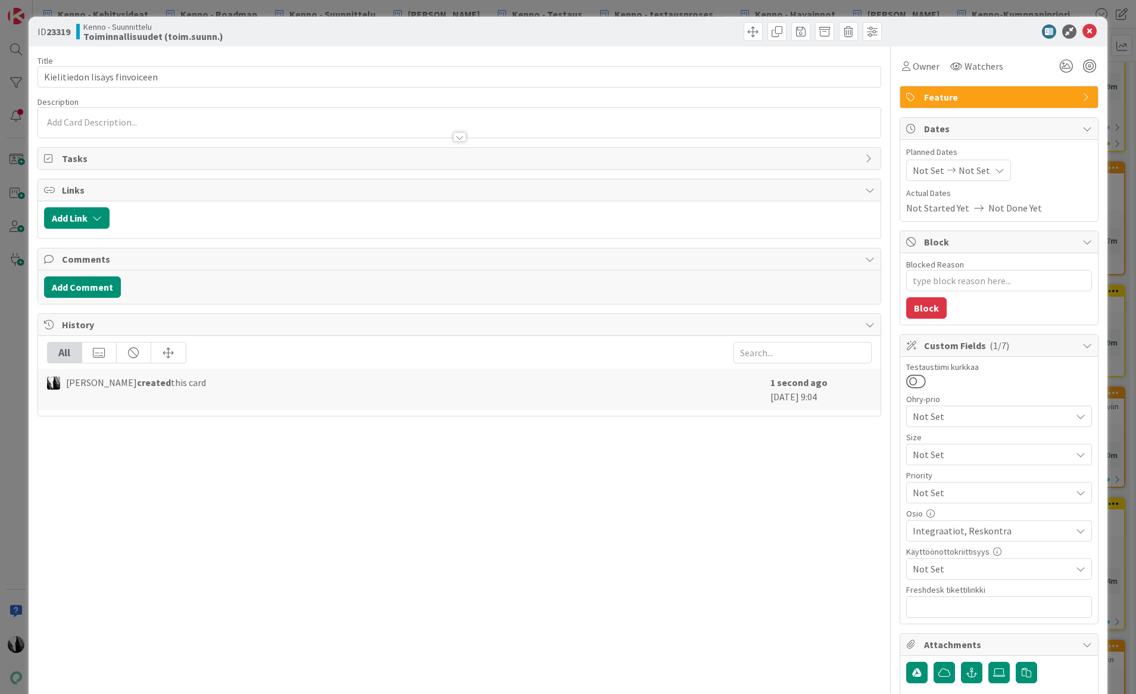
click at [201, 126] on div at bounding box center [459, 131] width 843 height 13
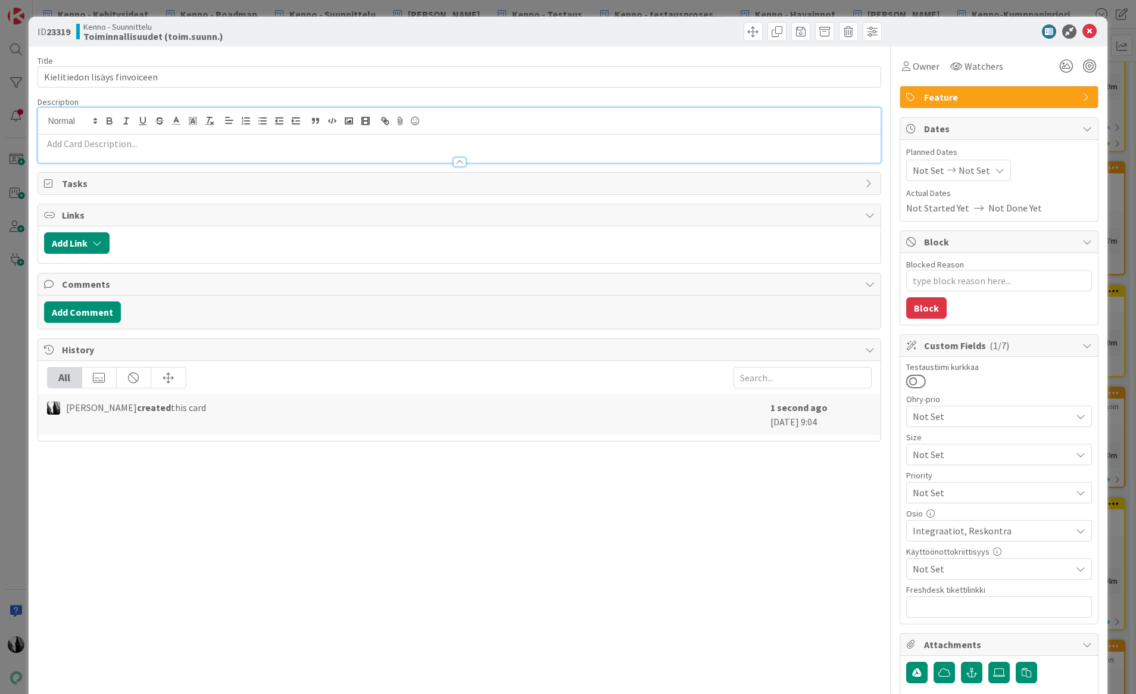
click at [161, 144] on p at bounding box center [459, 144] width 831 height 14
click at [179, 143] on p at bounding box center [459, 144] width 831 height 14
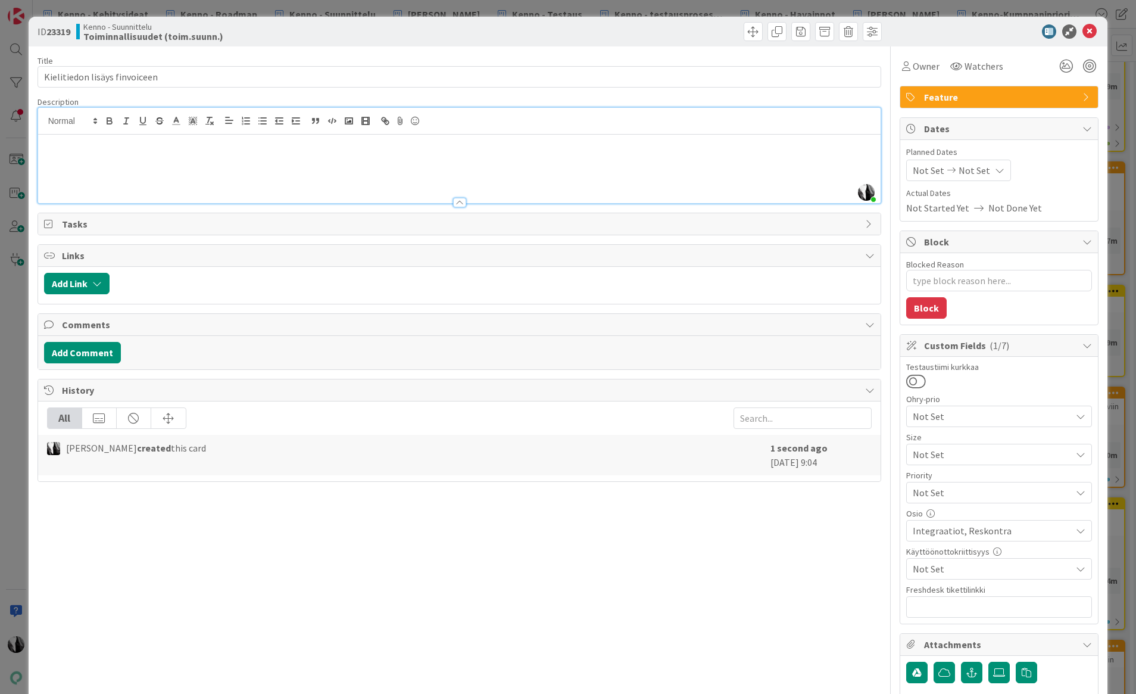
type textarea "x"
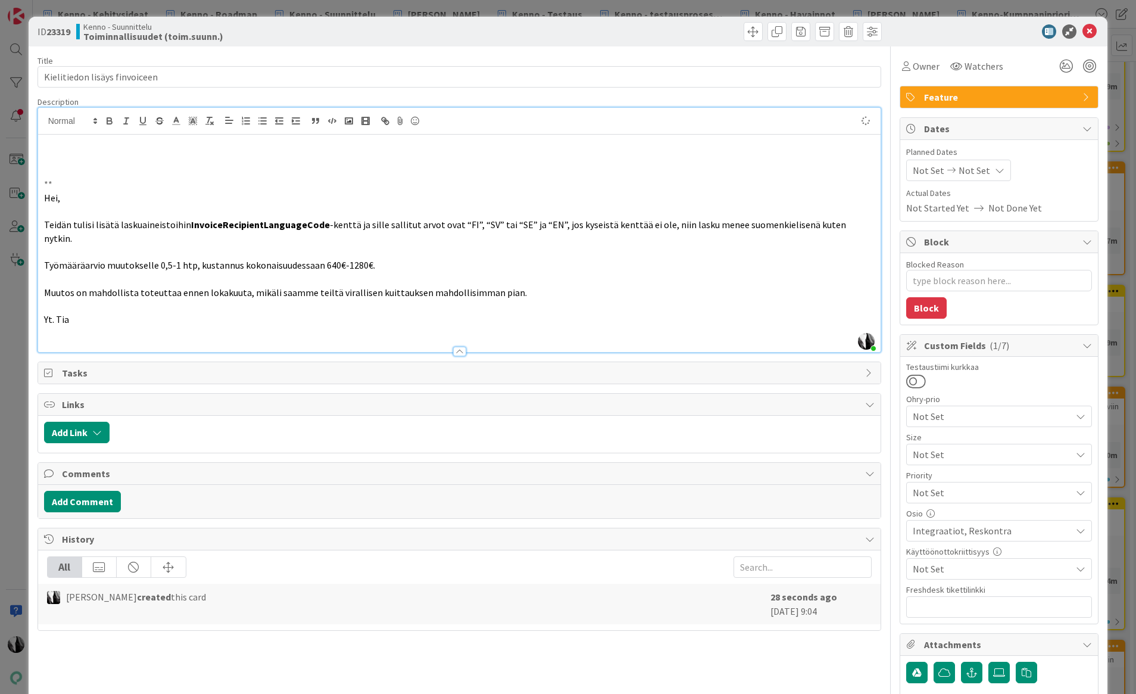
click at [61, 151] on p at bounding box center [459, 158] width 831 height 14
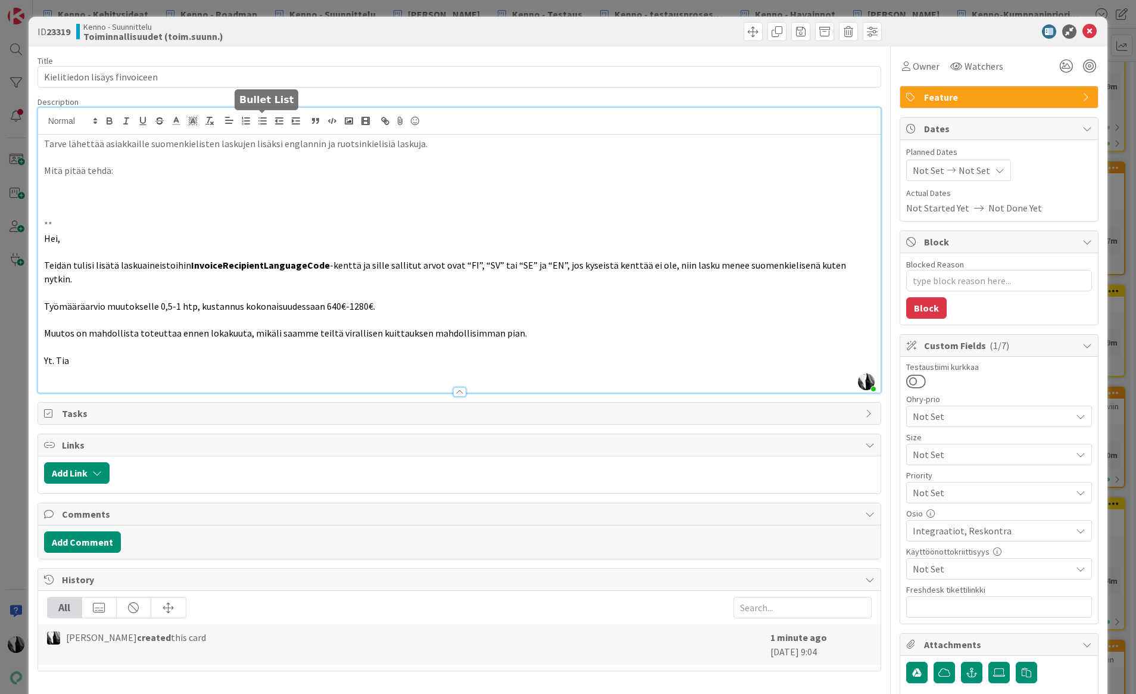
click at [266, 121] on line "button" at bounding box center [263, 121] width 5 height 0
click at [436, 143] on p "Tarve lähettää asiakkaille suomenkielisten laskujen lisäksi englannin ja ruotsi…" at bounding box center [459, 144] width 831 height 14
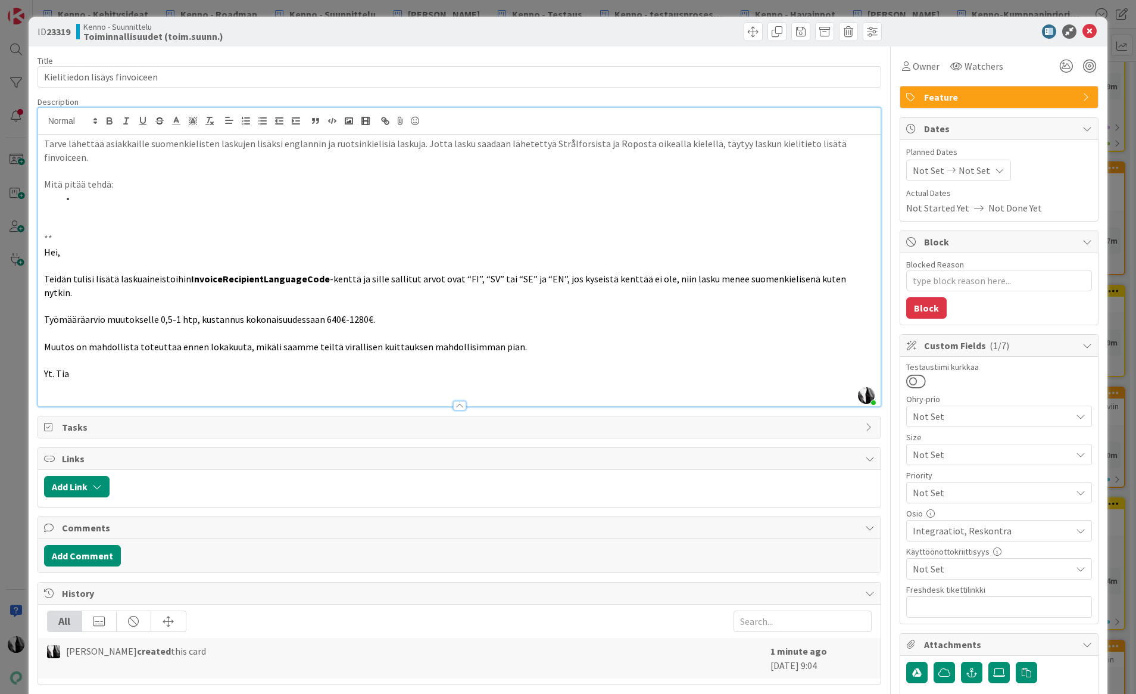
click at [136, 191] on li at bounding box center [466, 198] width 817 height 14
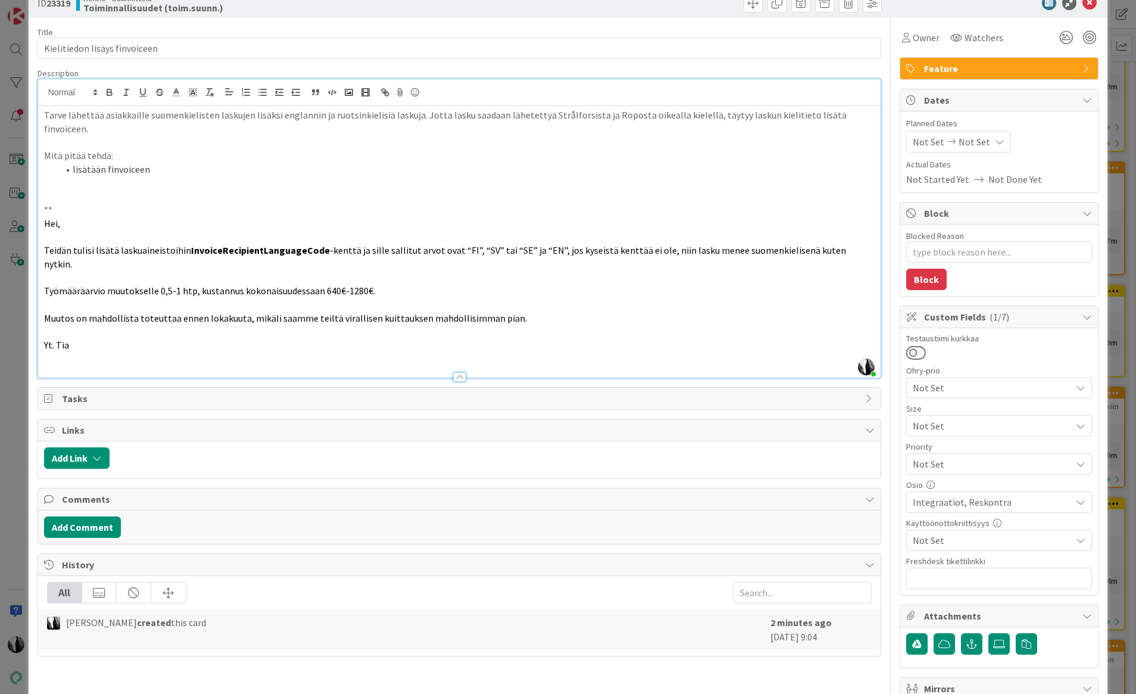
scroll to position [30, 0]
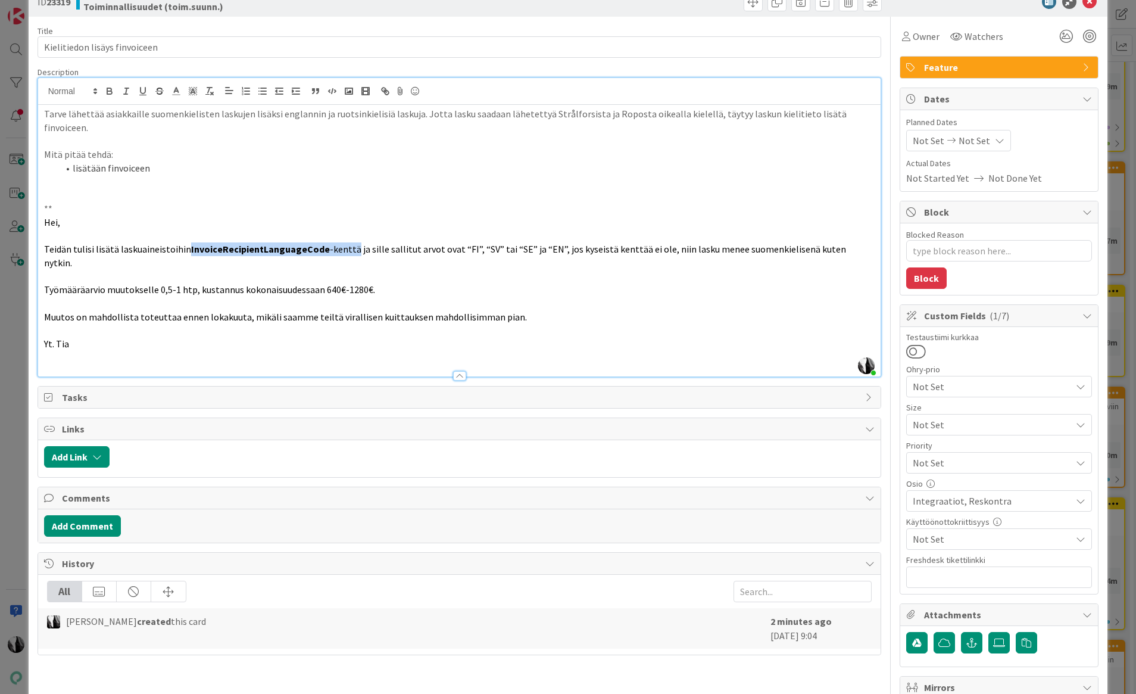
drag, startPoint x: 186, startPoint y: 236, endPoint x: 347, endPoint y: 235, distance: 160.2
click at [347, 242] on p "Teidän tulisi lisätä laskuaineistoihin InvoiceRecipientLanguageCode -kenttä ja …" at bounding box center [459, 255] width 831 height 27
copy p "InvoiceRecipientLanguageCode -kenttä"
click at [228, 175] on p at bounding box center [459, 182] width 831 height 14
click at [198, 161] on li "lisätään finvoiceen" at bounding box center [466, 168] width 817 height 14
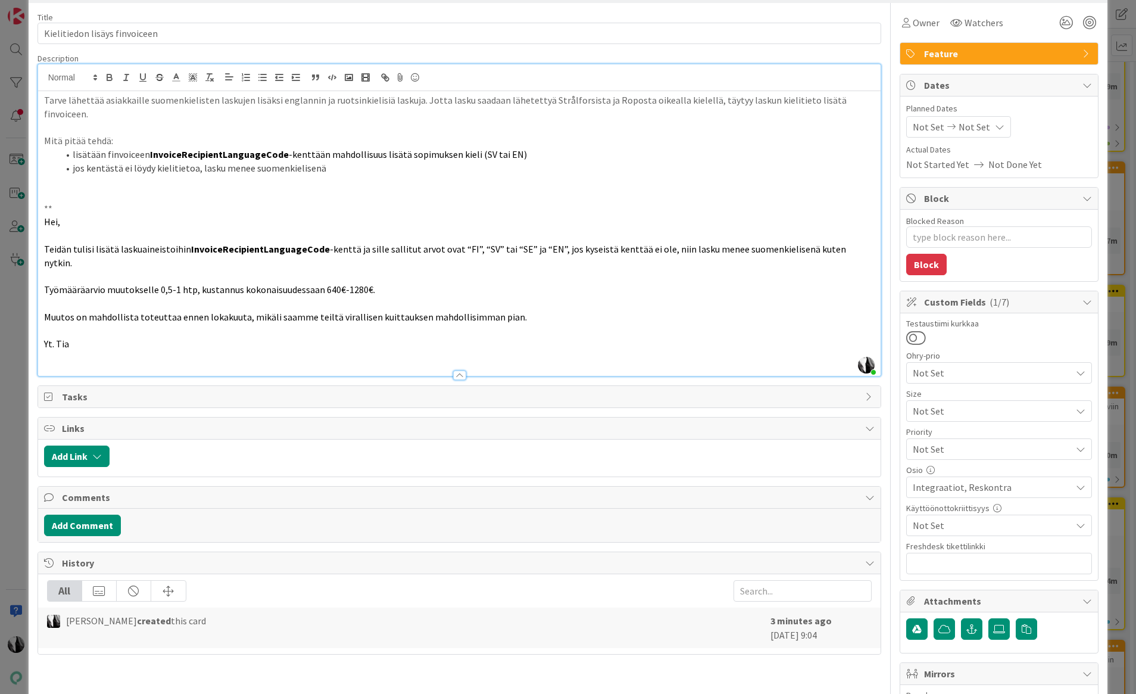
scroll to position [51, 0]
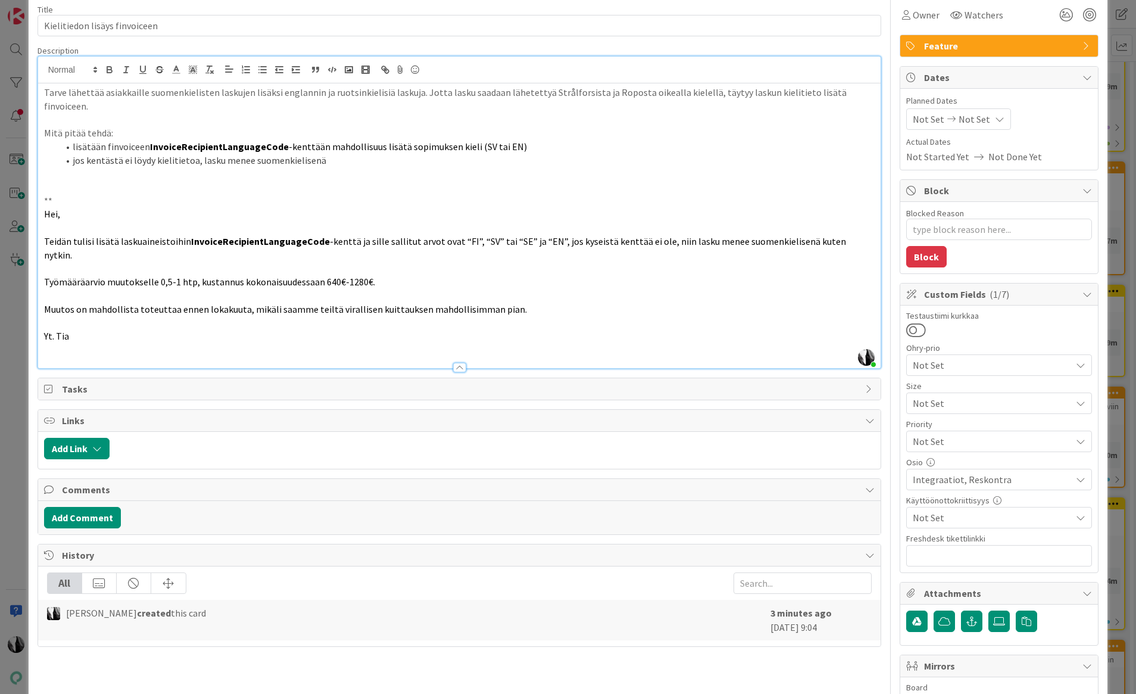
click at [325, 154] on li "jos kentästä ei löydy kielitietoa, lasku menee suomenkielisenä" at bounding box center [466, 161] width 817 height 14
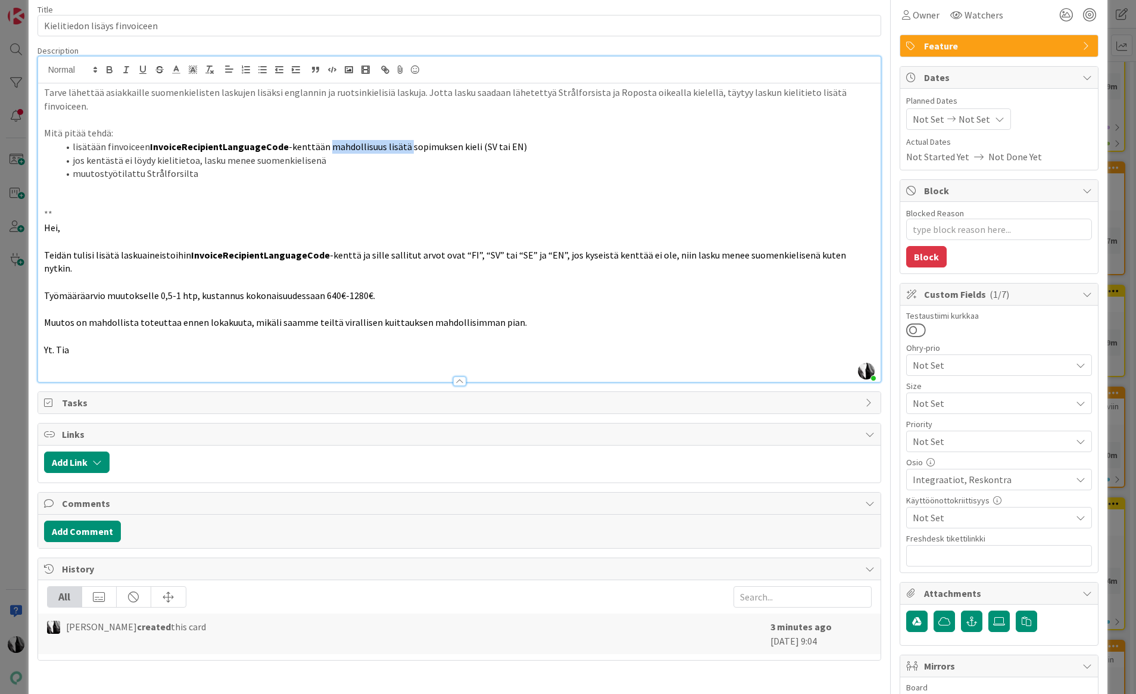
drag, startPoint x: 322, startPoint y: 133, endPoint x: 407, endPoint y: 132, distance: 85.2
click at [401, 141] on span "-kenttään mahdollisuus lisätä sopimuksen kieli (SV tai EN)" at bounding box center [408, 147] width 238 height 12
click at [319, 141] on span "-kenttään sopimuksen kieli (SV tai EN)" at bounding box center [367, 147] width 157 height 12
click at [464, 141] on span "-kenttä, ja tuodaan siihen sopimuksen kieli (SV tai EN)" at bounding box center [399, 147] width 220 height 12
drag, startPoint x: 470, startPoint y: 242, endPoint x: 507, endPoint y: 241, distance: 36.9
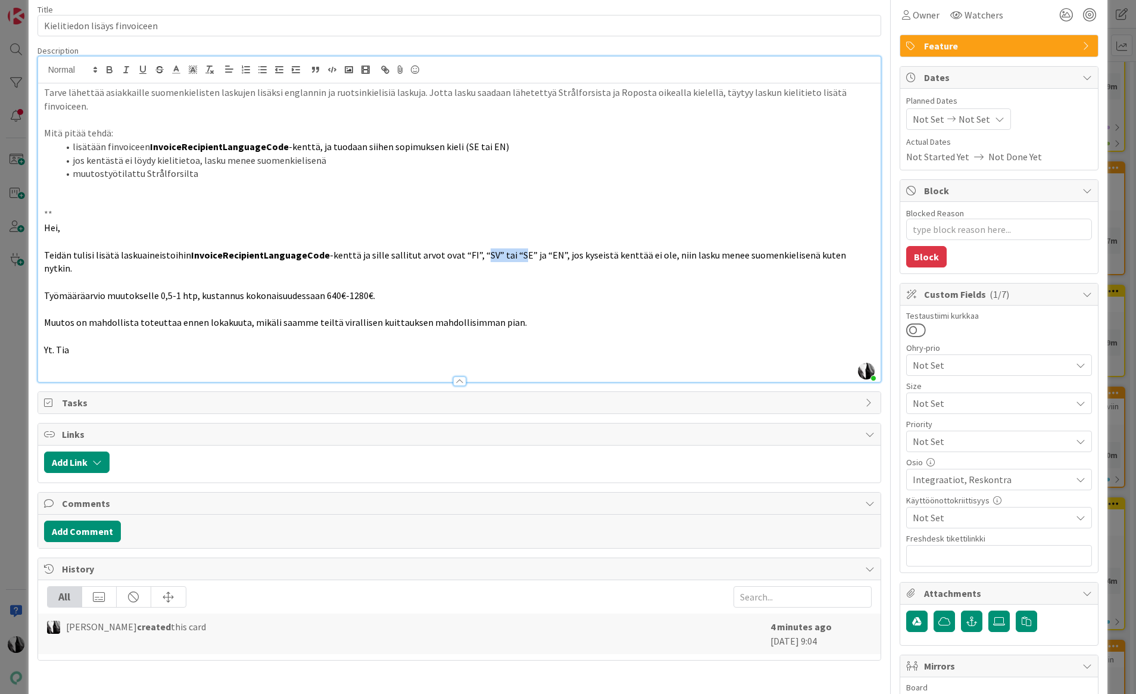
click at [506, 249] on span "-kenttä ja sille sallitut arvot ovat “FI”, “SV” tai “SE” ja “EN”, jos kyseistä …" at bounding box center [446, 262] width 804 height 26
click at [214, 167] on li "muutostyötilattu Strålforsilta" at bounding box center [466, 174] width 817 height 14
type textarea "x"
click at [96, 457] on icon "button" at bounding box center [97, 462] width 10 height 10
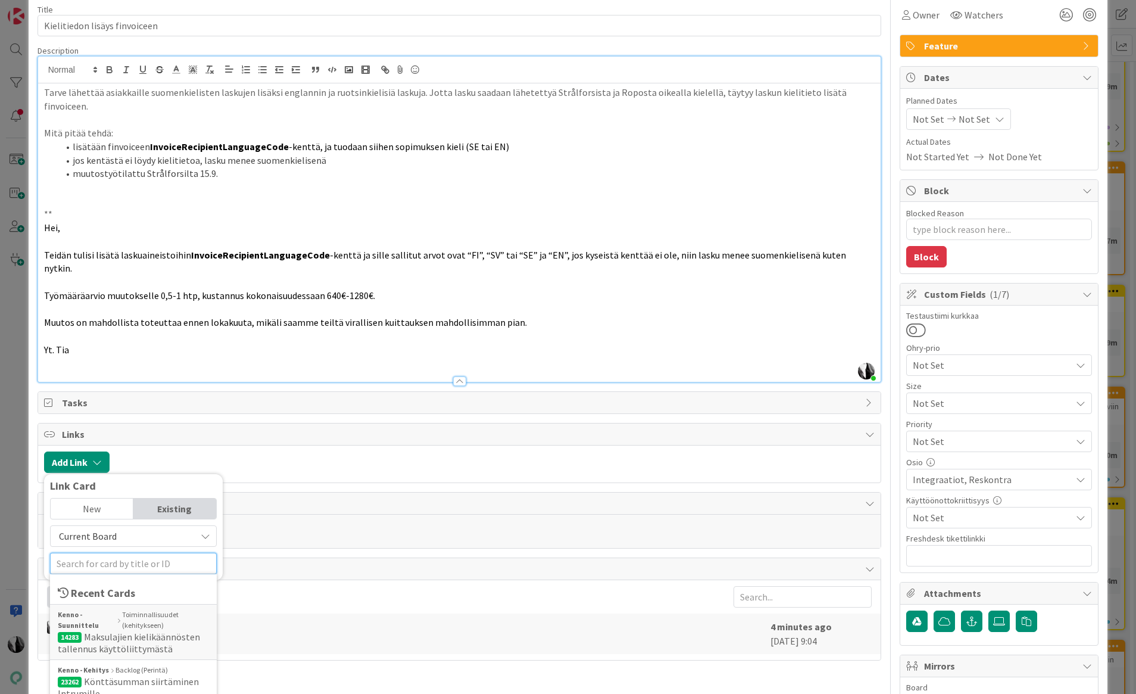
click at [145, 553] on input "text" at bounding box center [133, 563] width 167 height 21
click at [99, 553] on input "text" at bounding box center [133, 563] width 167 height 21
paste input "14283"
type input "14283"
click at [115, 631] on span "Maksulajien kielikäännösten tallennus käyttöliittymästä" at bounding box center [129, 643] width 142 height 24
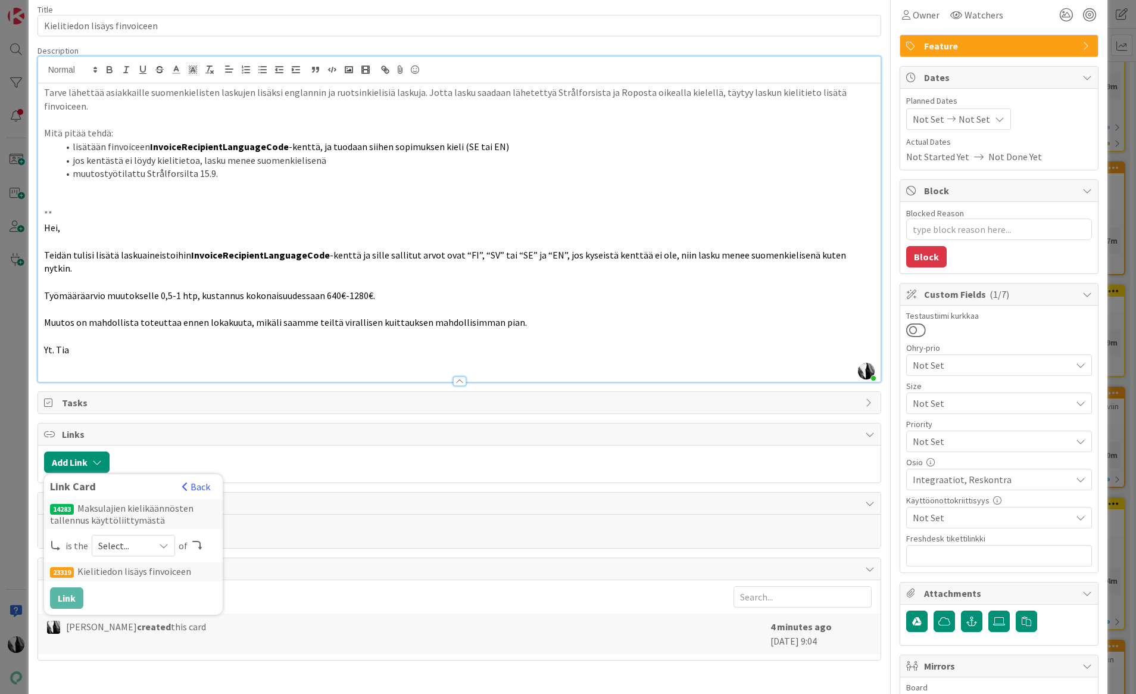
click at [161, 541] on icon at bounding box center [164, 546] width 10 height 10
click at [155, 564] on span "parent" at bounding box center [196, 573] width 135 height 18
click at [72, 587] on button "Link" at bounding box center [66, 597] width 33 height 21
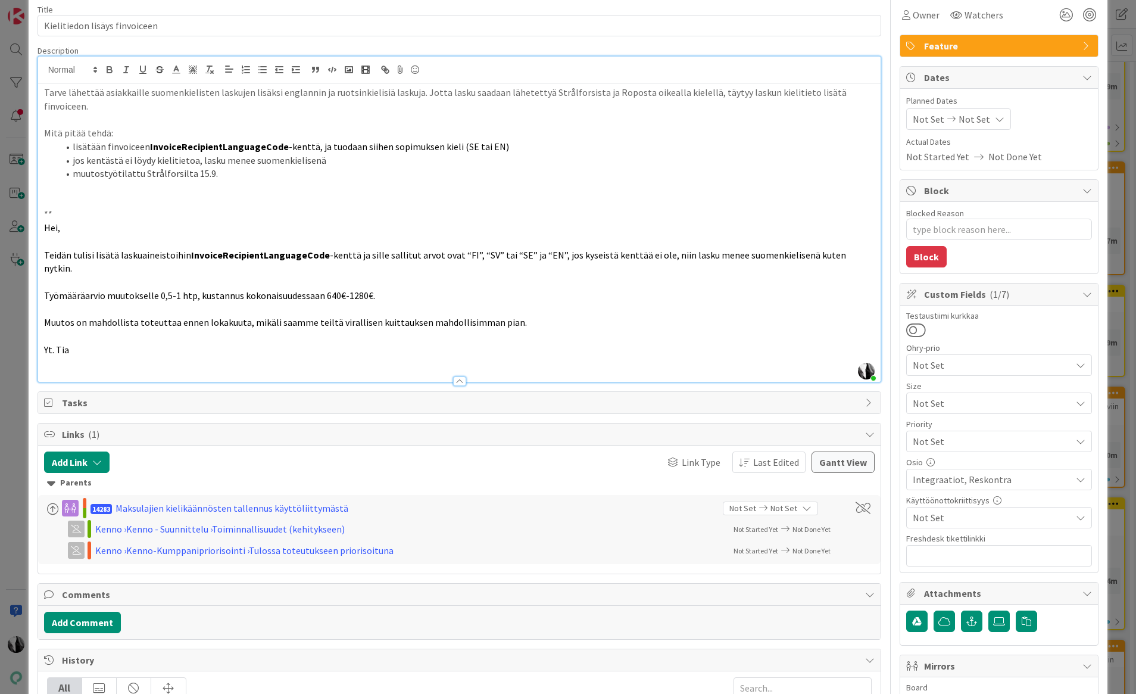
click at [512, 140] on li "lisätään finvoiceen InvoiceRecipientLanguageCode -kenttä, ja tuodaan siihen sop…" at bounding box center [466, 147] width 817 height 14
click at [388, 154] on li "jos kentästä ei löydy kielitietoa, lasku menee suomenkielisenä" at bounding box center [466, 161] width 817 height 14
click at [510, 140] on li "lisätään finvoiceen InvoiceRecipientLanguageCode -kenttä, ja tuodaan siihen sop…" at bounding box center [466, 147] width 817 height 14
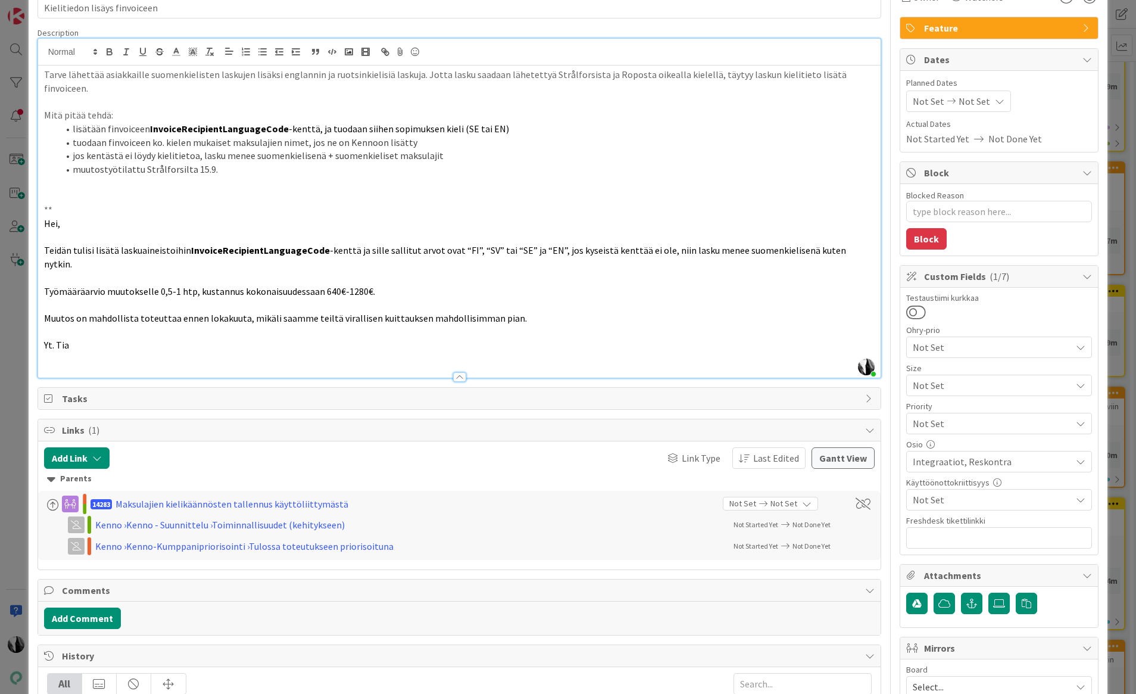
scroll to position [70, 0]
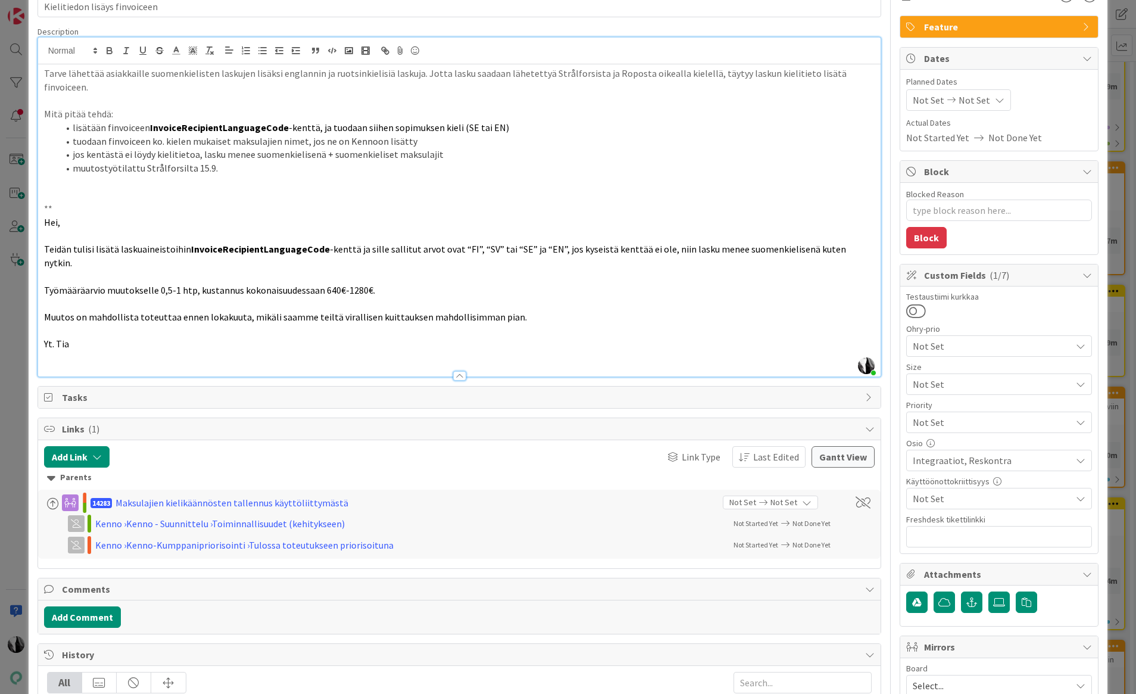
type textarea "x"
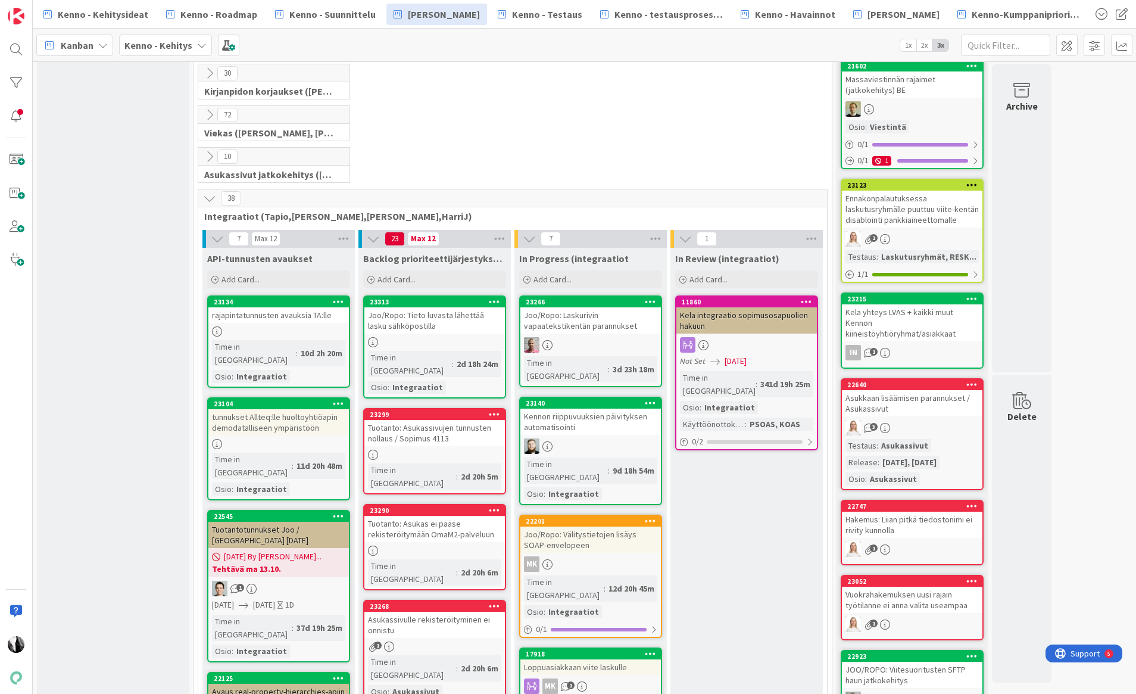
scroll to position [1809, 0]
click at [429, 308] on div "Joo/Ropo: Tieto luvasta lähettää lasku sähköpostilla" at bounding box center [434, 321] width 141 height 26
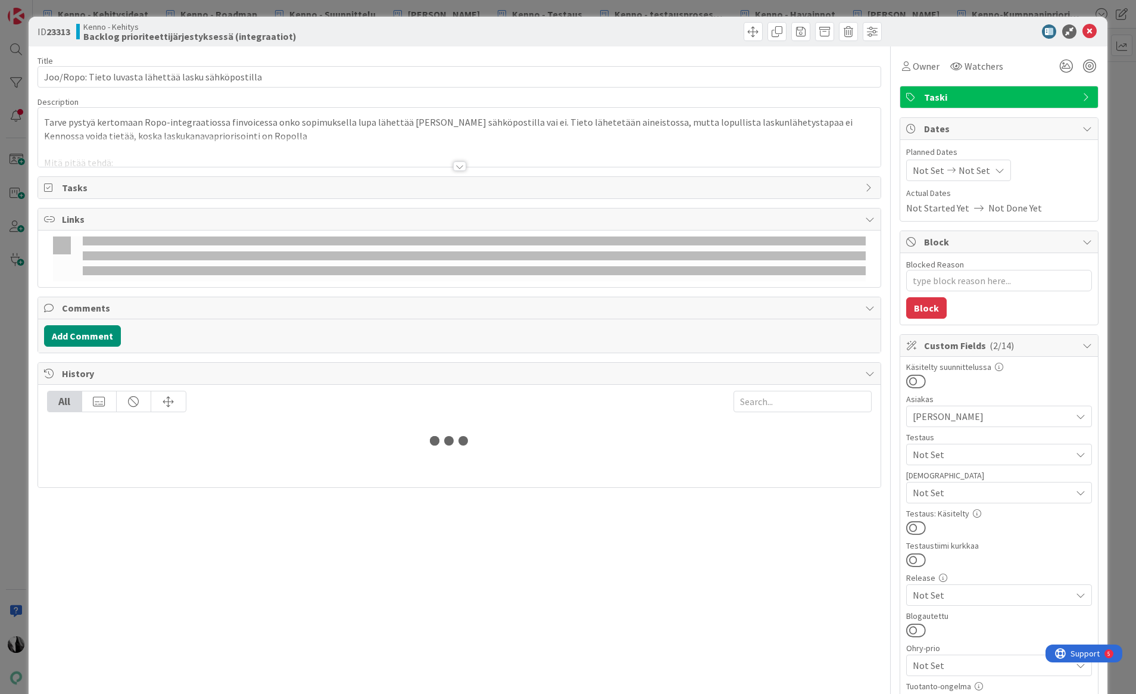
type textarea "x"
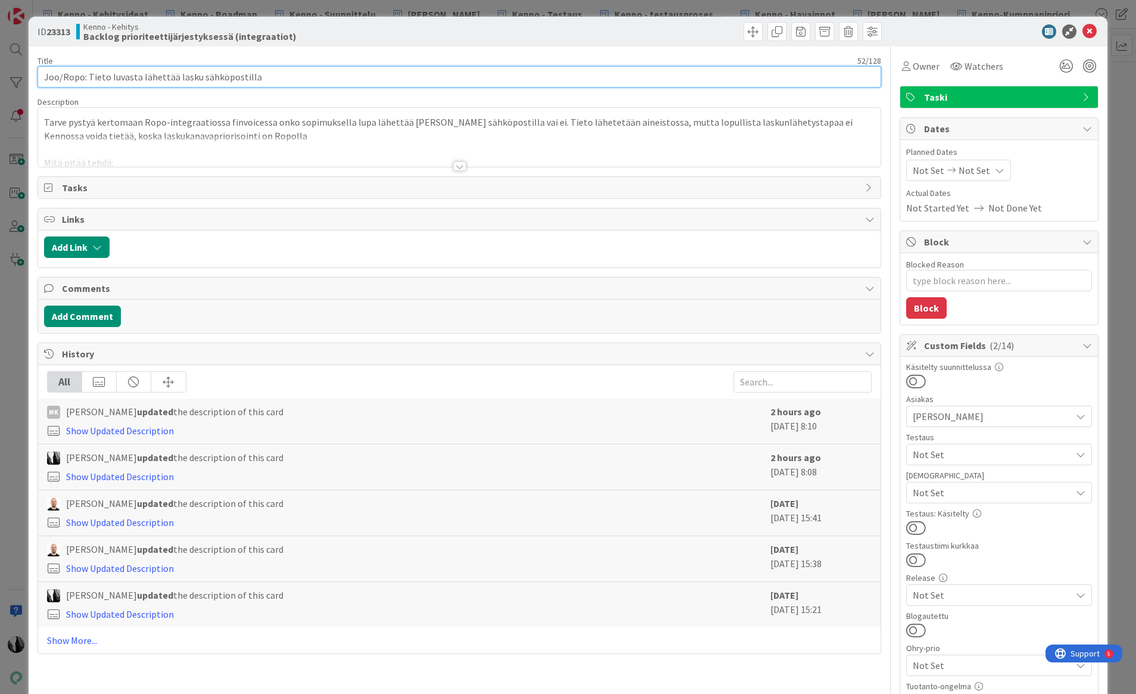
click at [292, 74] on input "Joo/Ropo: Tieto luvasta lähettää lasku sähköpostilla" at bounding box center [460, 76] width 844 height 21
type input "Joo/Ropo: Tieto luvasta lähettää lasku sähköpostilla (jos"
type textarea "x"
type input "Joo/Ropo: Tieto luvasta lähettää lasku sähköpostilla (jo"
type textarea "x"
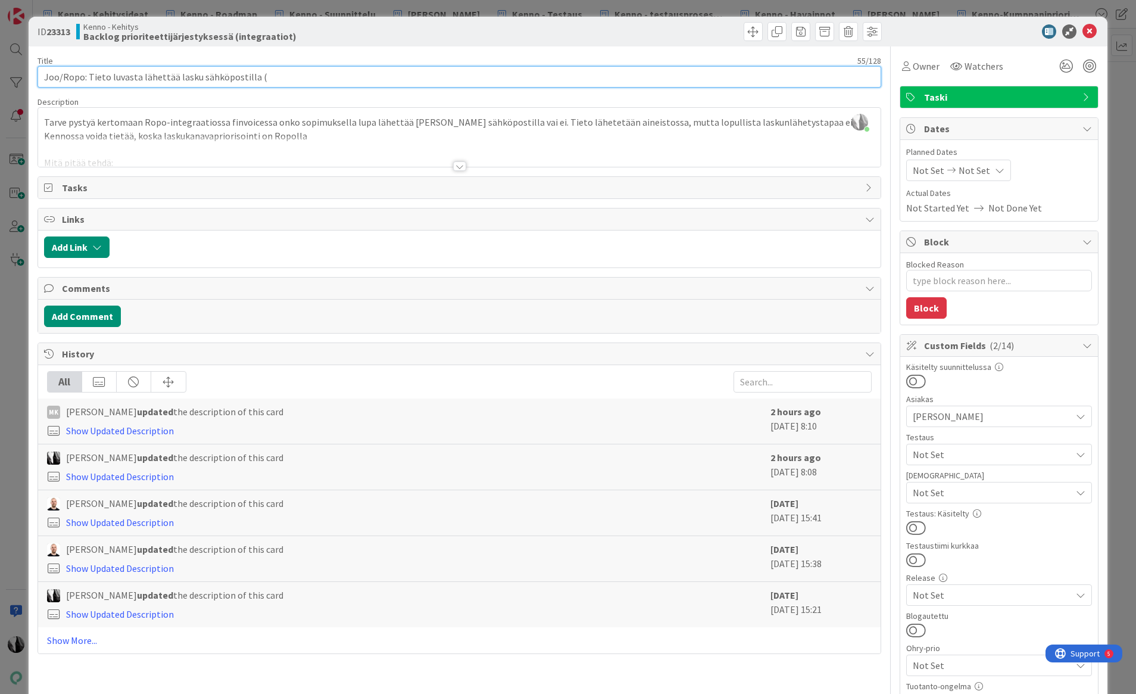
type input "Joo/Ropo: Tieto luvasta lähettää lasku sähköpostilla"
type textarea "x"
type input "Joo/Ropo: Tieto luvasta lähettää lasku sähköpostilla"
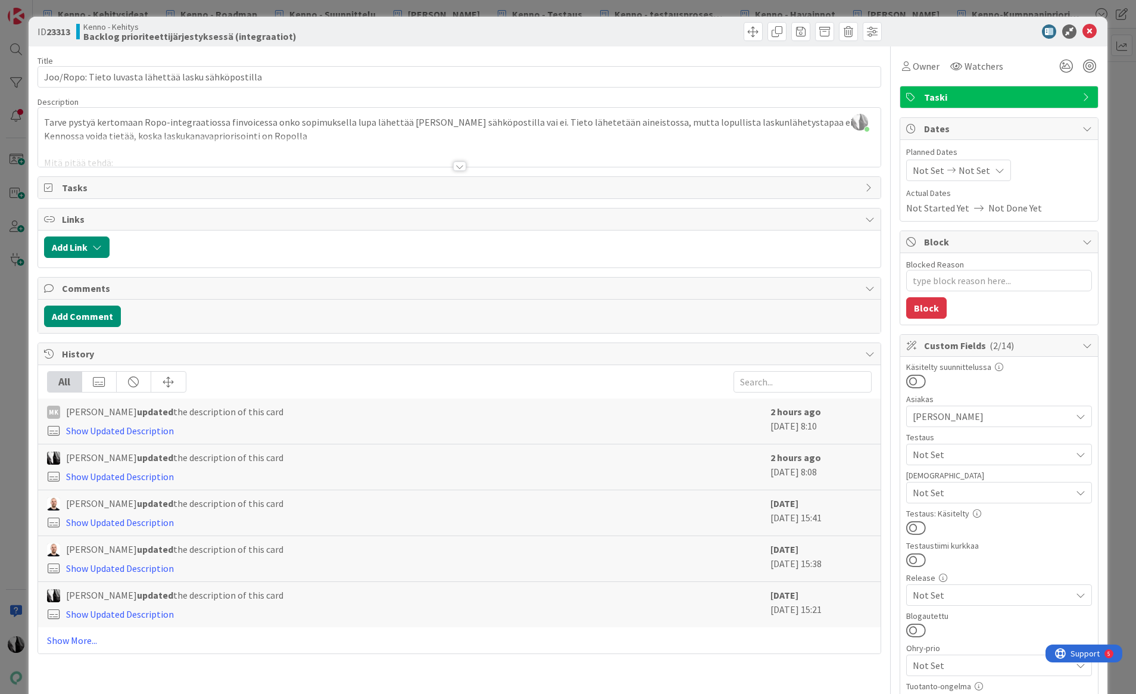
drag, startPoint x: 296, startPoint y: 136, endPoint x: 267, endPoint y: 138, distance: 29.2
click at [294, 137] on div at bounding box center [459, 151] width 843 height 30
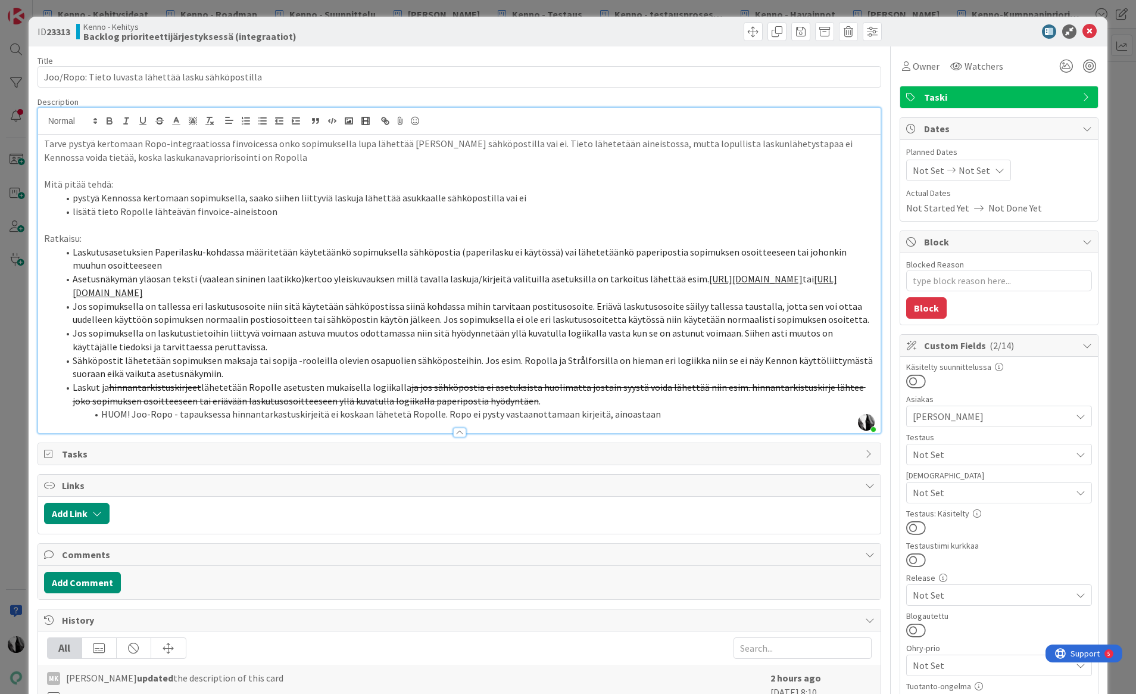
click at [258, 158] on p "Tarve pystyä kertomaan Ropo-integraatiossa finvoicessa onko sopimuksella lupa l…" at bounding box center [459, 150] width 831 height 27
click at [544, 407] on li "Laskut ja hinnantarkistuskirjeet lähetetään Ropolle asetusten mukaisella logiik…" at bounding box center [466, 393] width 817 height 27
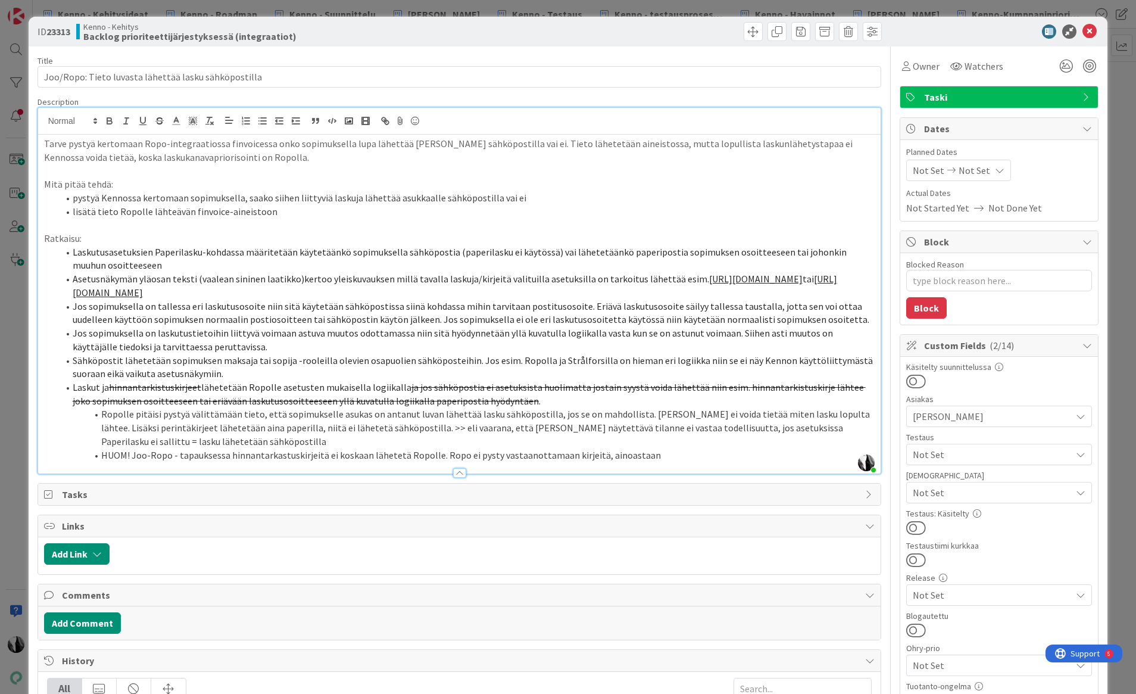
type textarea "x"
drag, startPoint x: 478, startPoint y: 37, endPoint x: 522, endPoint y: 39, distance: 44.1
click at [479, 37] on div at bounding box center [672, 31] width 419 height 19
click at [1091, 31] on icon at bounding box center [1089, 31] width 14 height 14
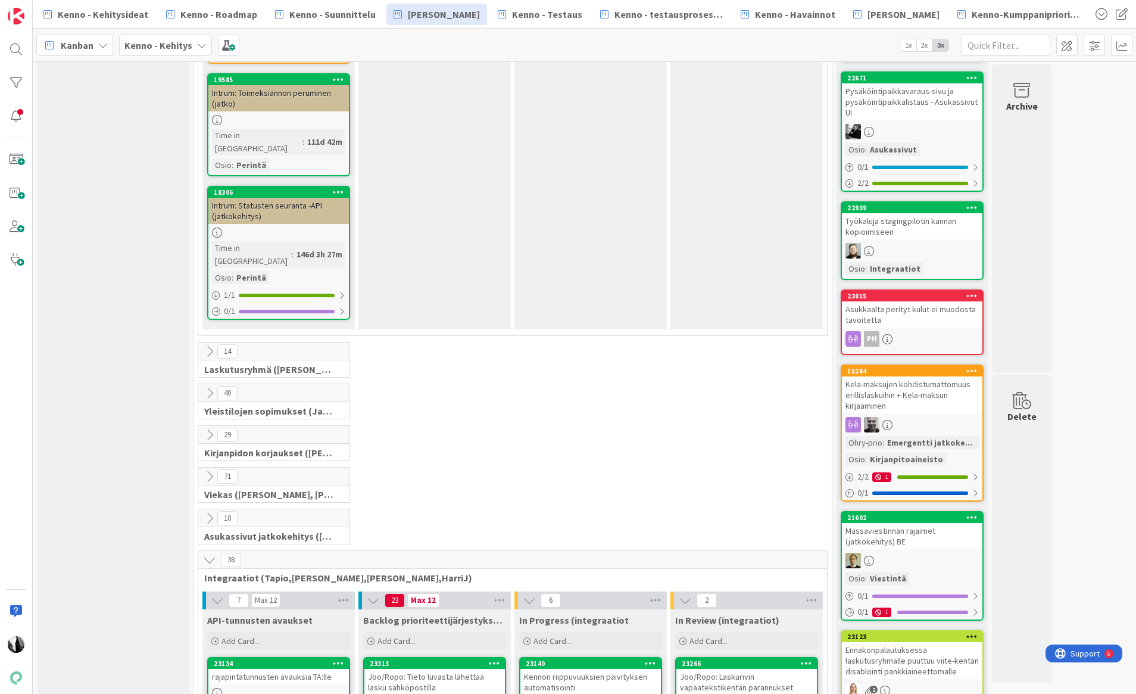
scroll to position [1417, 0]
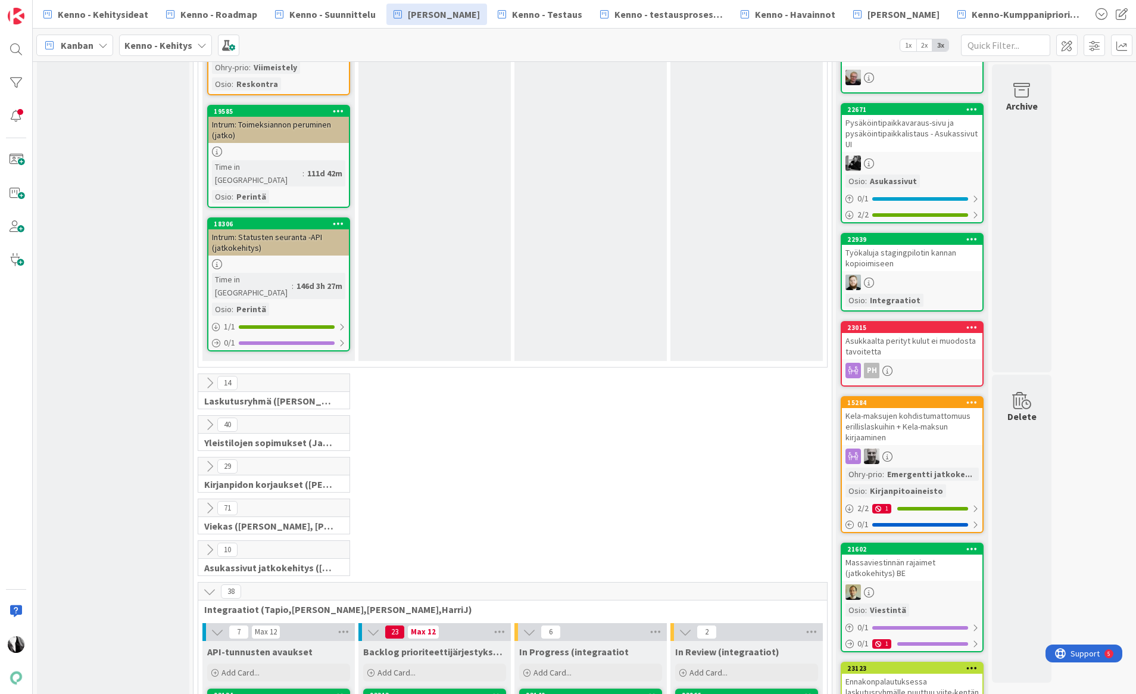
click at [211, 501] on icon at bounding box center [209, 507] width 13 height 13
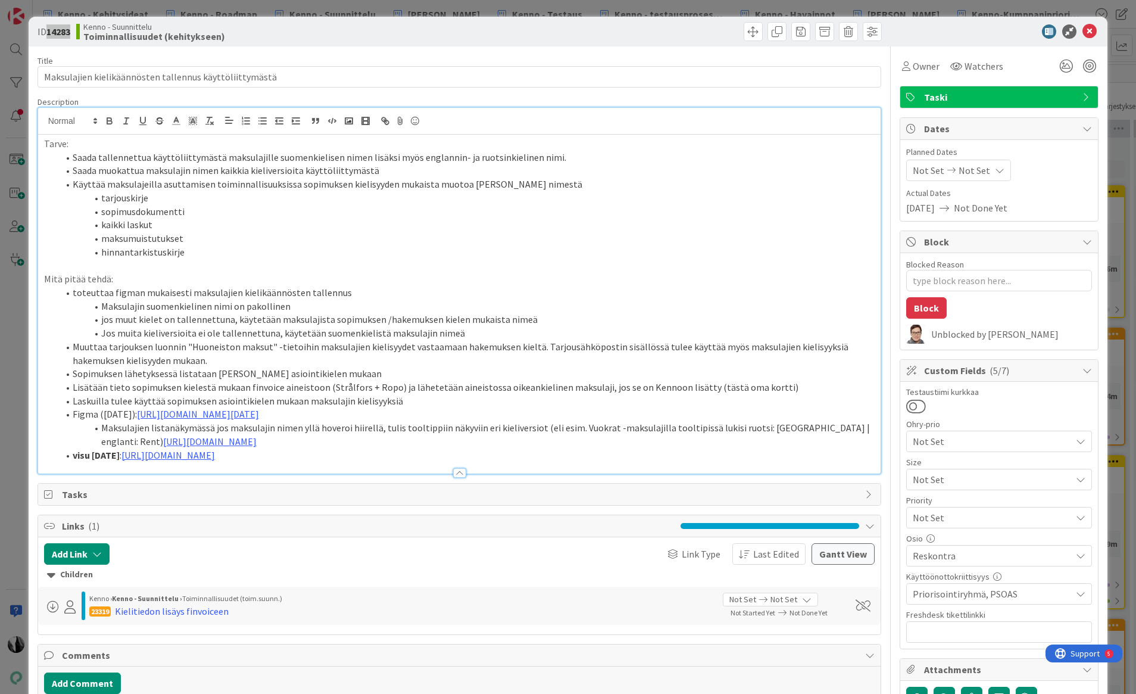
type textarea "x"
drag, startPoint x: 762, startPoint y: 387, endPoint x: 770, endPoint y: 386, distance: 8.4
click at [763, 387] on li "Lisätään tieto sopimuksen kielestä mukaan finvoice aineistoon (Strålfors + Ropo…" at bounding box center [466, 387] width 817 height 14
type textarea "x"
